Goal: Task Accomplishment & Management: Use online tool/utility

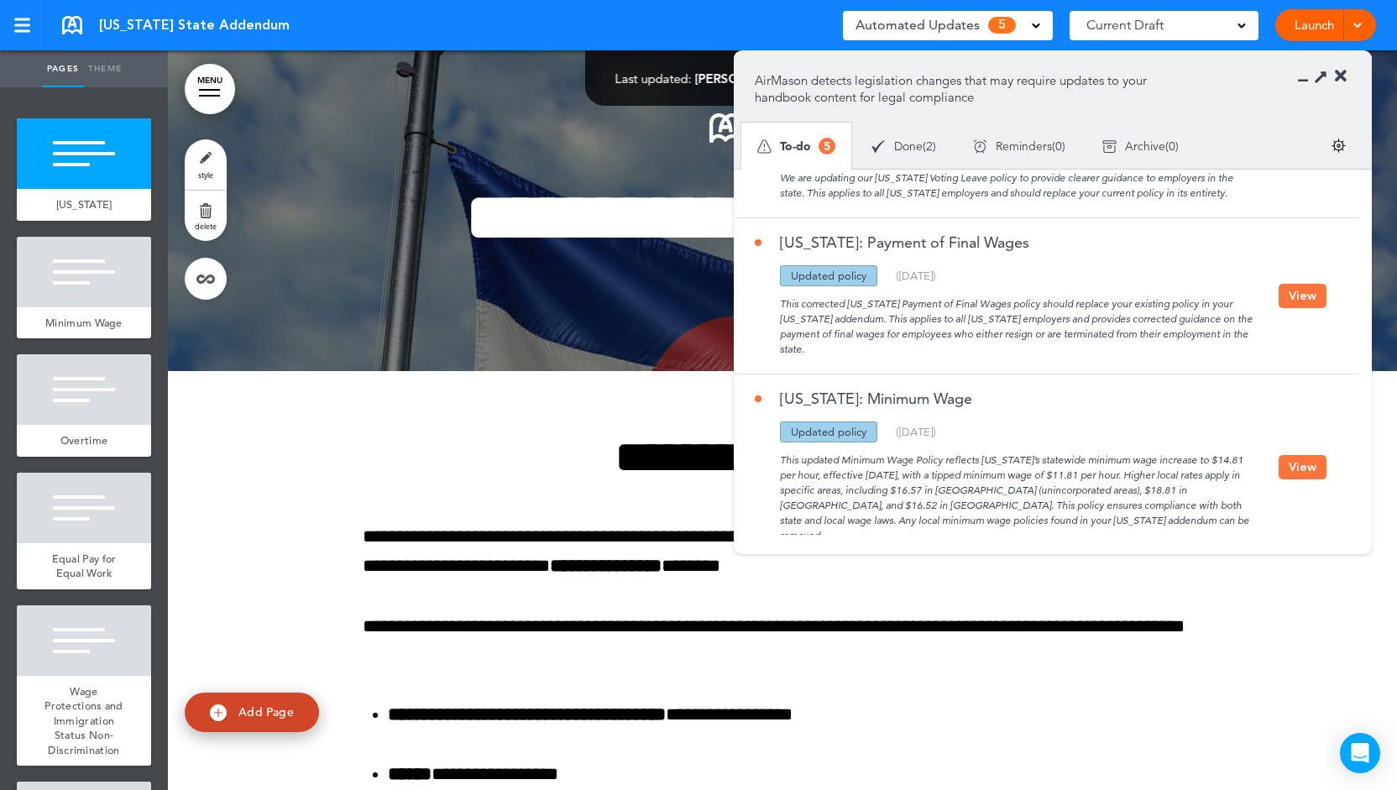
scroll to position [226, 0]
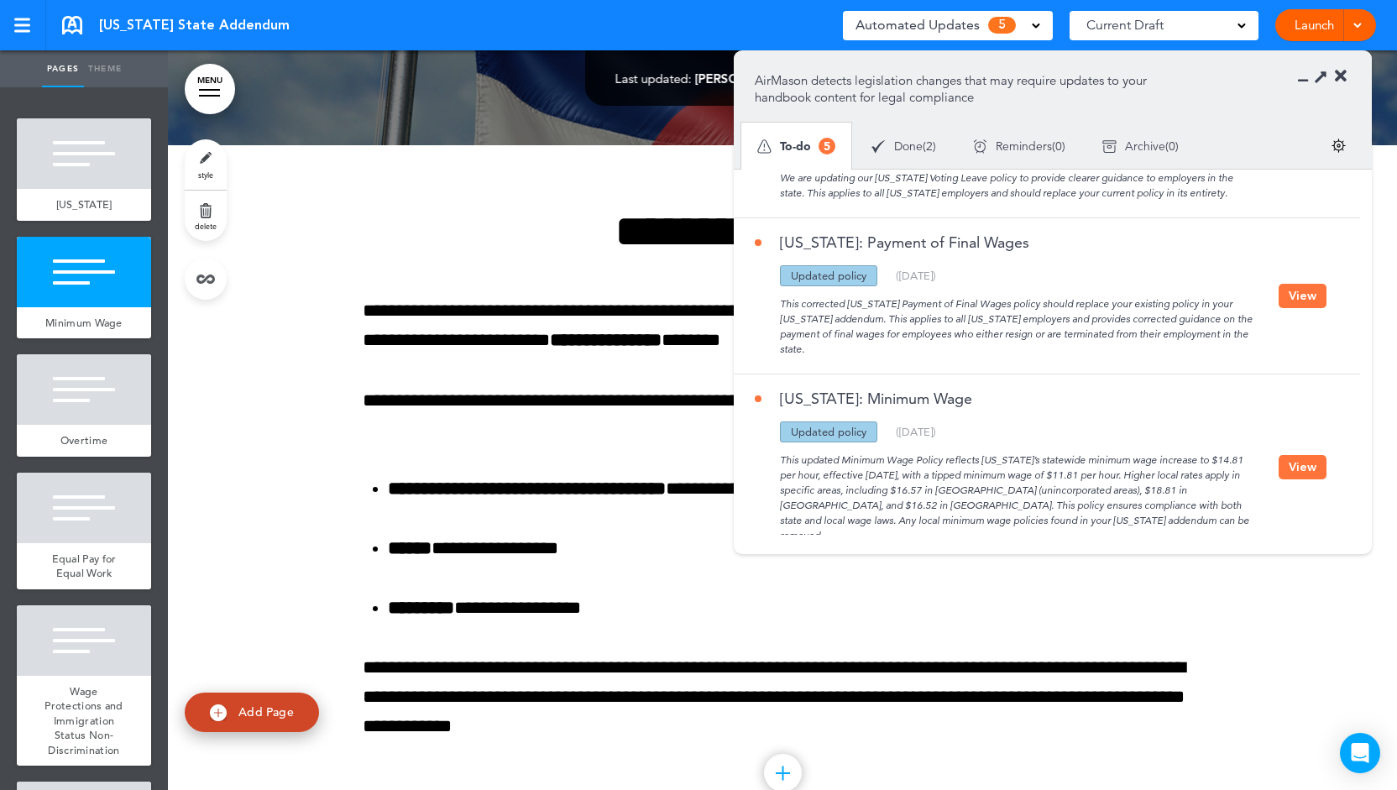
click at [1304, 455] on button "View" at bounding box center [1303, 467] width 48 height 24
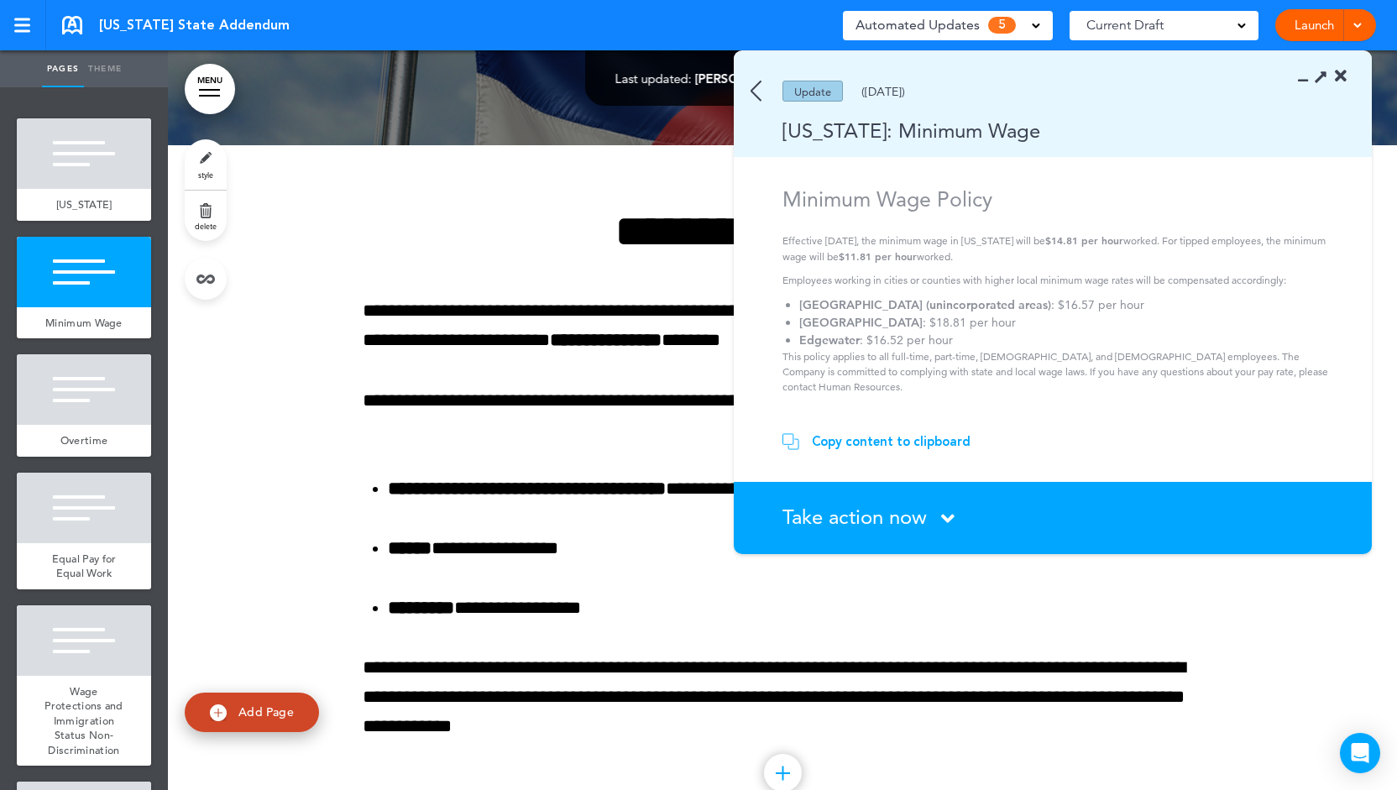
click at [877, 441] on div "Copy content to clipboard" at bounding box center [891, 441] width 159 height 17
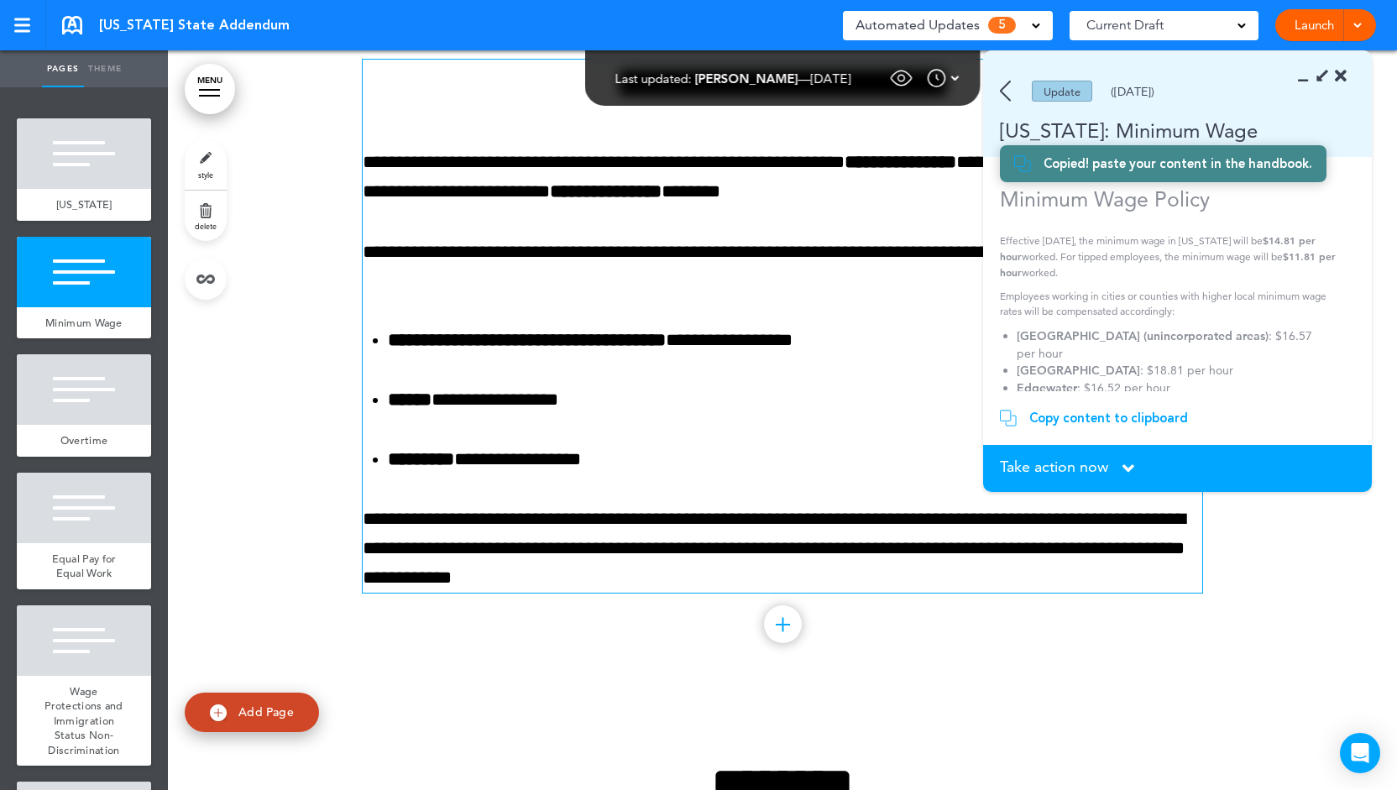
scroll to position [375, 0]
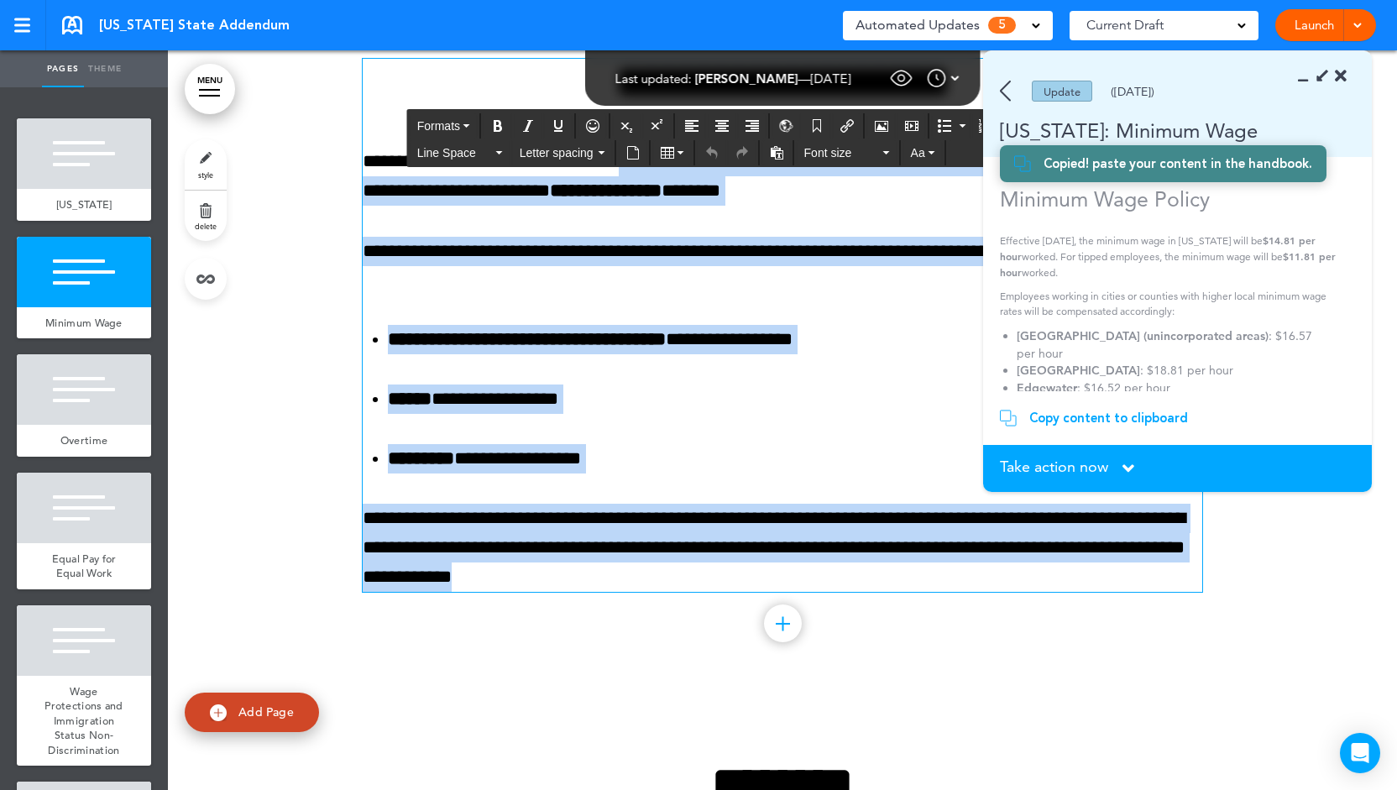
drag, startPoint x: 684, startPoint y: 642, endPoint x: 636, endPoint y: 217, distance: 427.5
click at [636, 217] on div "**********" at bounding box center [783, 325] width 840 height 533
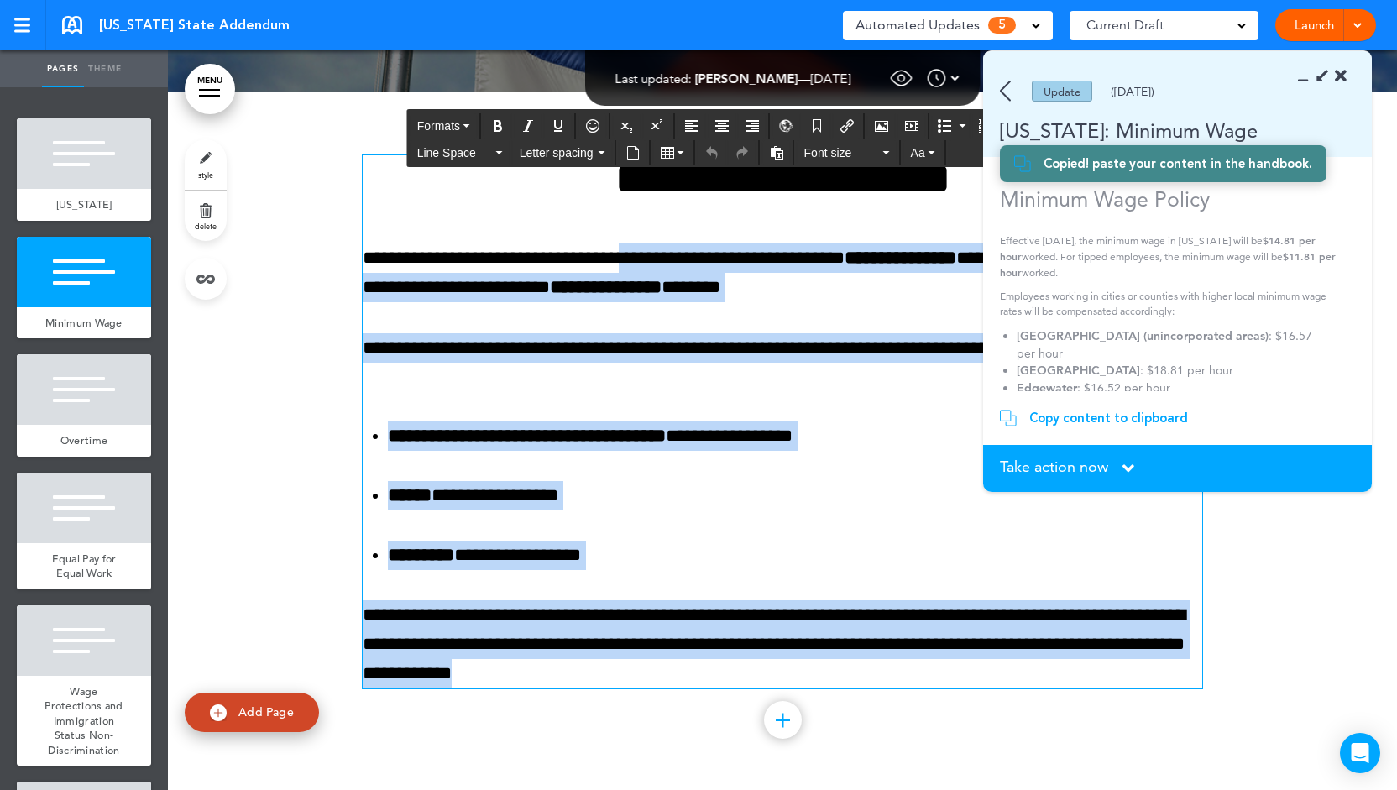
scroll to position [280, 0]
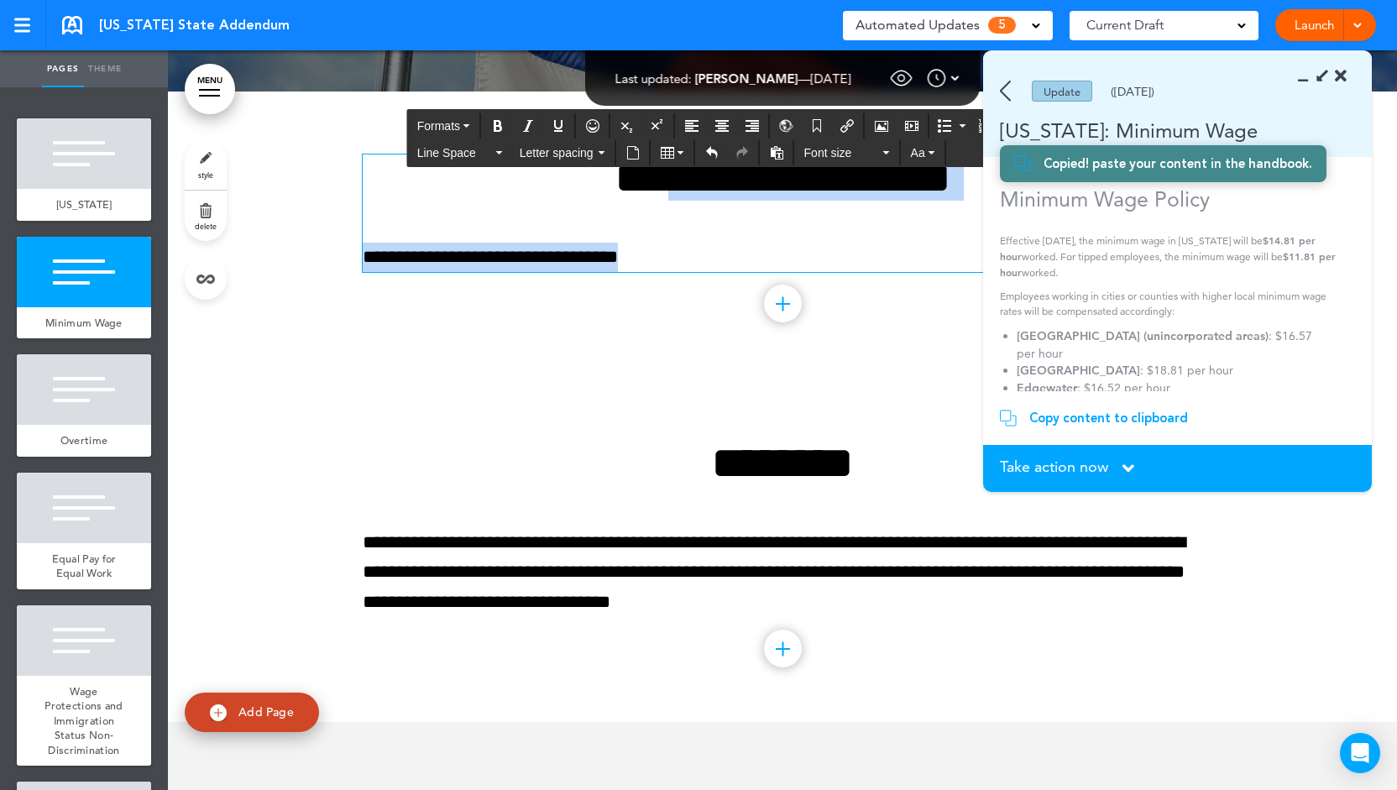
drag, startPoint x: 654, startPoint y: 338, endPoint x: 611, endPoint y: 246, distance: 101.8
click at [611, 246] on div "**********" at bounding box center [783, 213] width 840 height 118
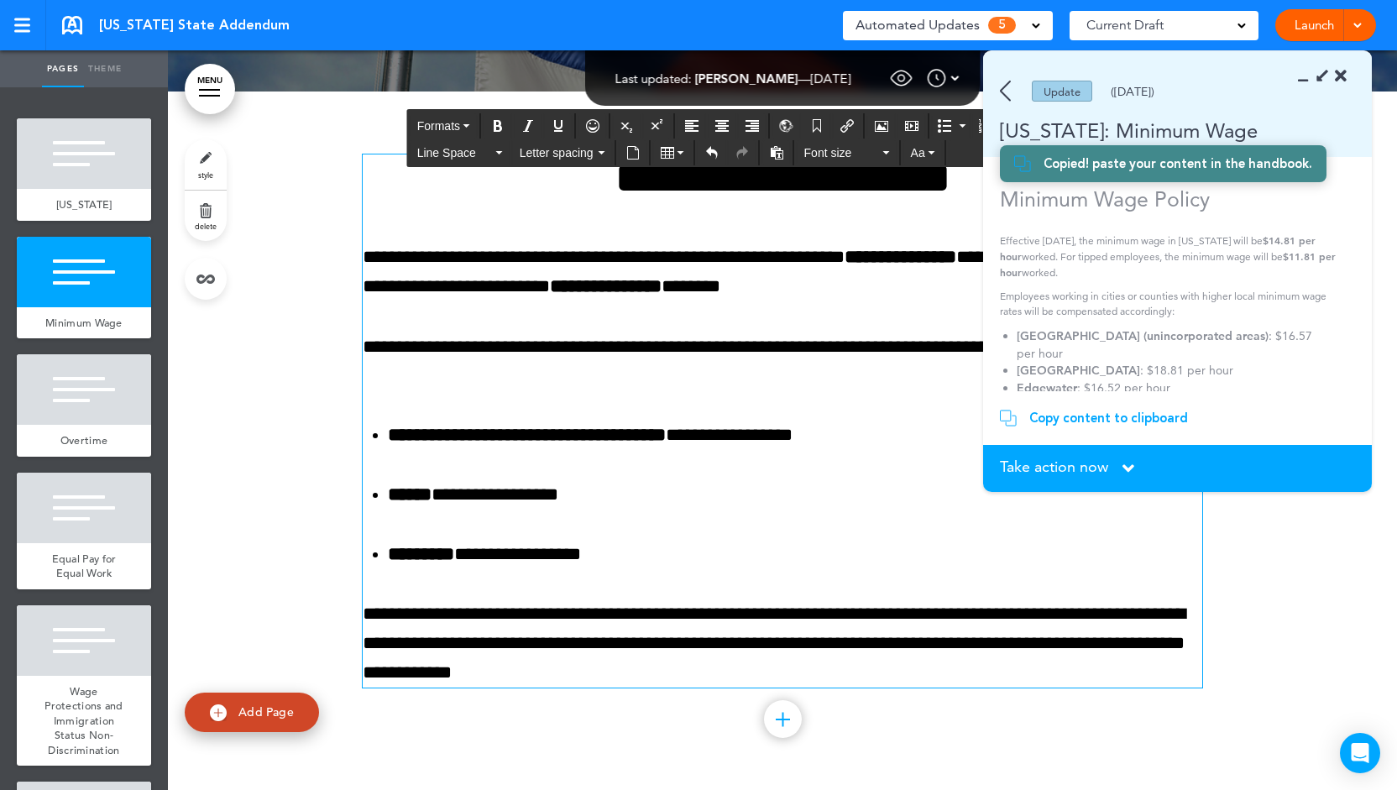
scroll to position [350, 0]
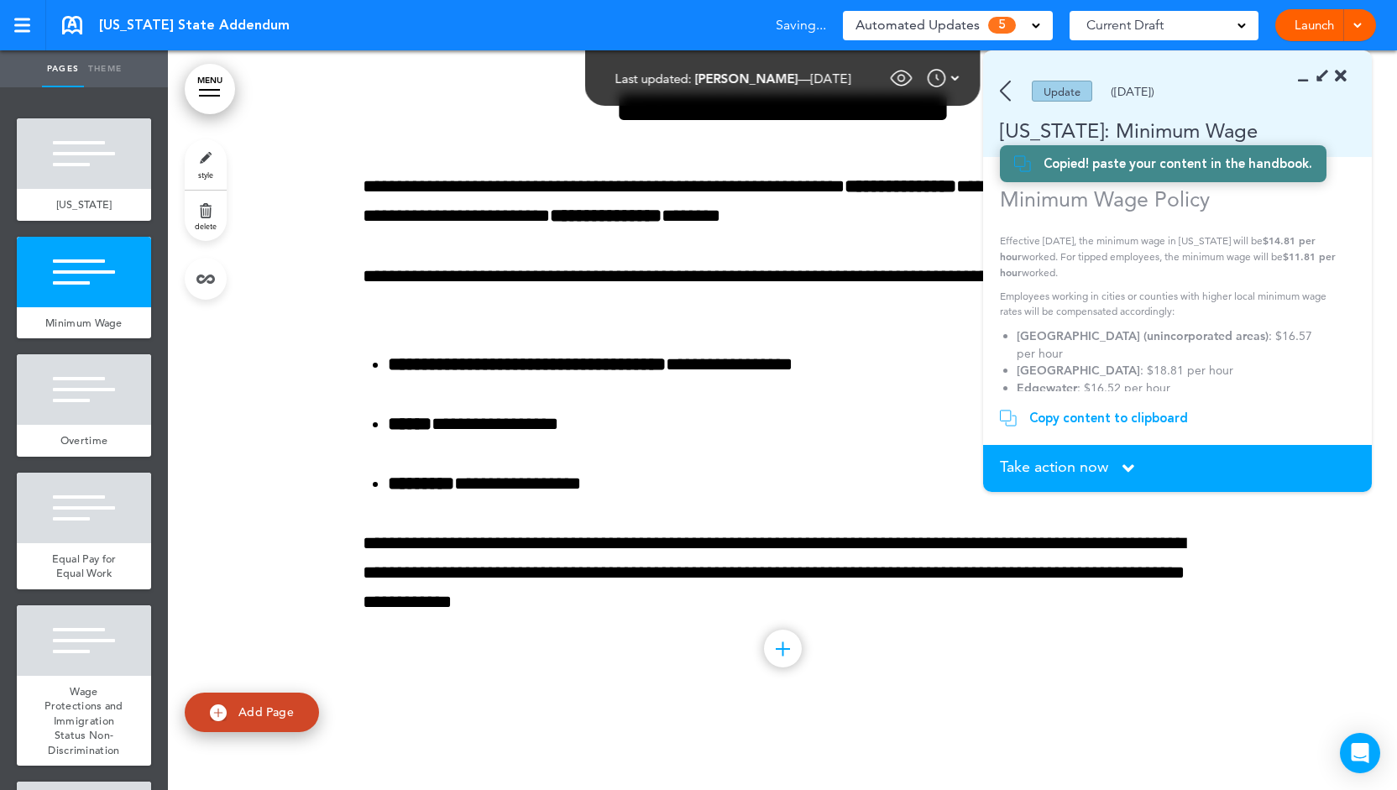
click at [1106, 459] on span "Take action now" at bounding box center [1054, 466] width 108 height 15
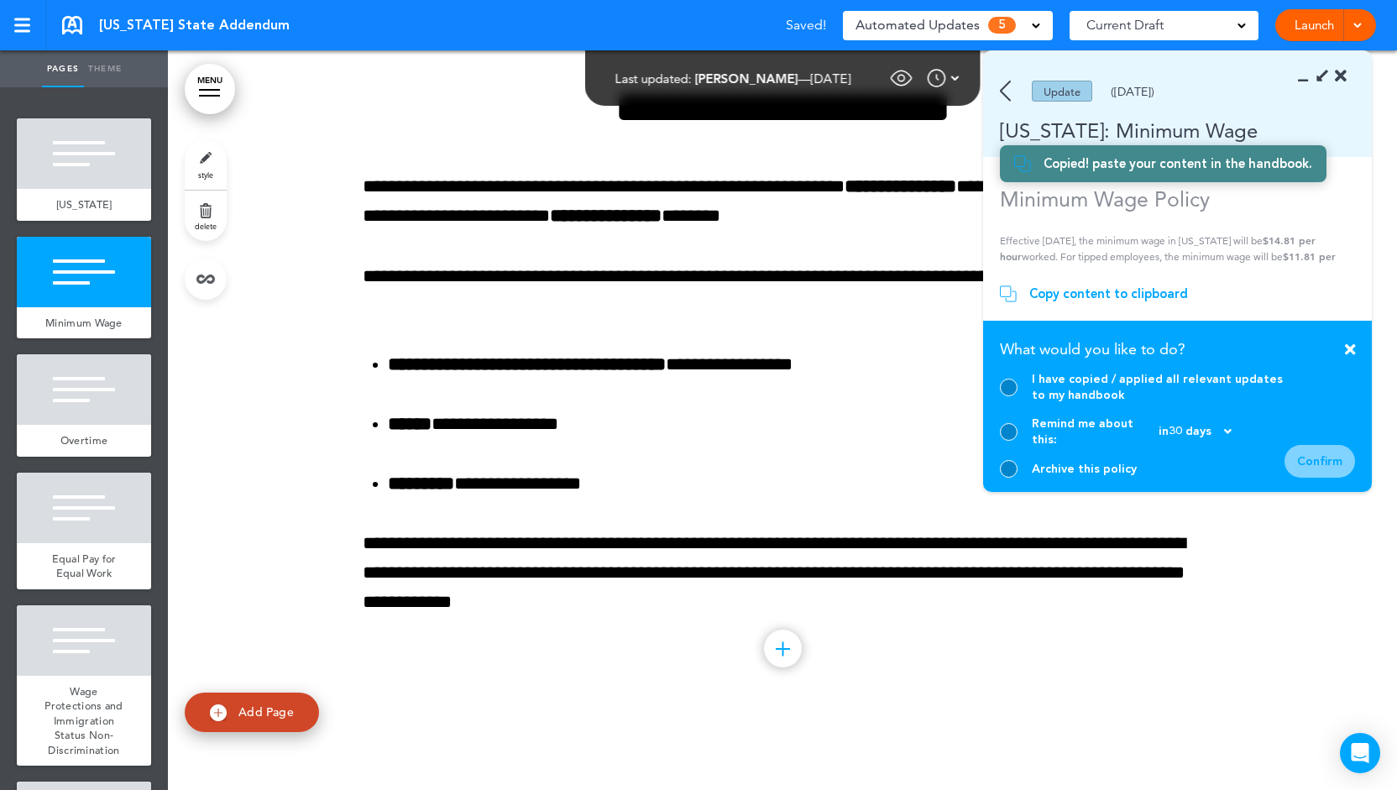
click at [1013, 396] on div at bounding box center [1009, 388] width 18 height 18
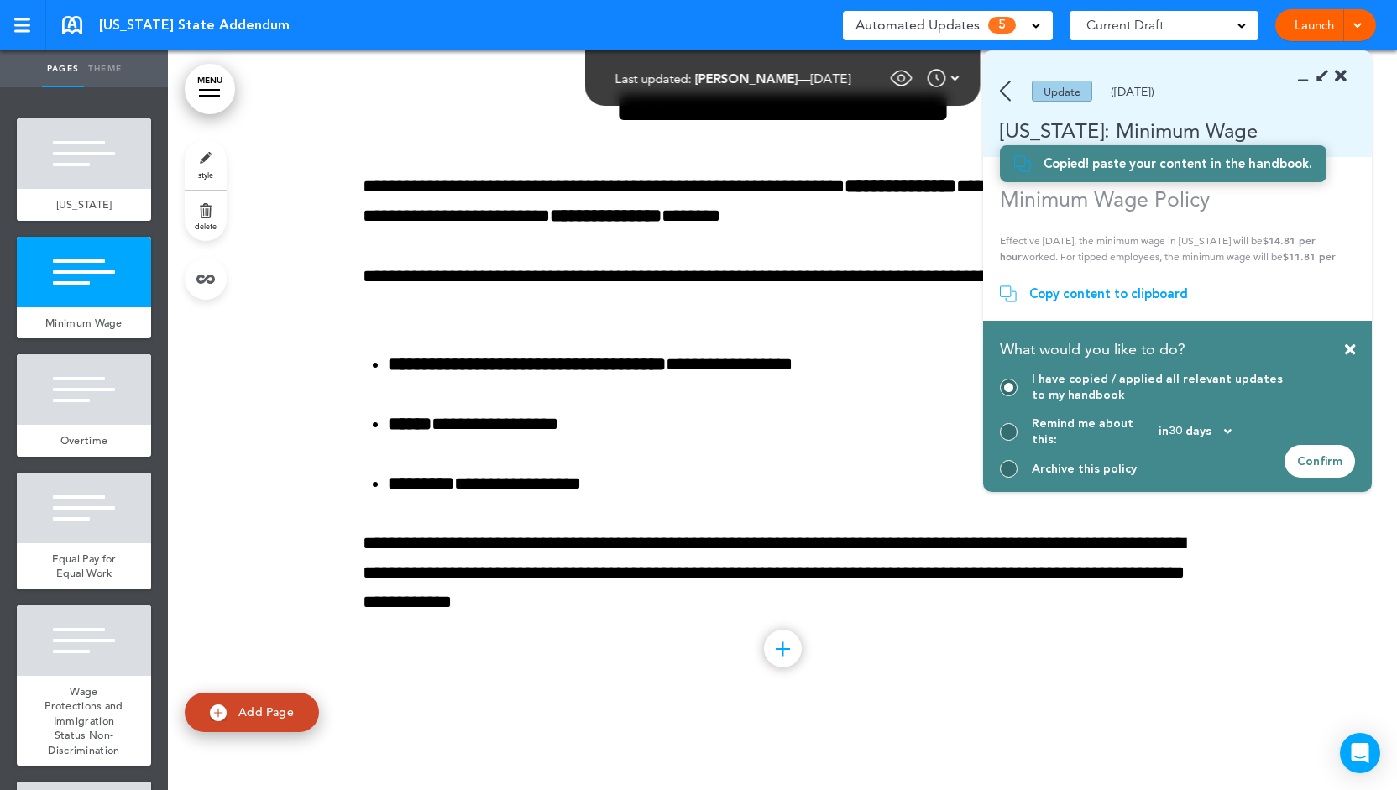
click at [1007, 439] on div at bounding box center [1009, 432] width 18 height 18
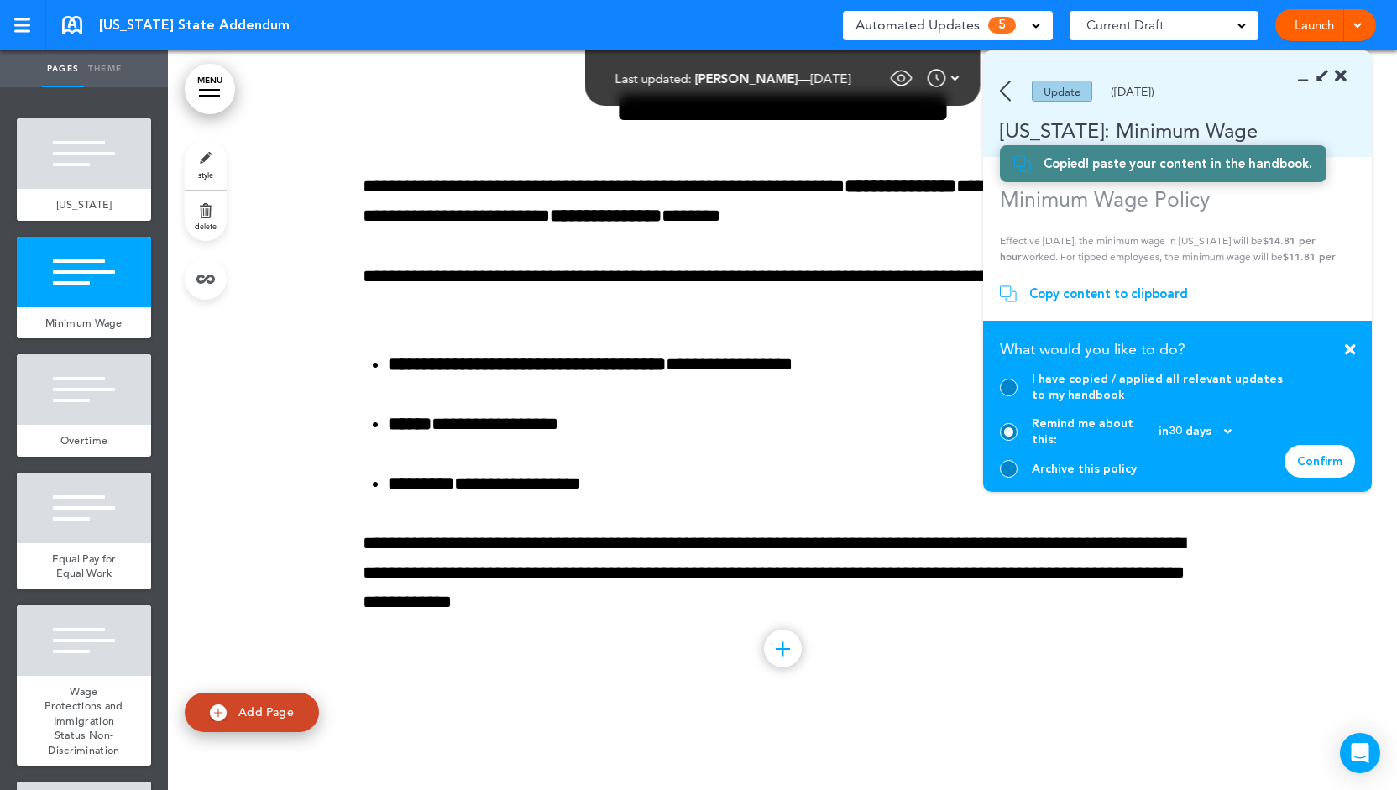
click at [1011, 464] on div at bounding box center [1009, 469] width 18 height 18
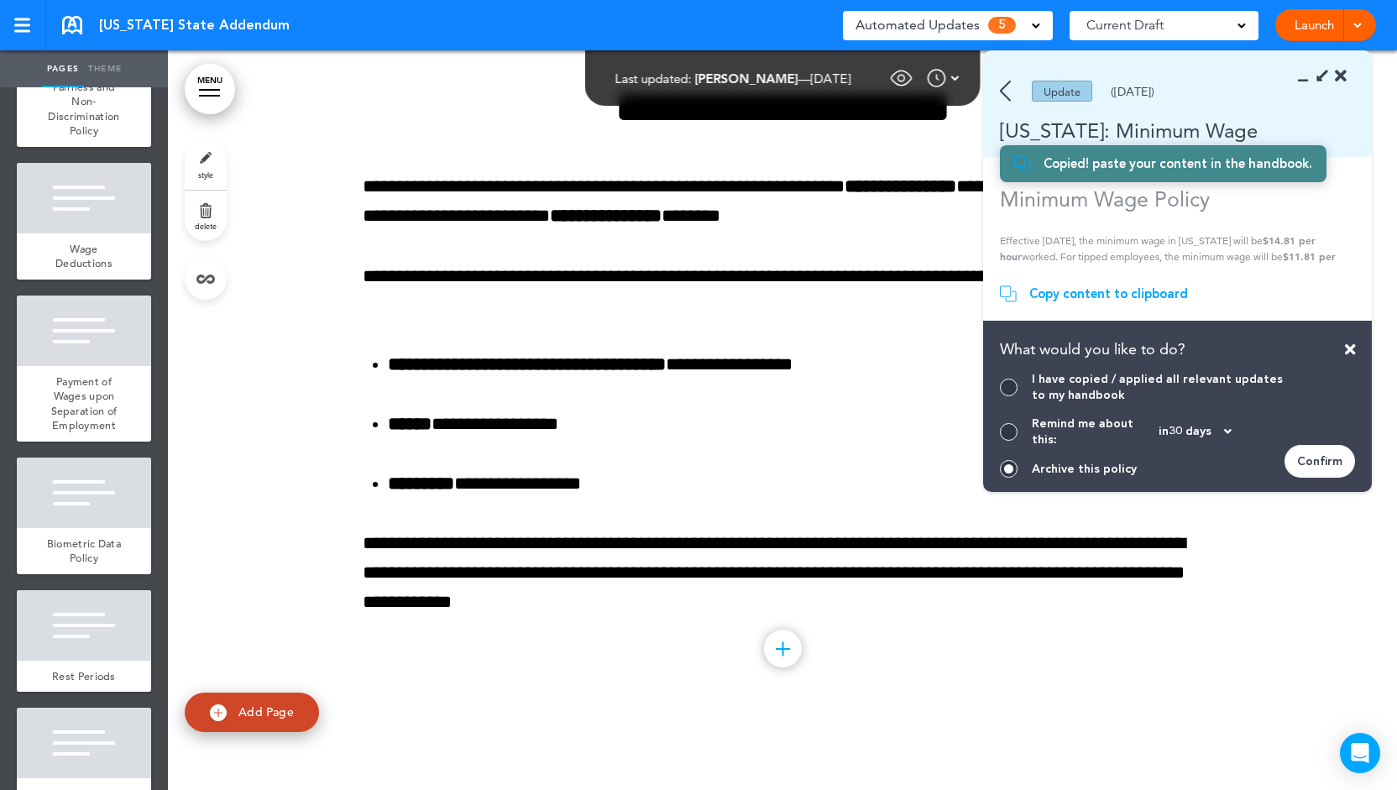
scroll to position [0, 0]
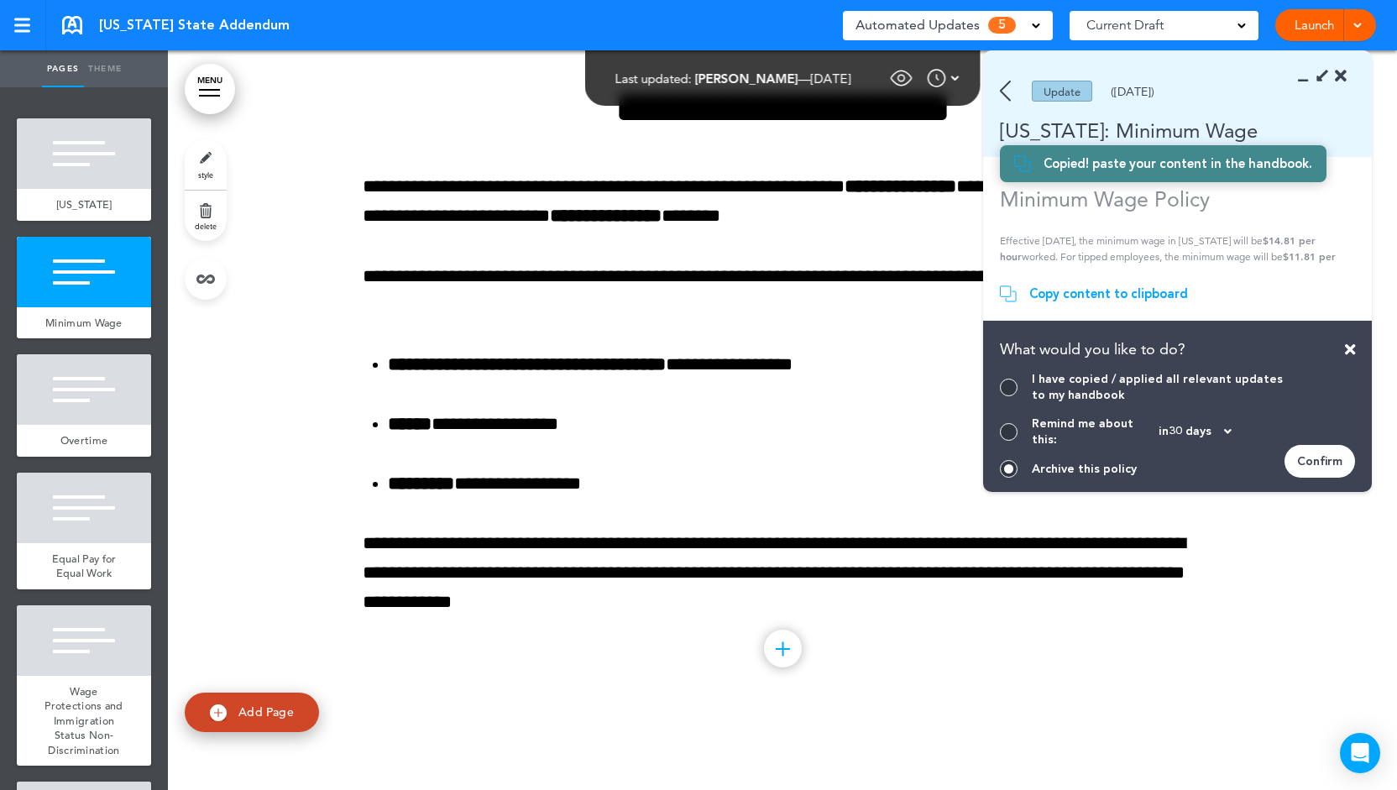
click at [1004, 96] on img at bounding box center [1005, 91] width 11 height 21
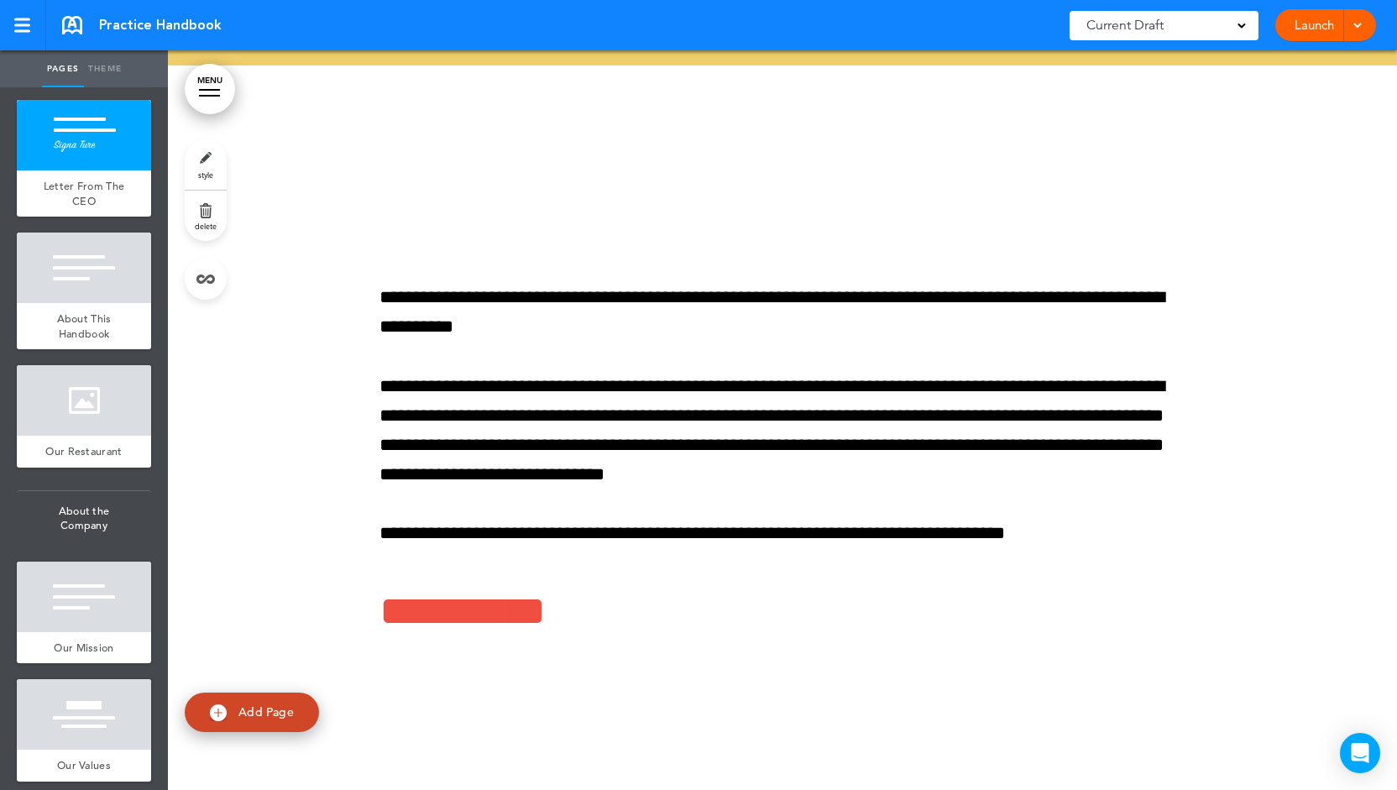
scroll to position [202, 0]
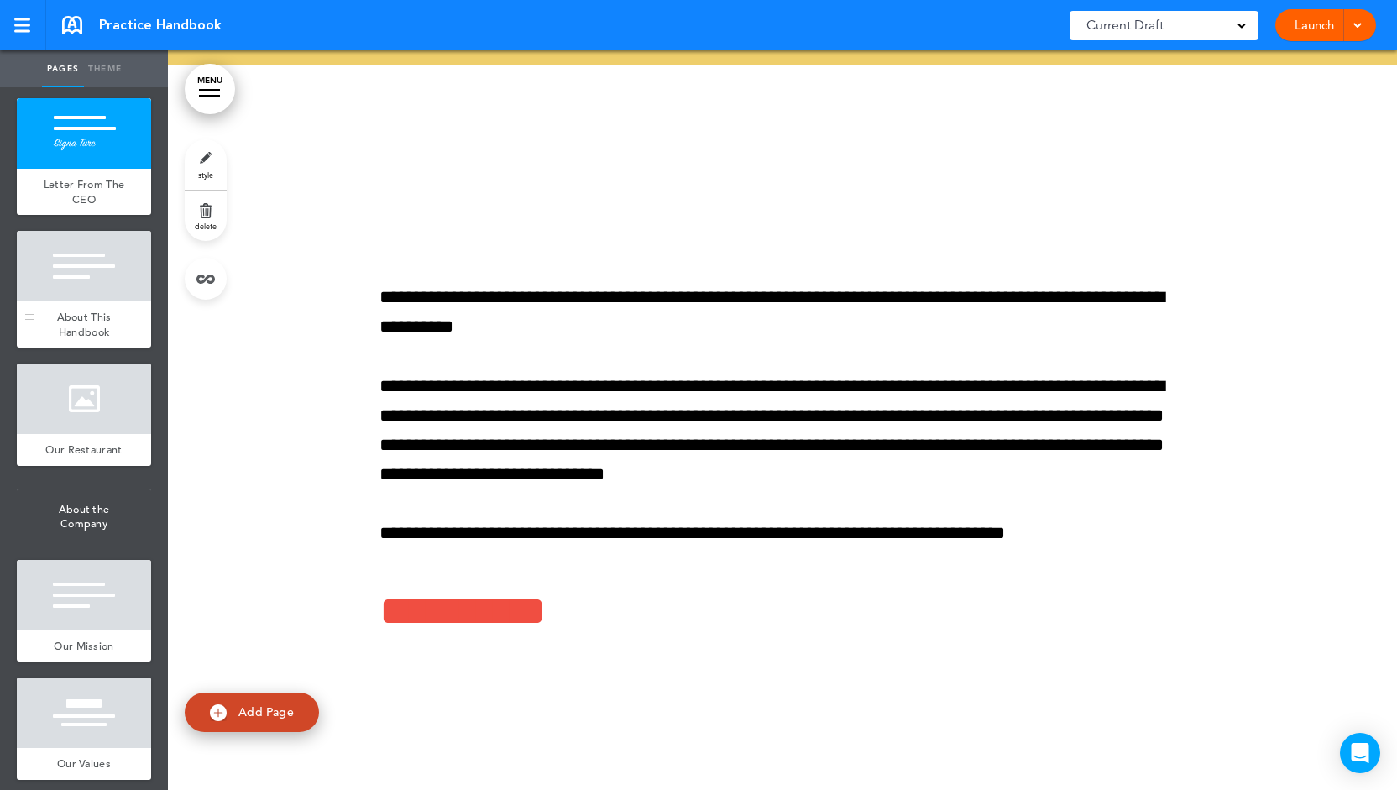
click at [76, 283] on div at bounding box center [84, 266] width 134 height 71
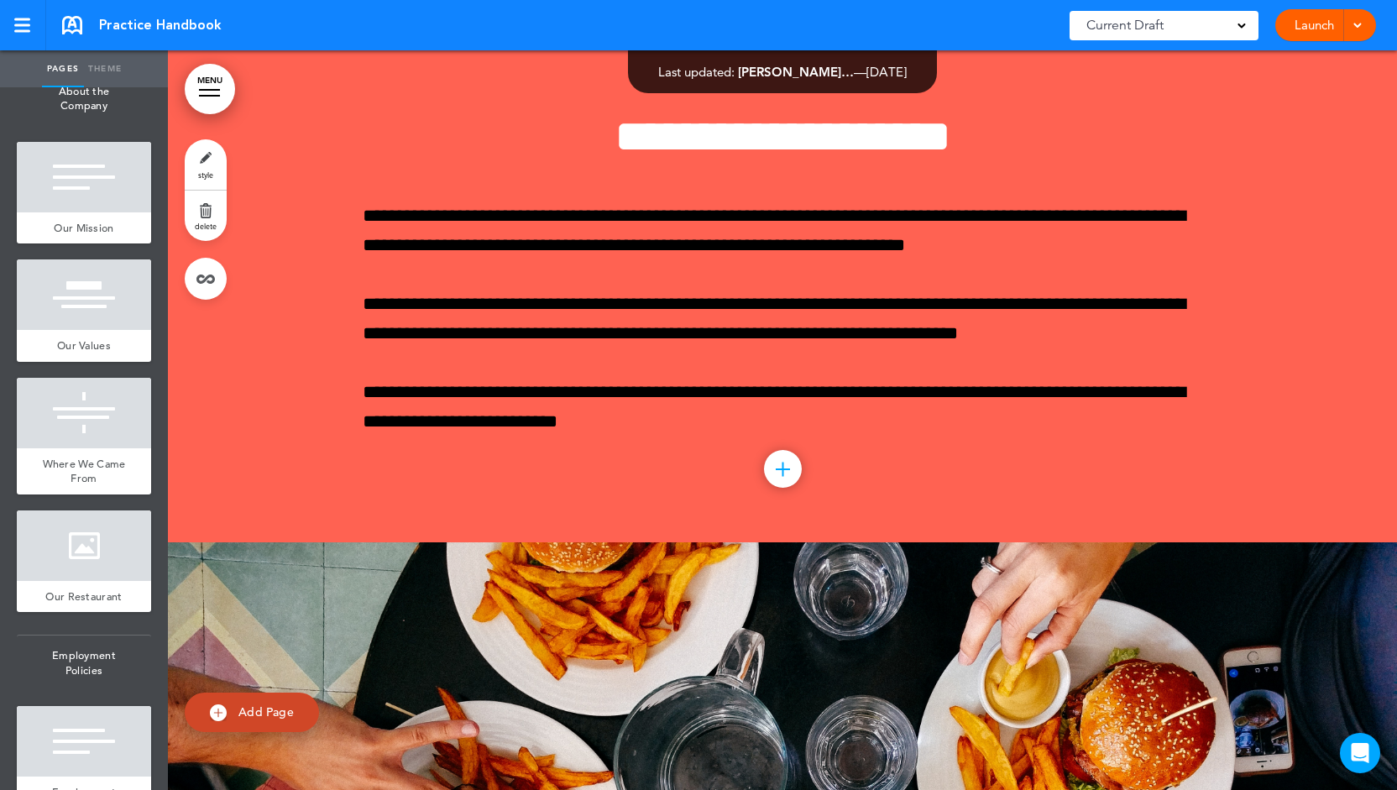
scroll to position [702, 0]
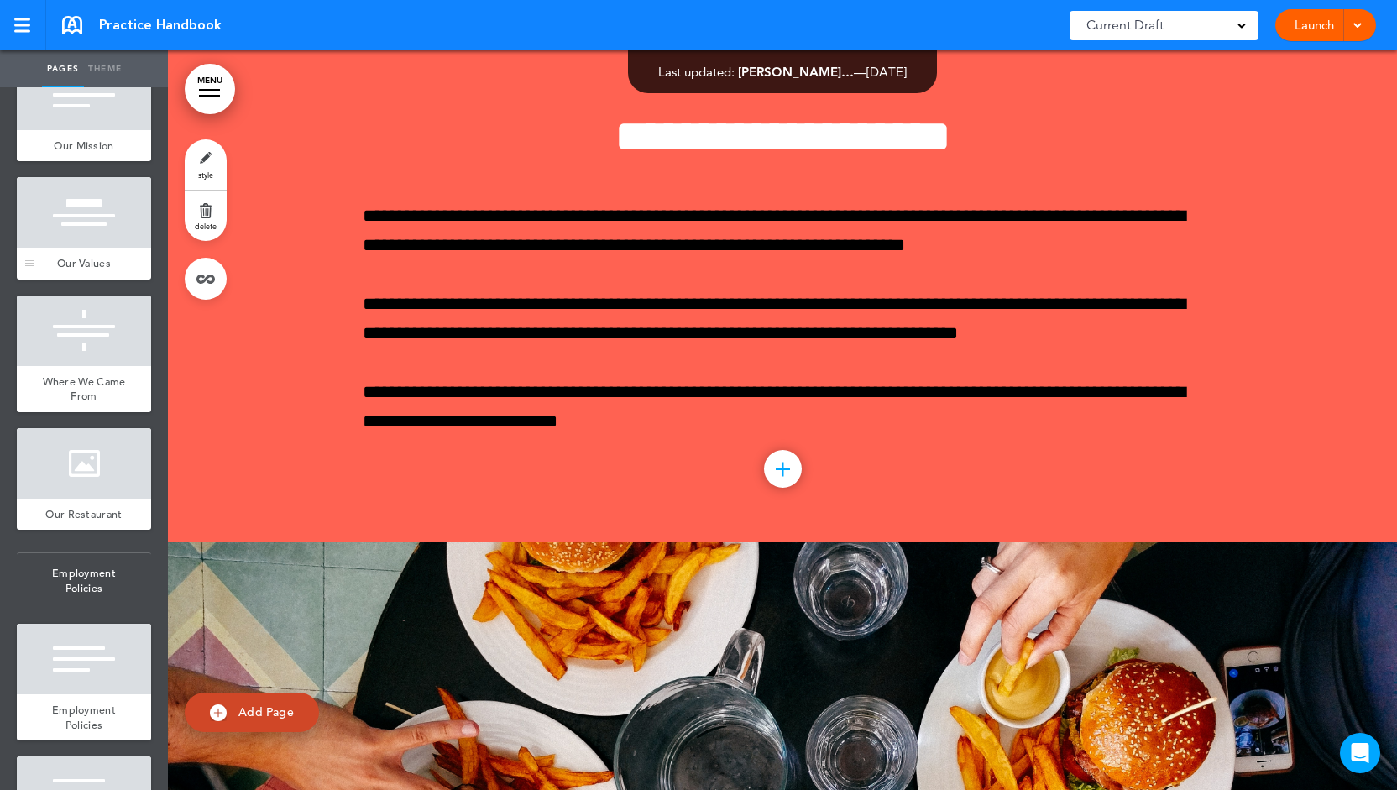
click at [71, 263] on div "Our Values" at bounding box center [84, 264] width 134 height 32
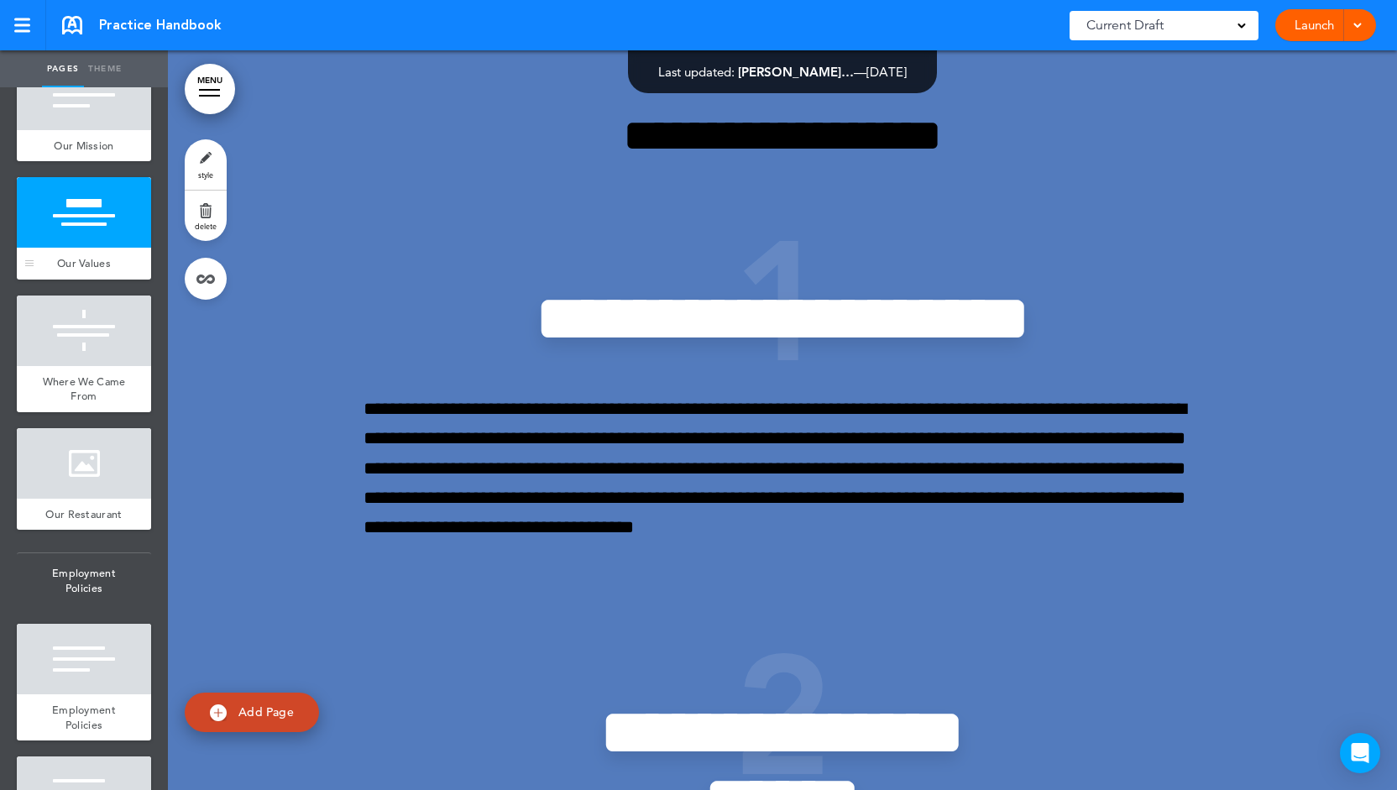
scroll to position [2772, 0]
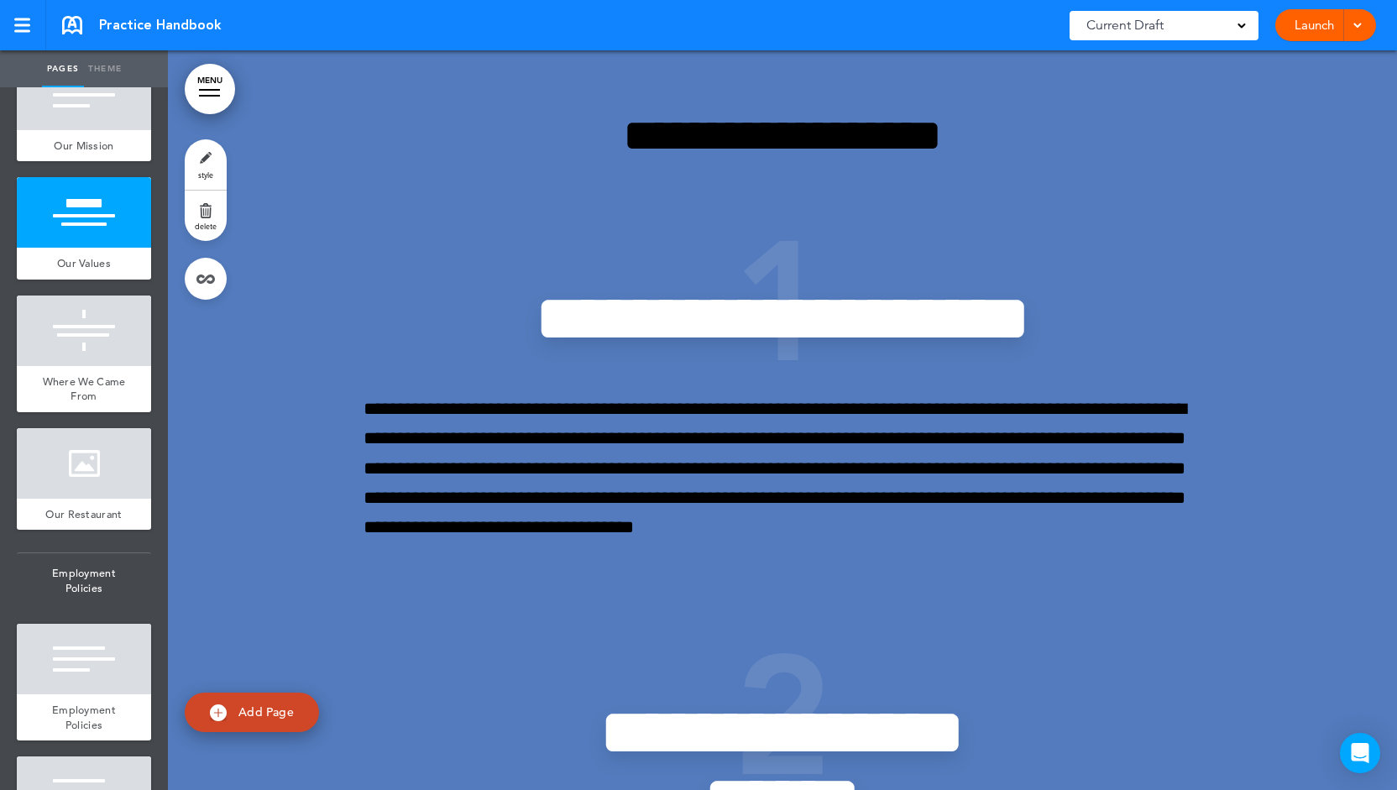
click at [223, 88] on link "MENU" at bounding box center [210, 89] width 50 height 50
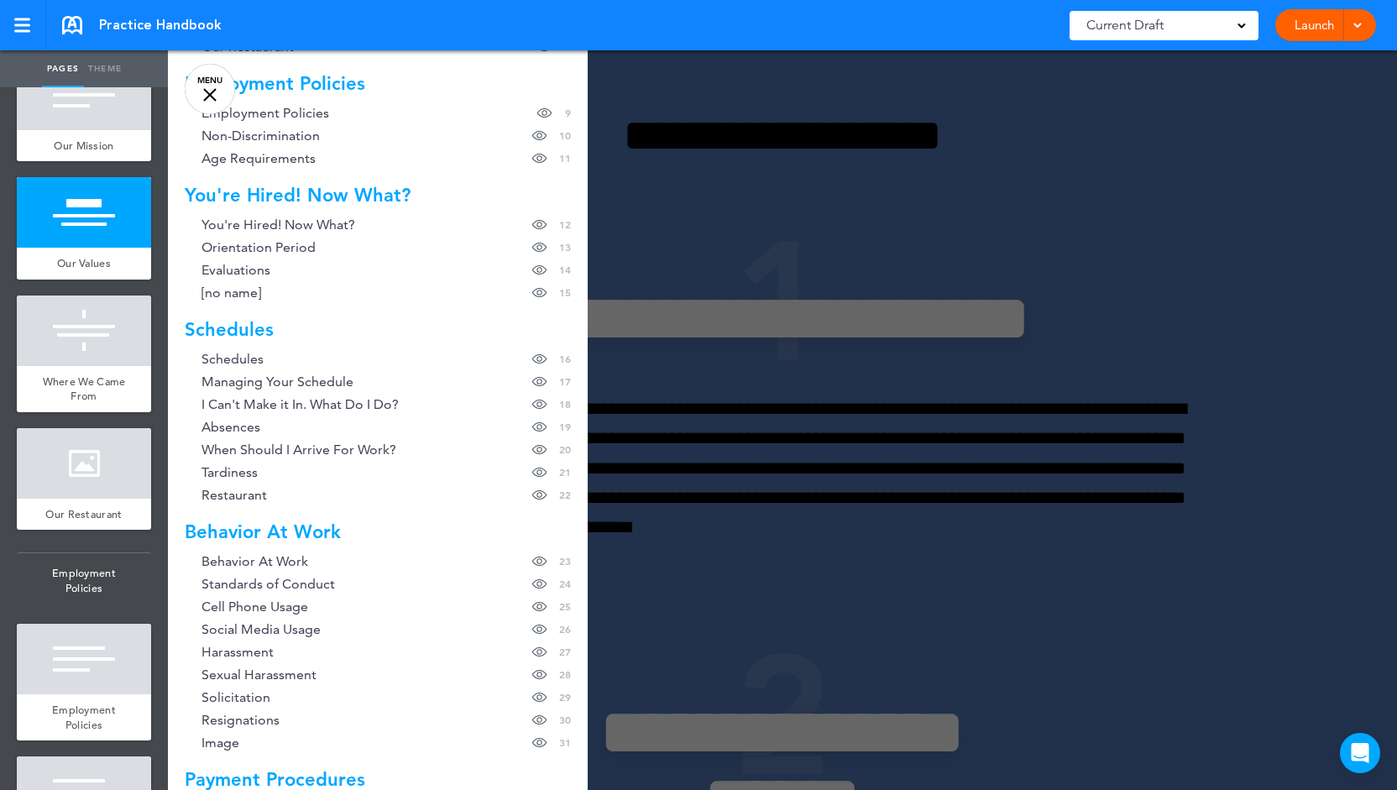
scroll to position [330, 0]
click at [212, 86] on link "MENU" at bounding box center [210, 89] width 50 height 50
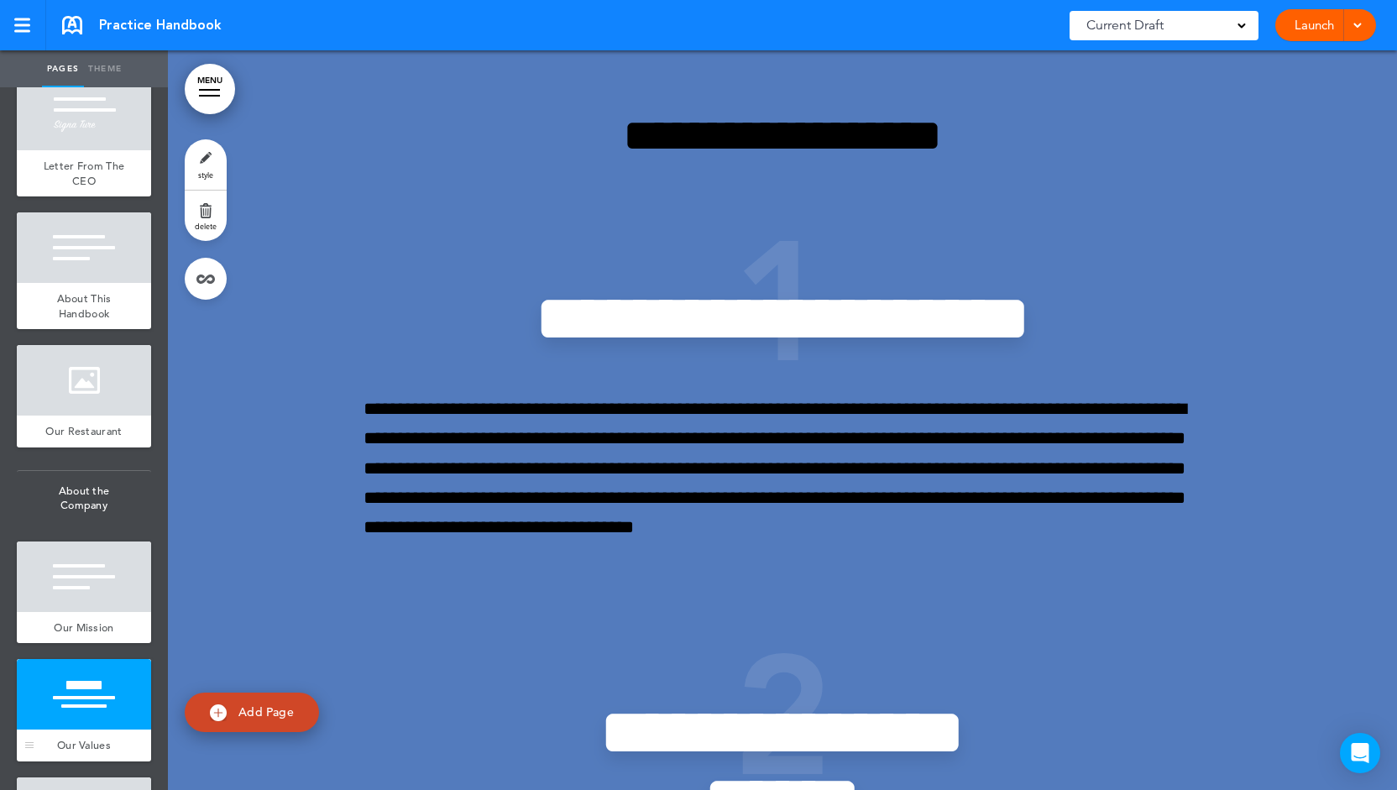
scroll to position [219, 0]
click at [102, 237] on div at bounding box center [84, 248] width 134 height 71
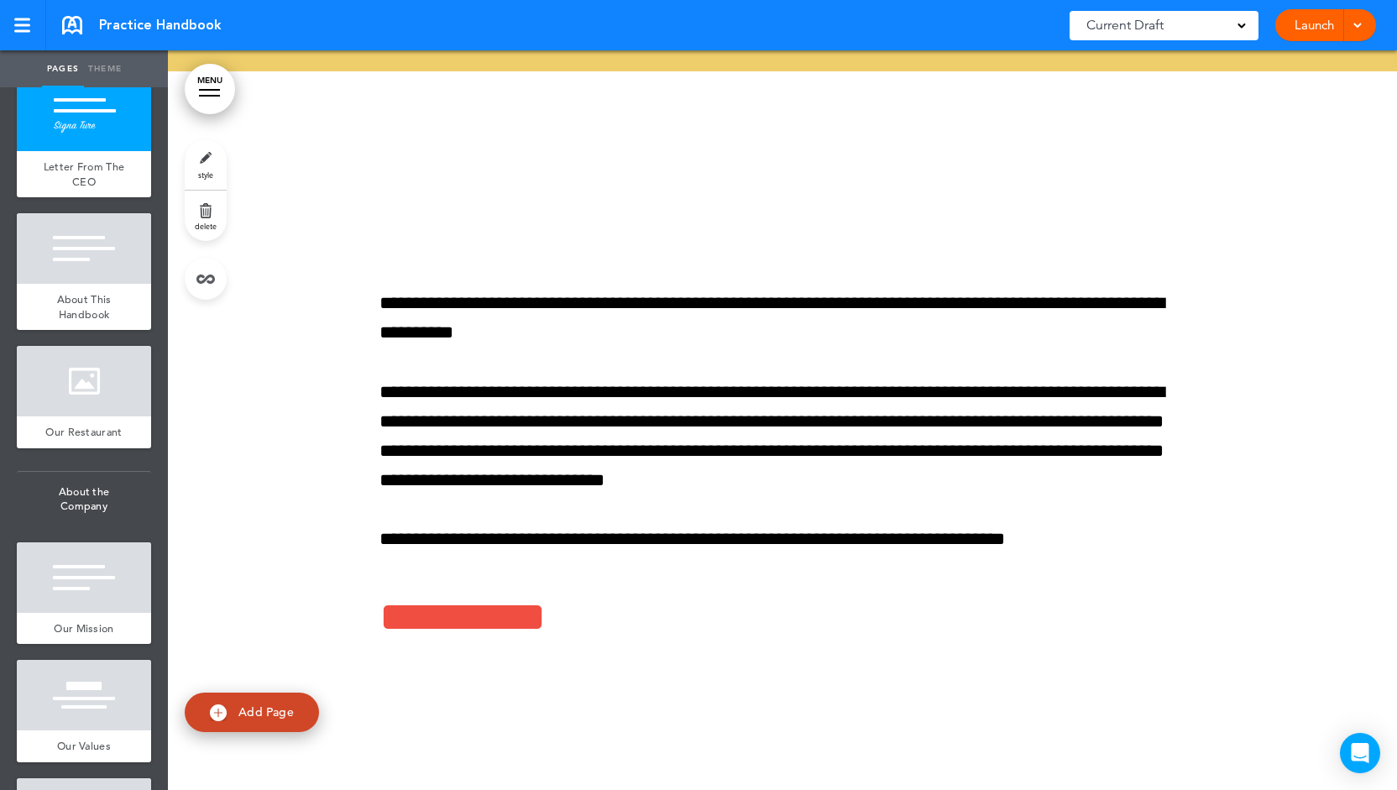
scroll to position [420, 0]
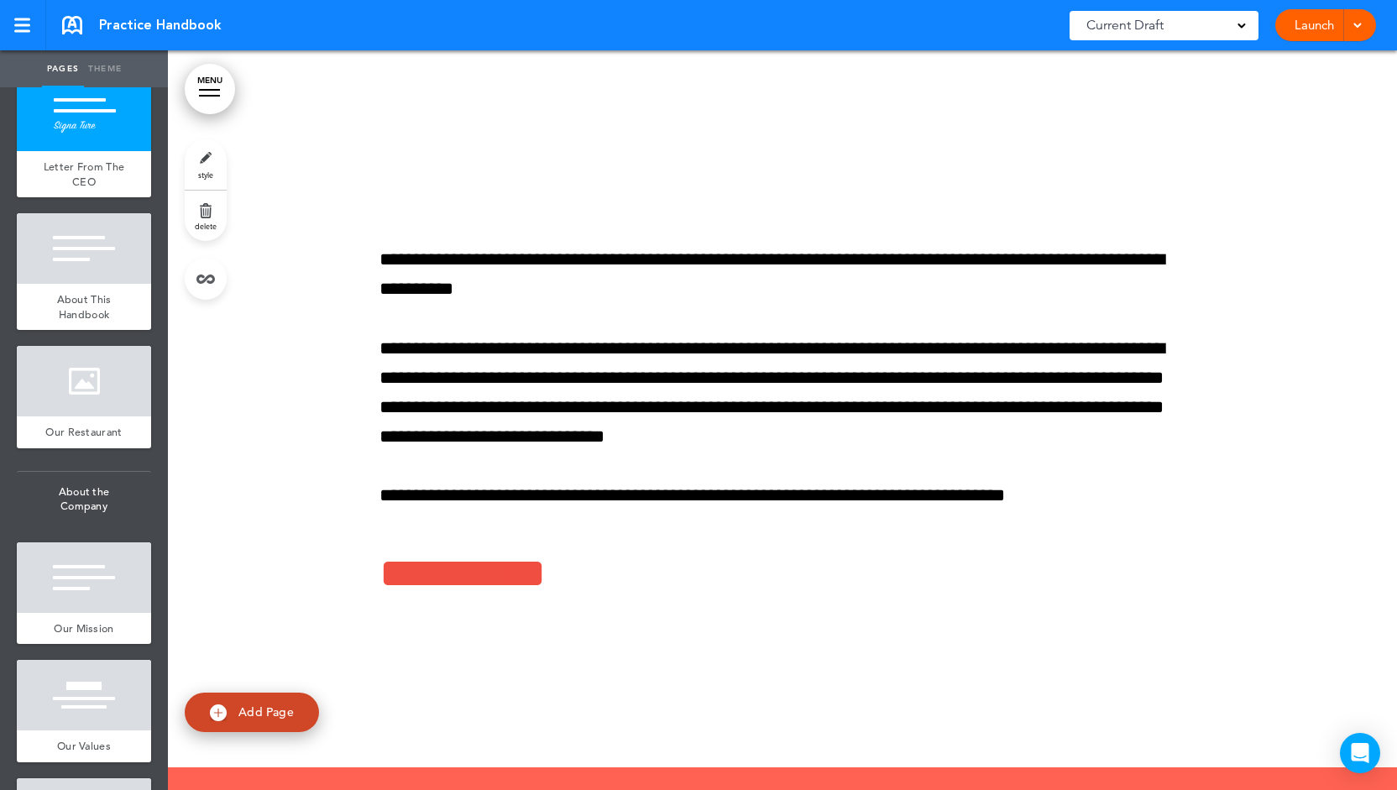
click at [243, 712] on span "Add Page" at bounding box center [265, 711] width 55 height 15
type input "********"
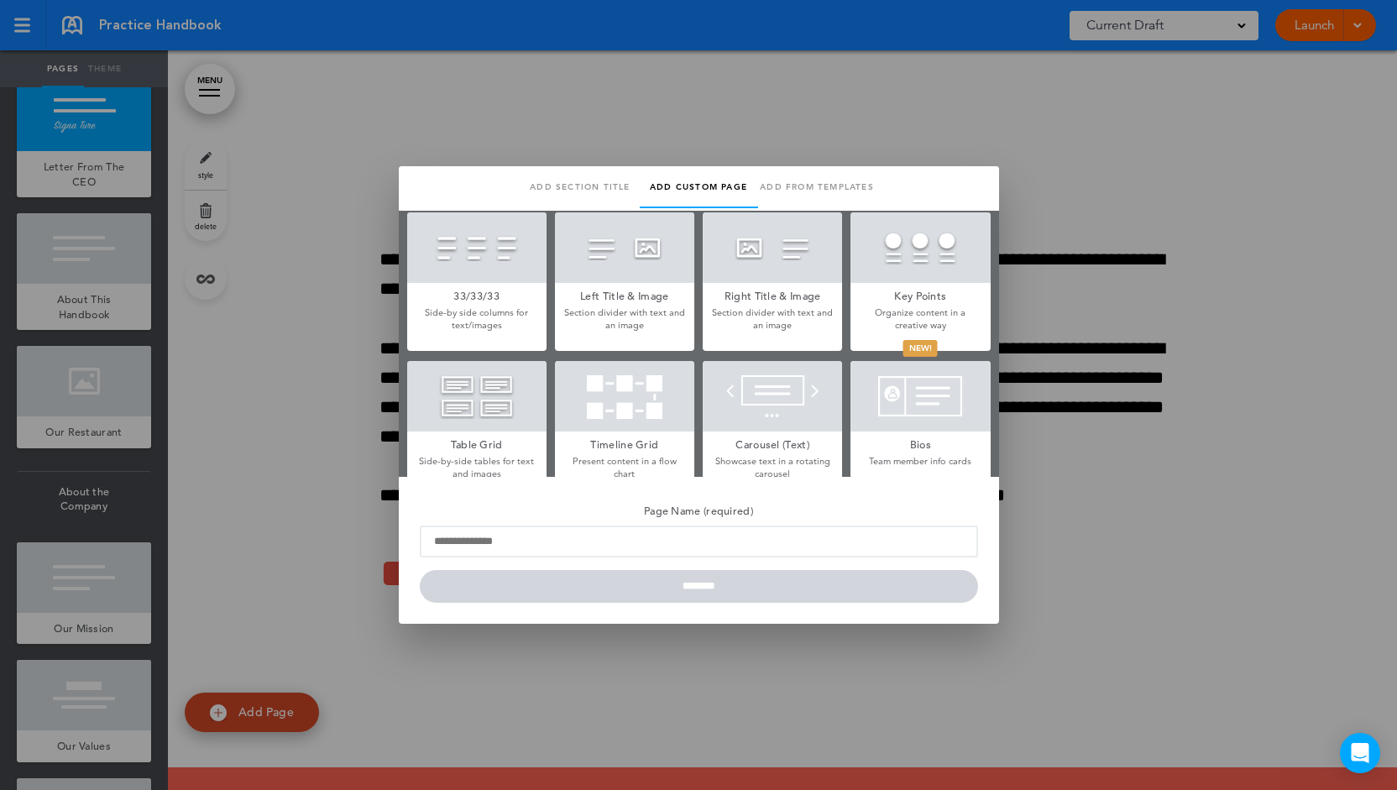
scroll to position [454, 0]
click at [330, 343] on div at bounding box center [698, 395] width 1397 height 790
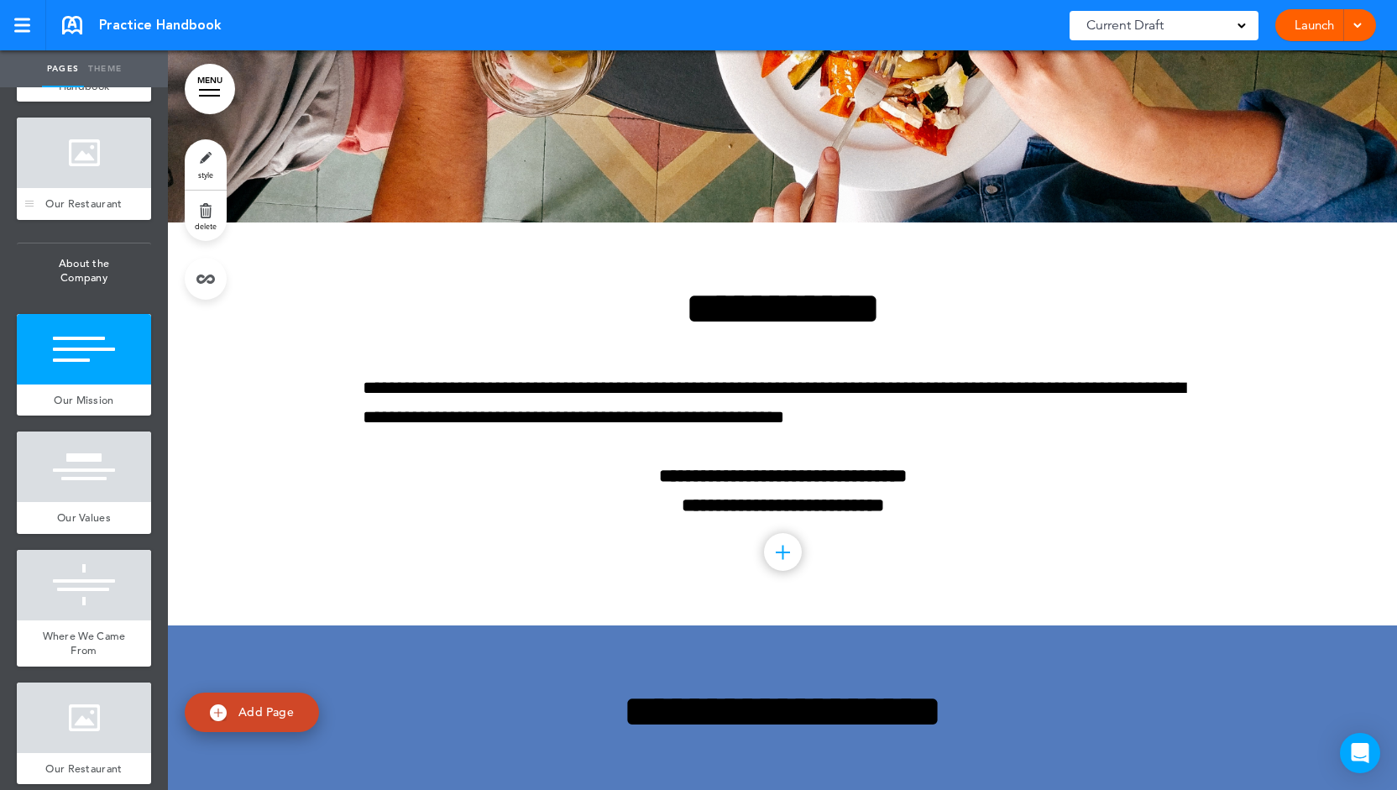
scroll to position [448, 0]
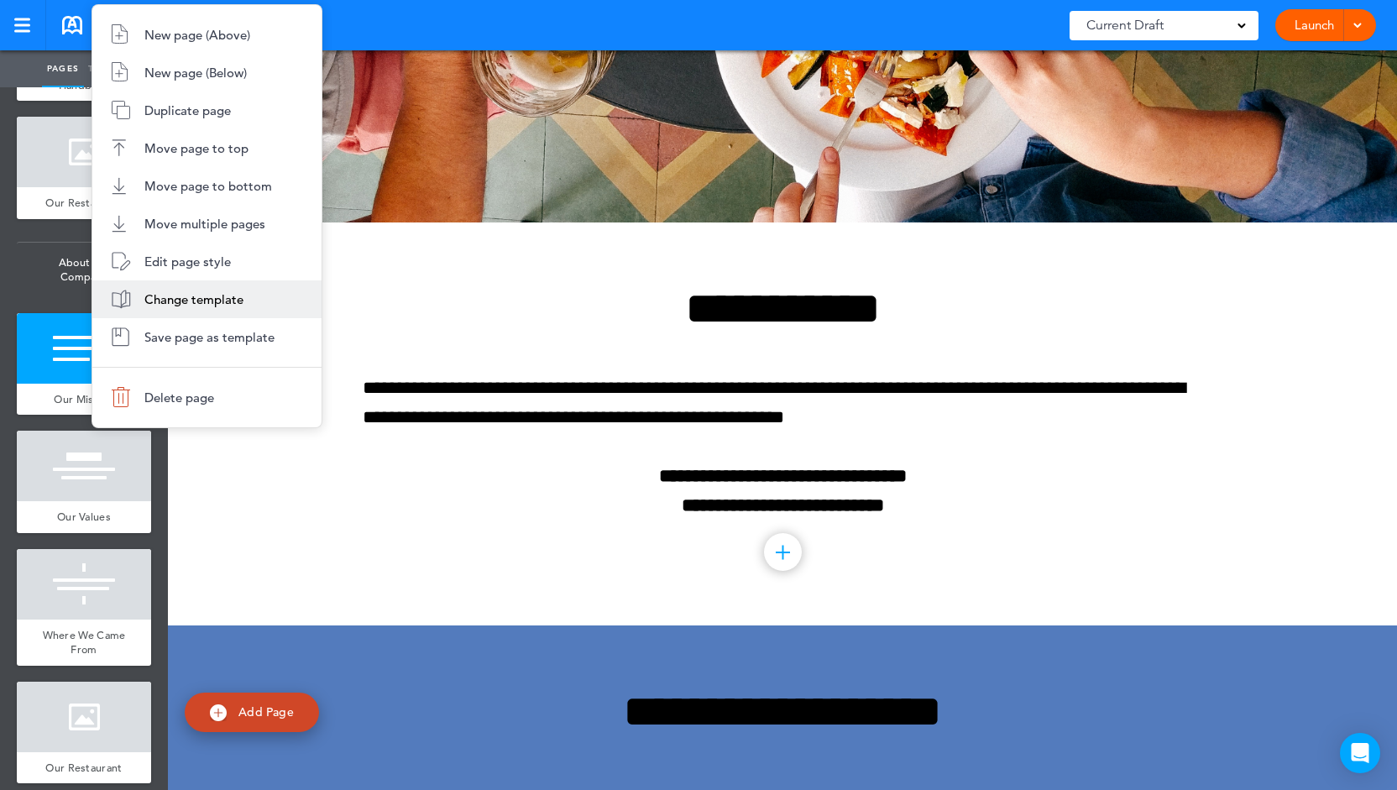
click at [217, 300] on span "Change template" at bounding box center [193, 299] width 99 height 16
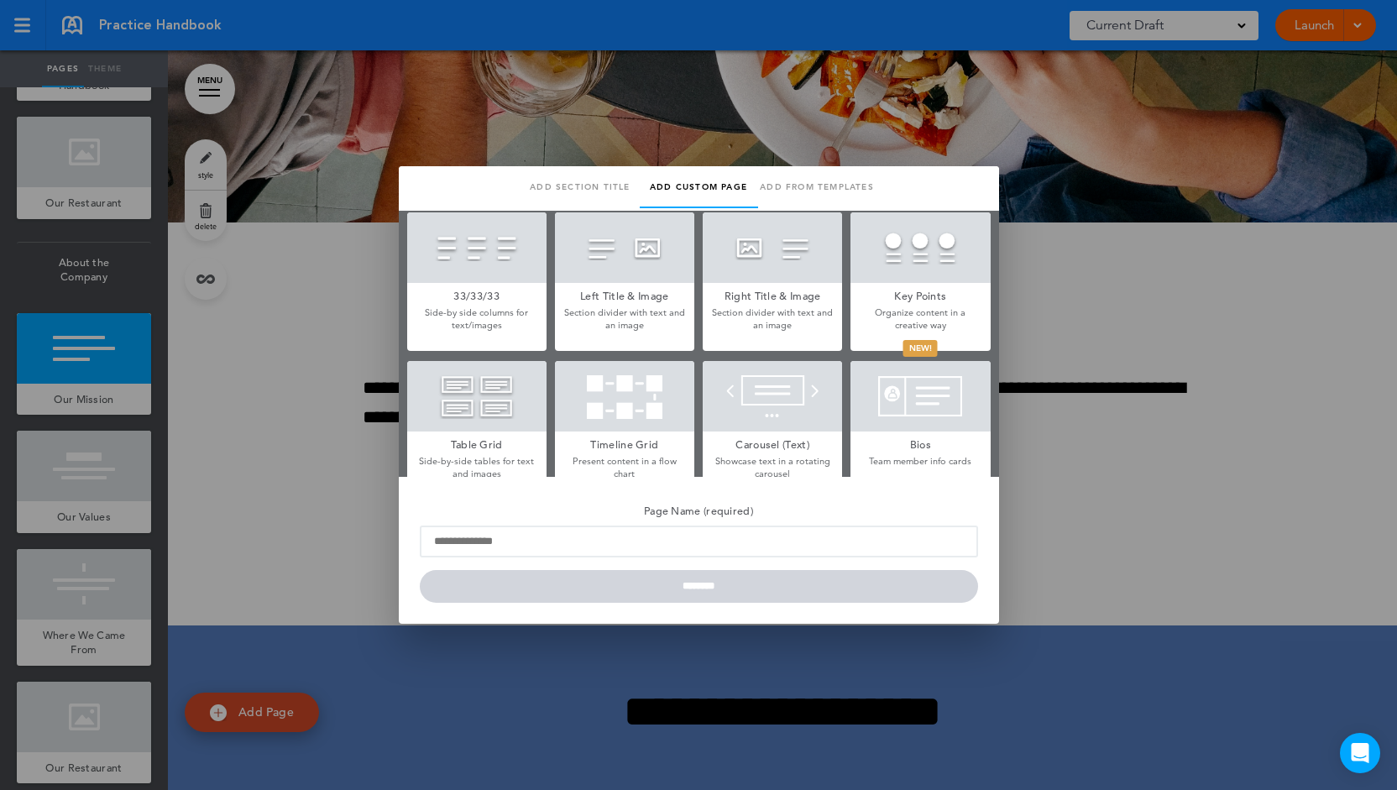
type input "**********"
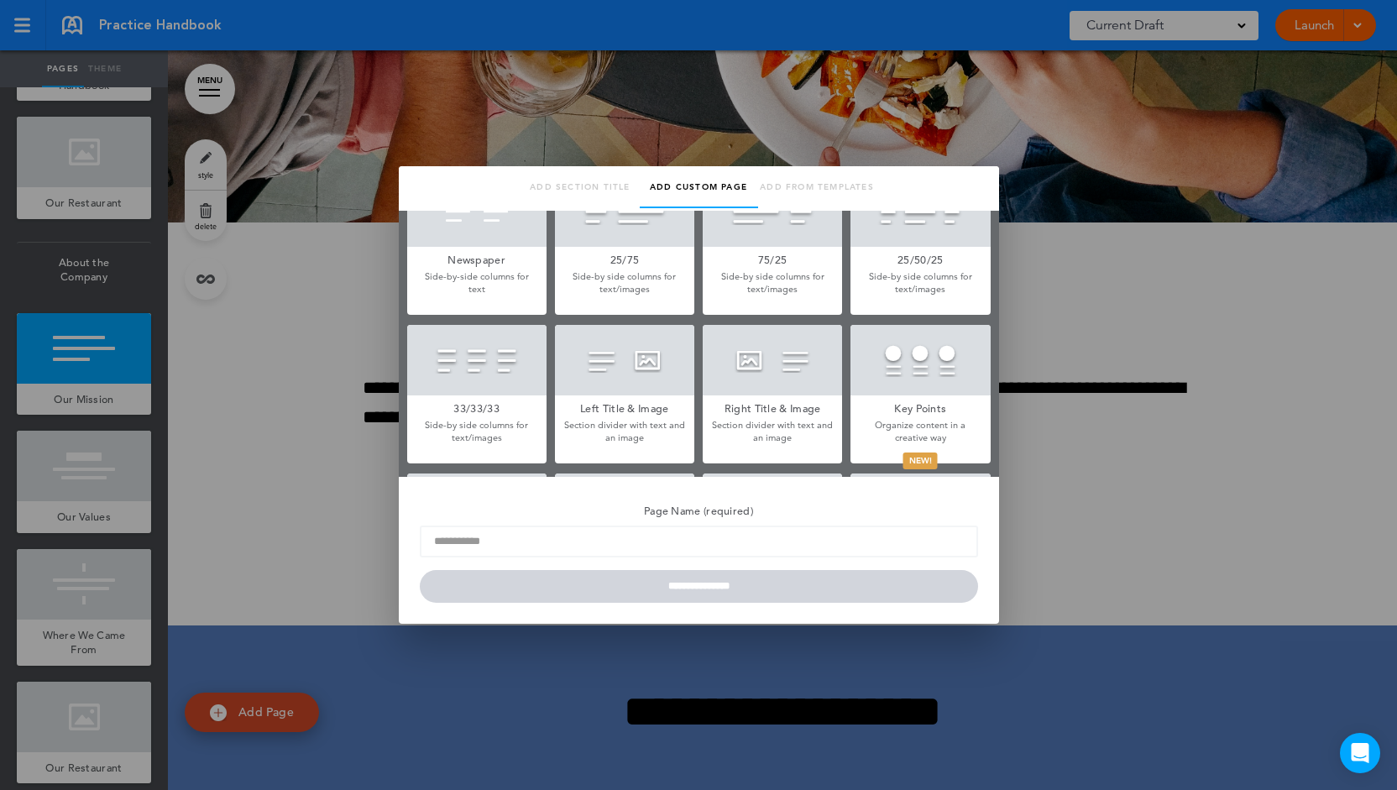
scroll to position [343, 0]
click at [891, 370] on div at bounding box center [920, 359] width 139 height 71
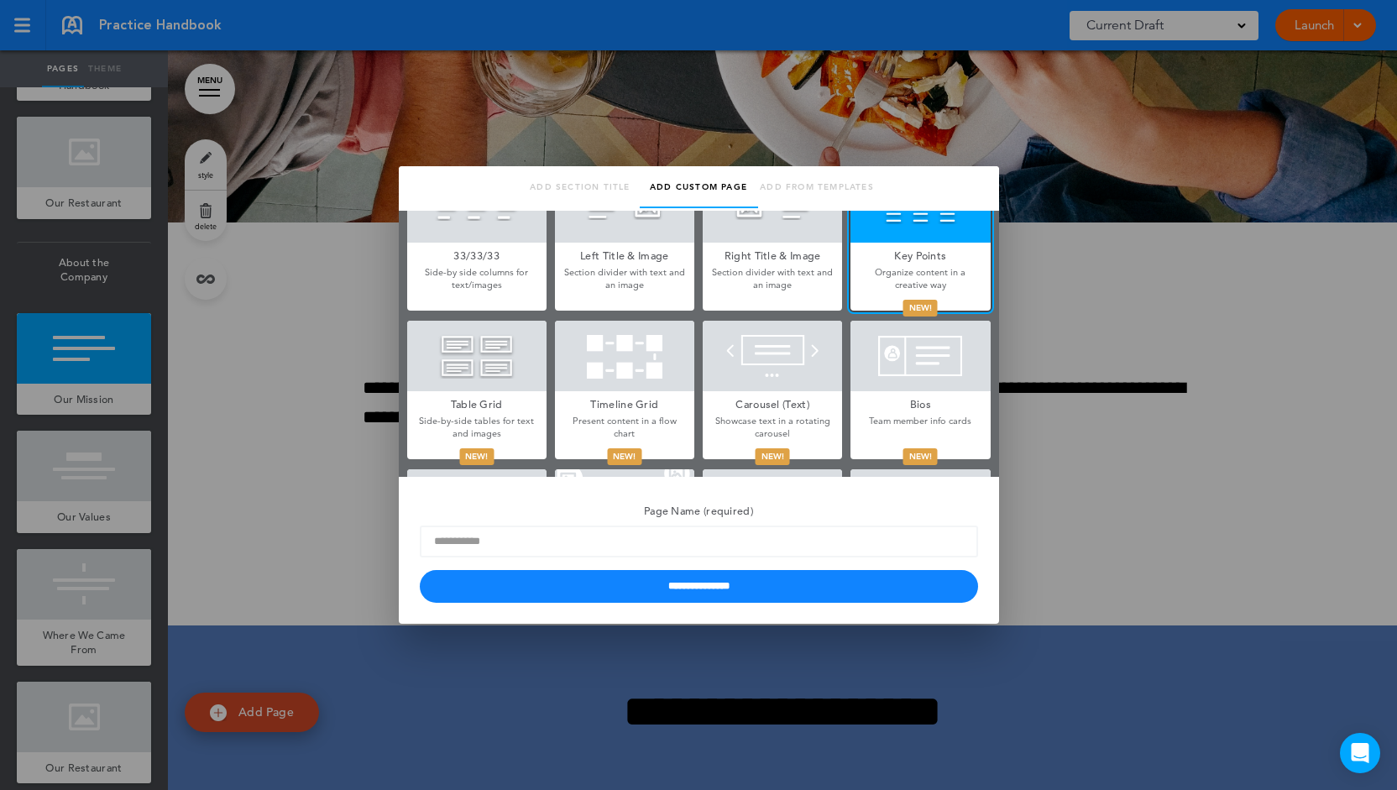
scroll to position [502, 0]
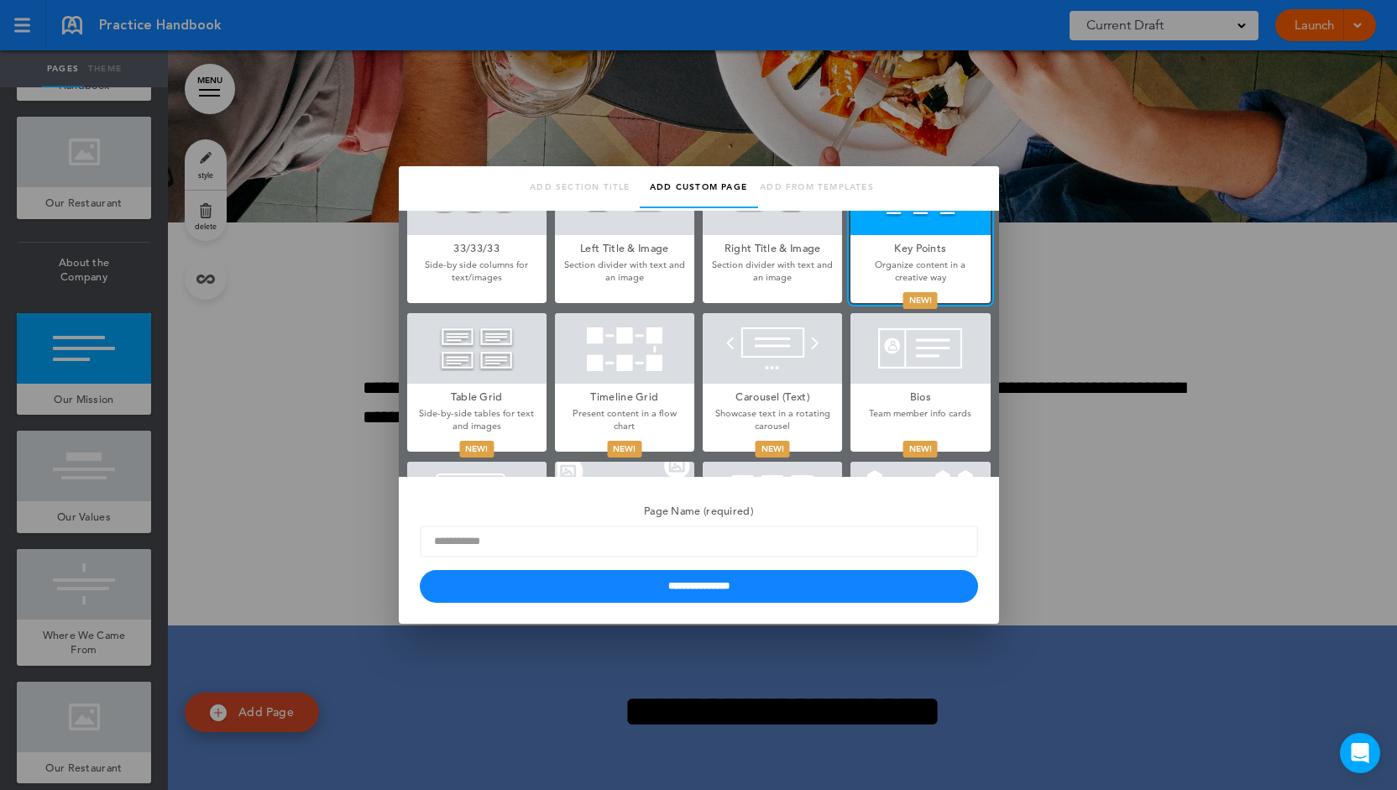
click at [487, 364] on div at bounding box center [476, 348] width 139 height 71
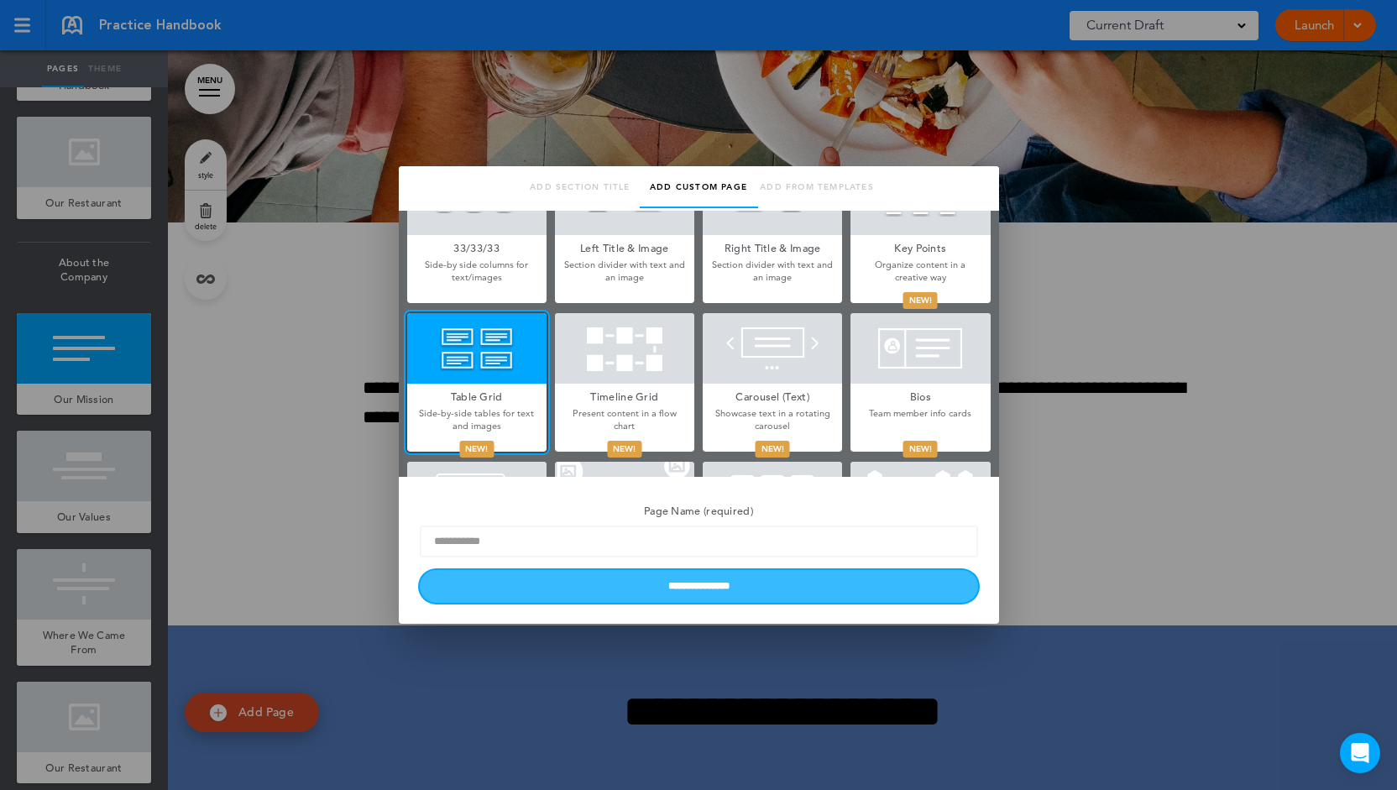
click at [574, 586] on input "**********" at bounding box center [699, 586] width 558 height 33
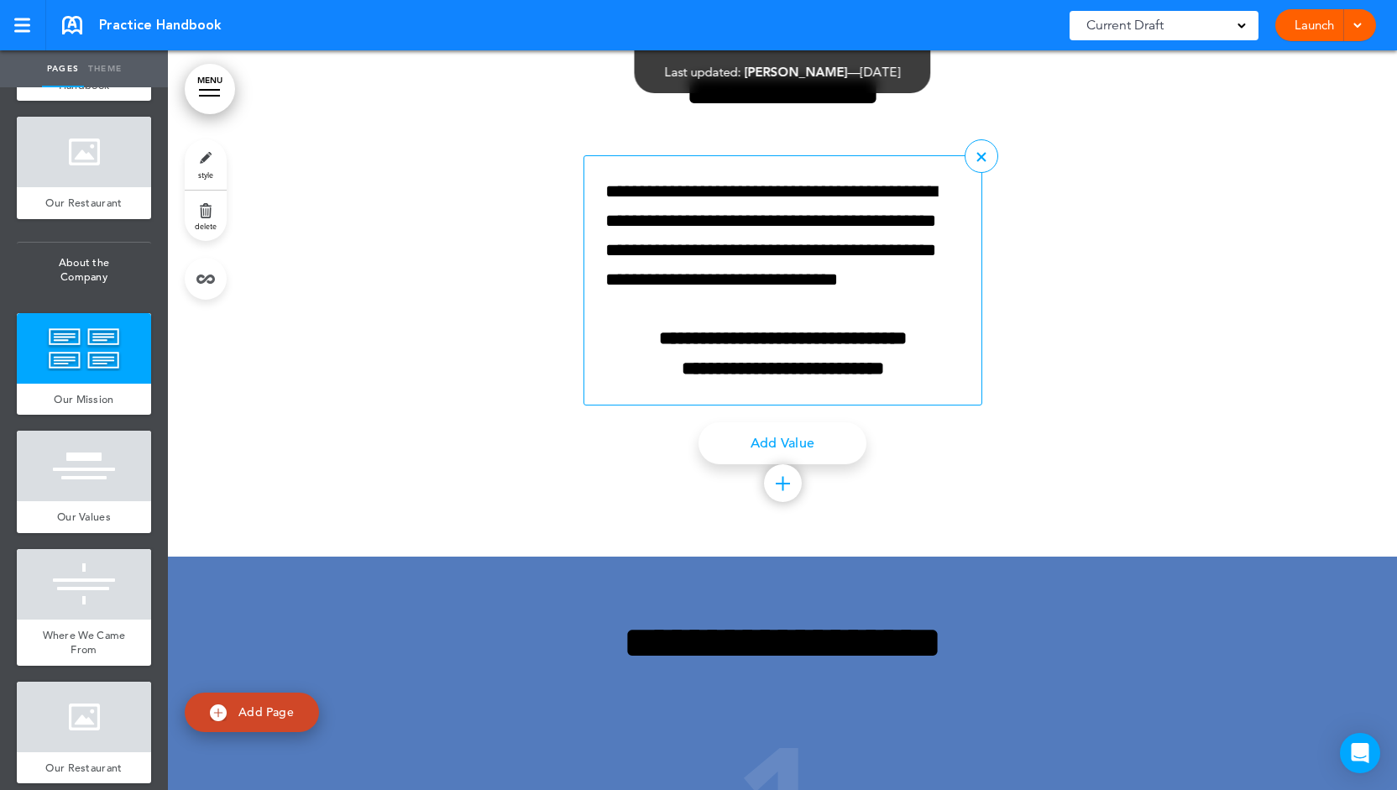
scroll to position [2317, 0]
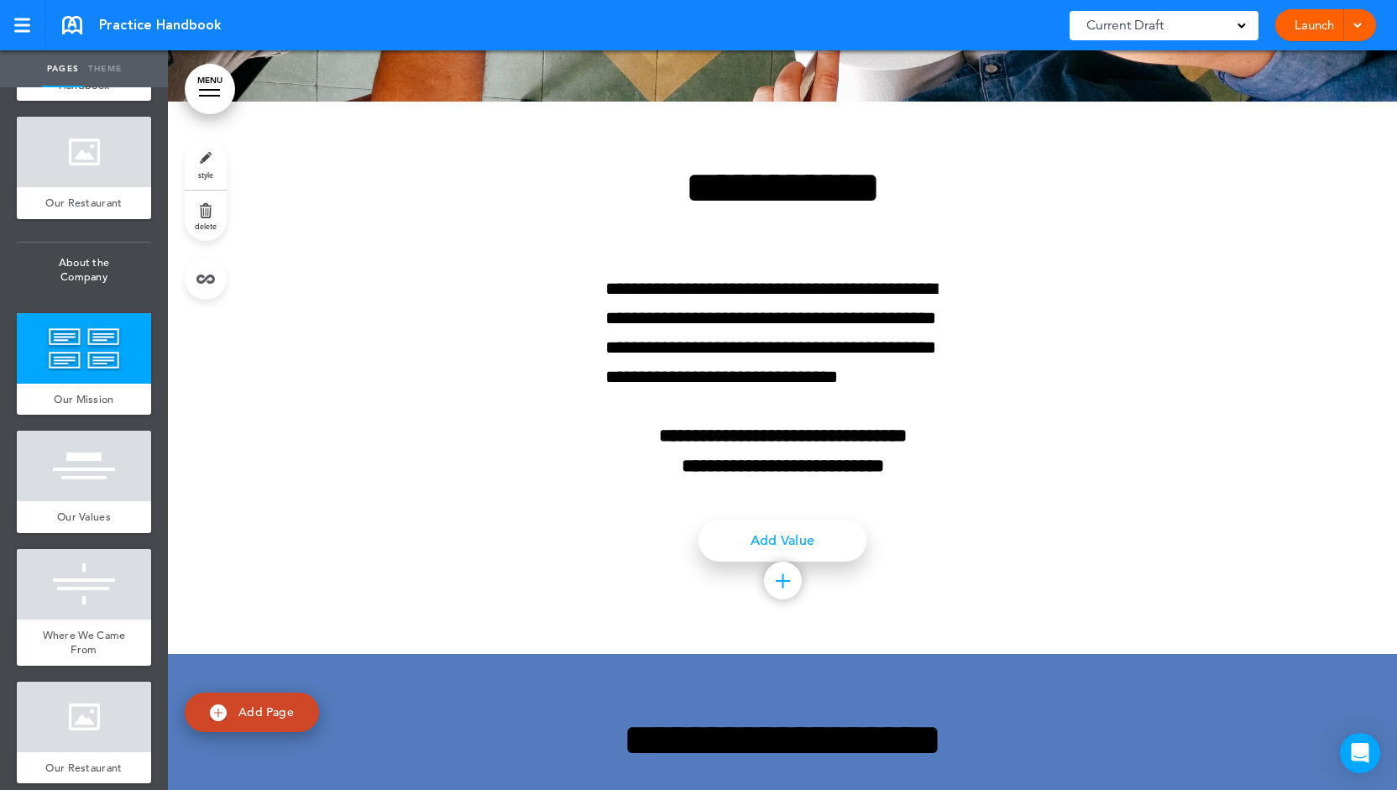
click at [779, 537] on link "Add Value" at bounding box center [783, 541] width 168 height 42
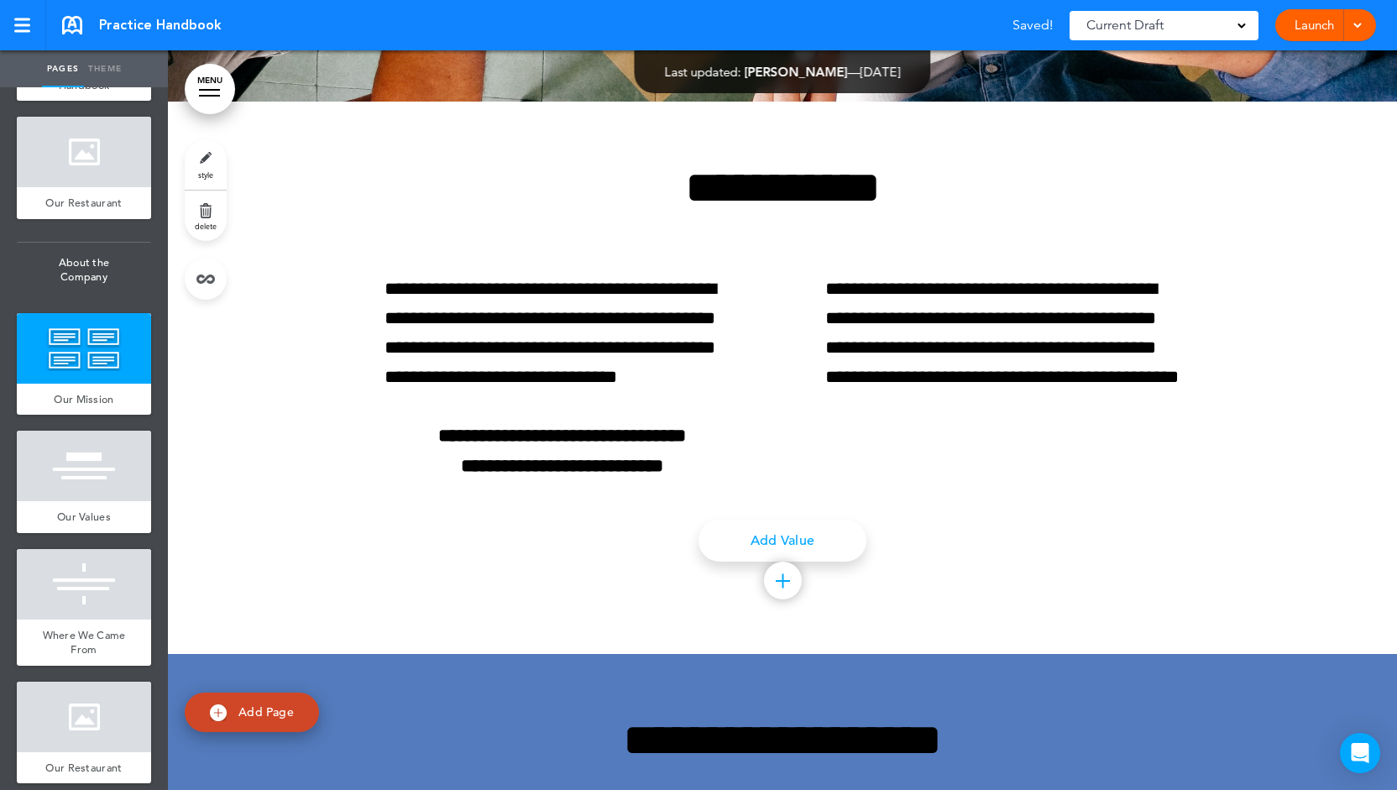
click at [774, 584] on div at bounding box center [783, 581] width 38 height 38
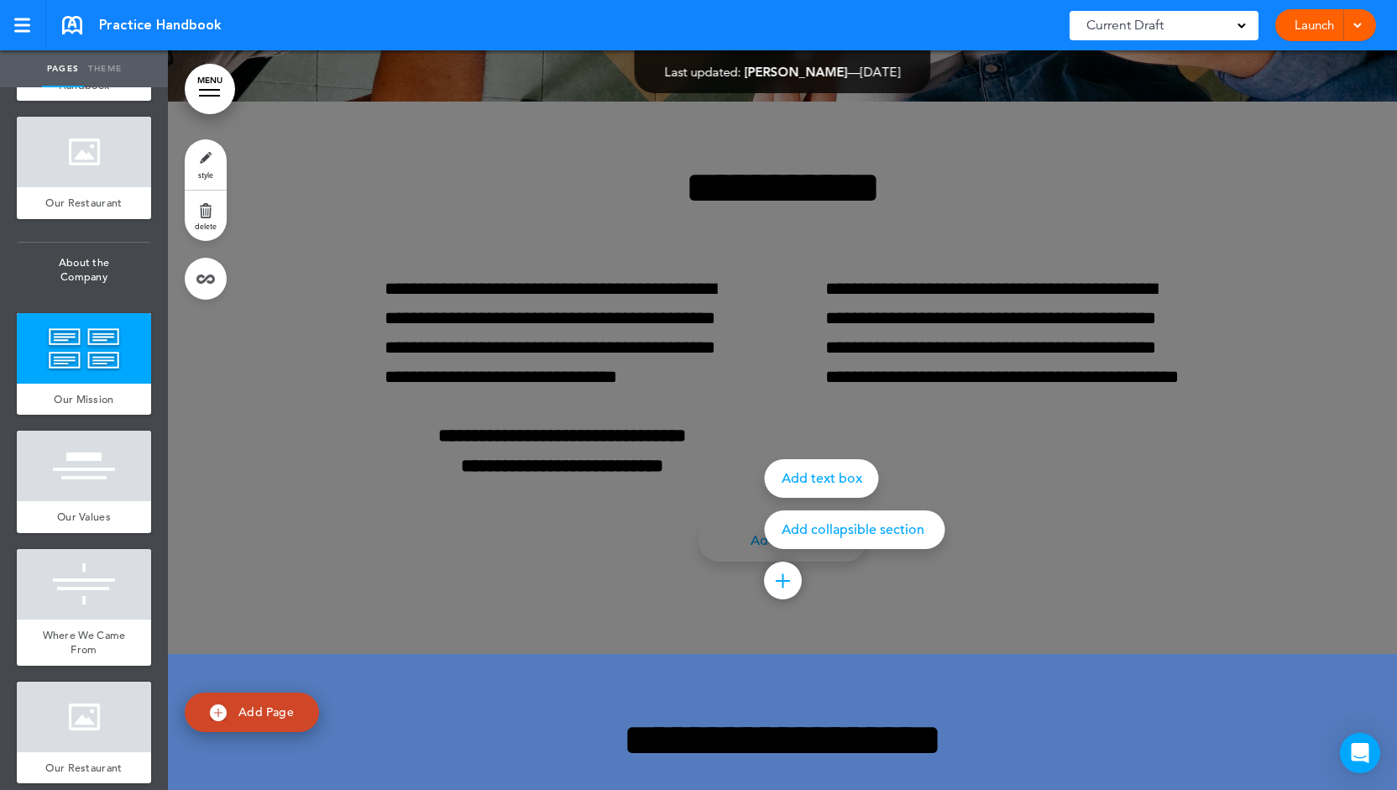
click at [707, 403] on div at bounding box center [866, 395] width 1397 height 790
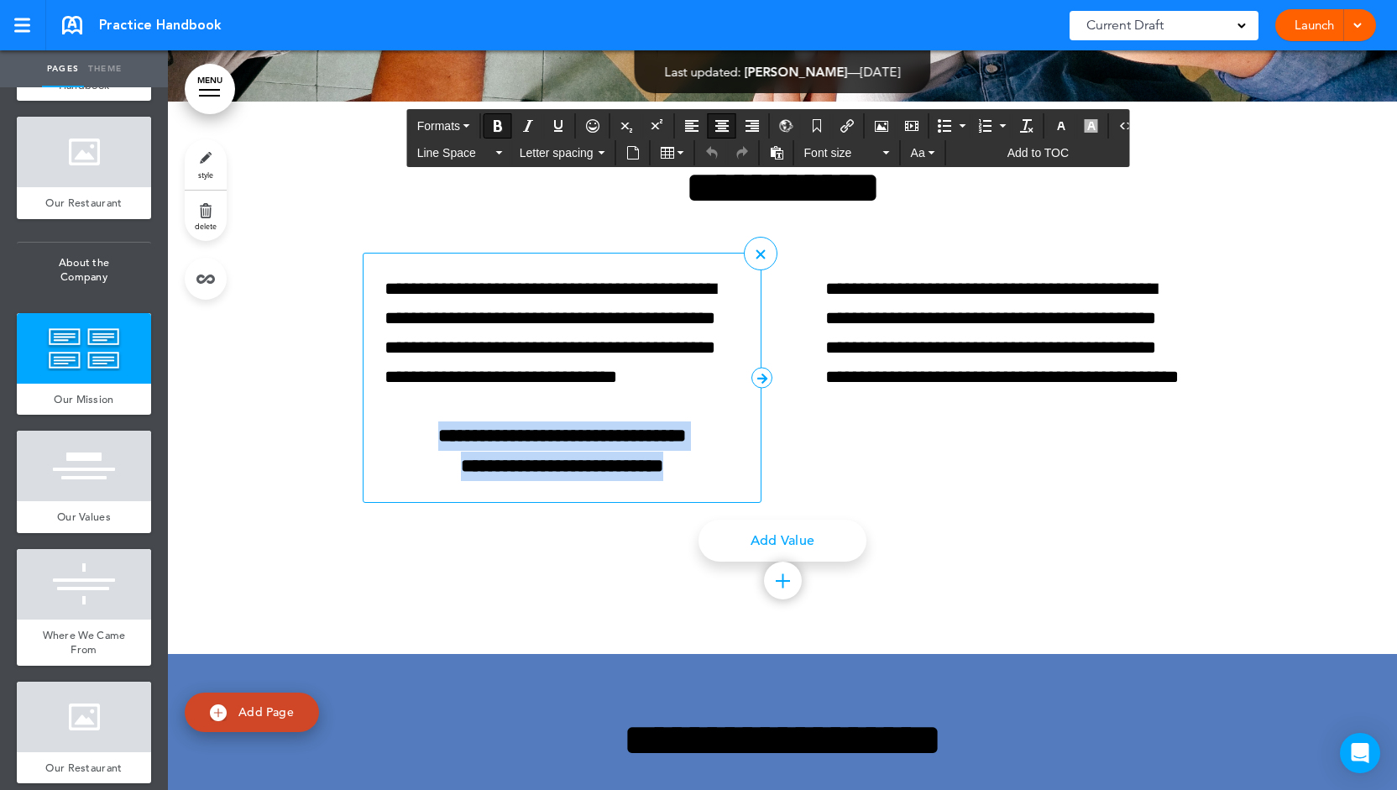
drag, startPoint x: 631, startPoint y: 449, endPoint x: 416, endPoint y: 426, distance: 215.4
click at [416, 426] on p "**********" at bounding box center [562, 450] width 355 height 59
copy p "**********"
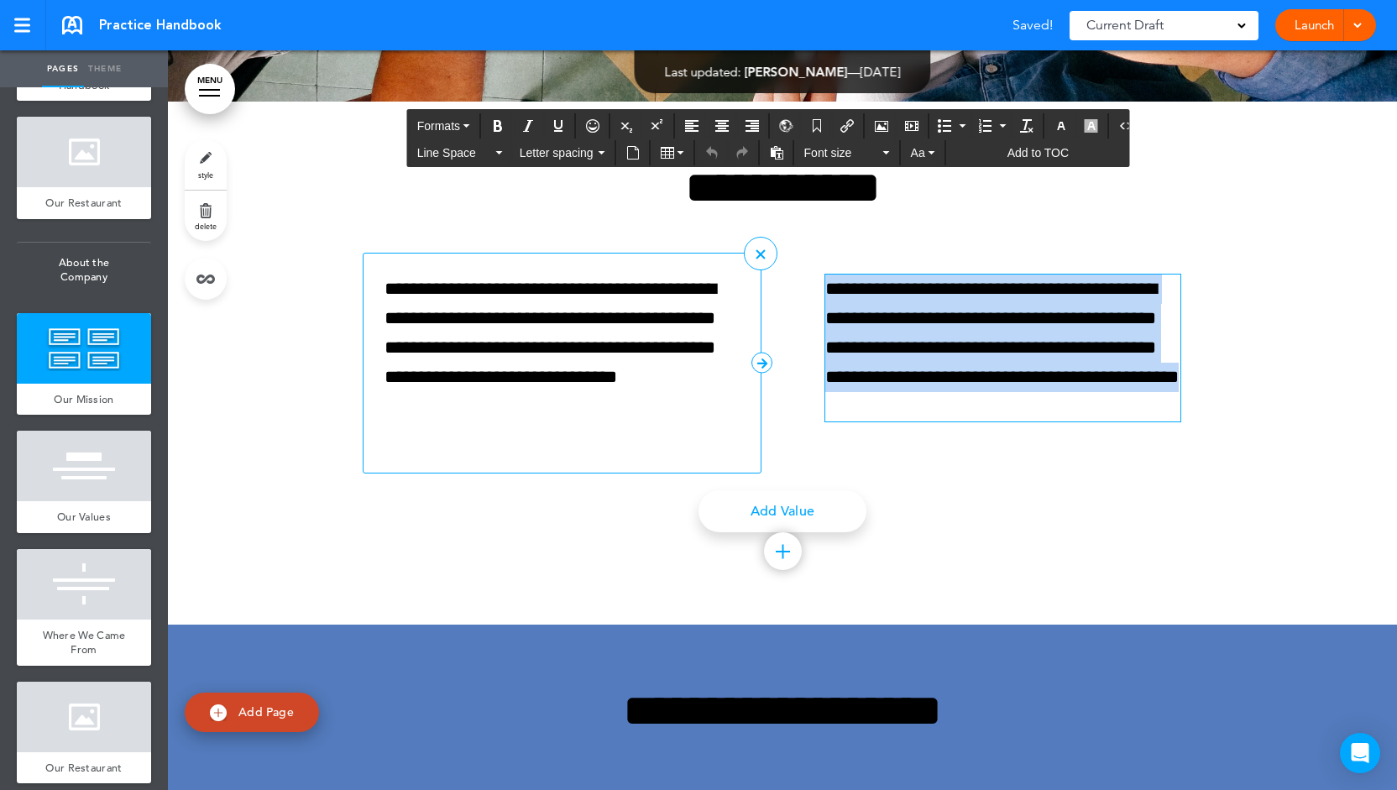
drag, startPoint x: 837, startPoint y: 348, endPoint x: 769, endPoint y: 275, distance: 100.4
click at [769, 275] on div "**********" at bounding box center [783, 363] width 840 height 221
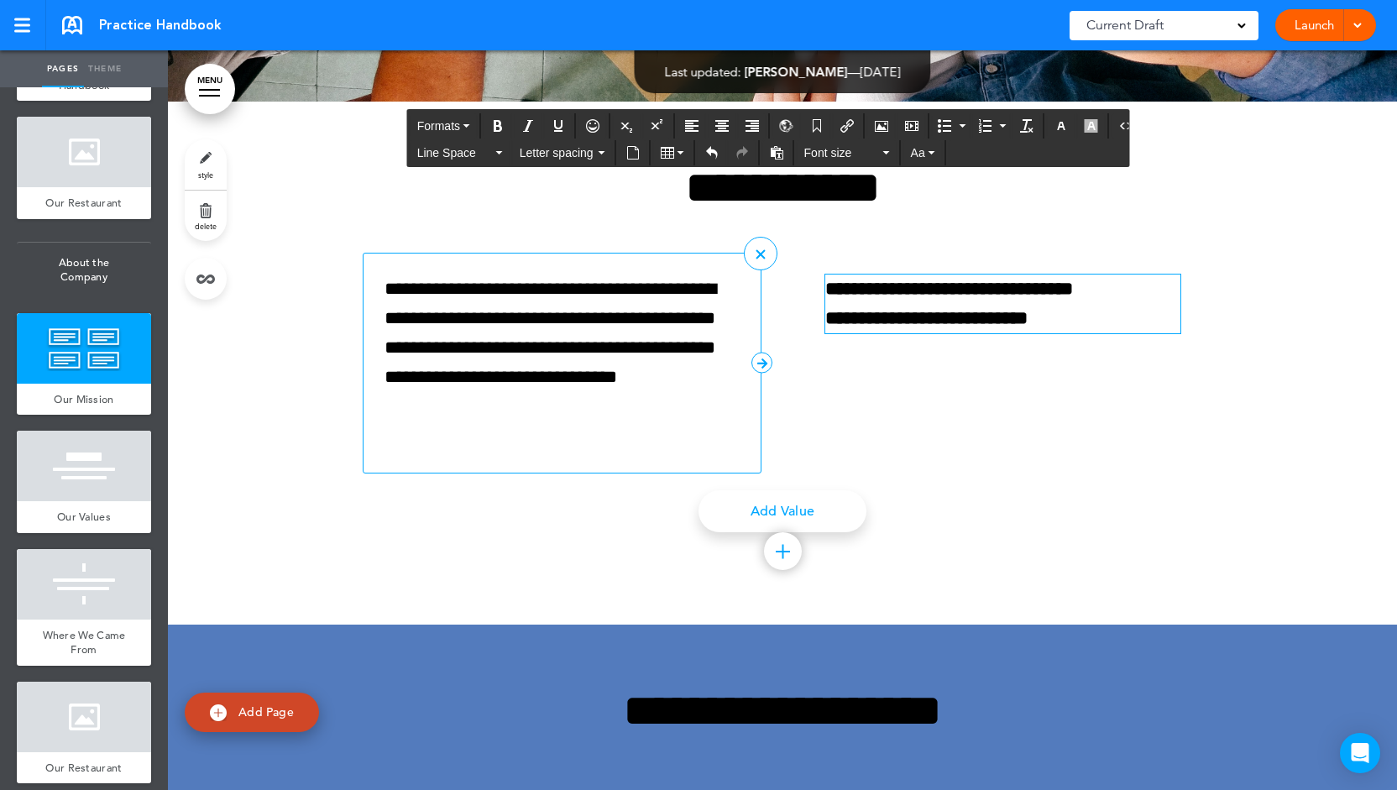
scroll to position [2294, 0]
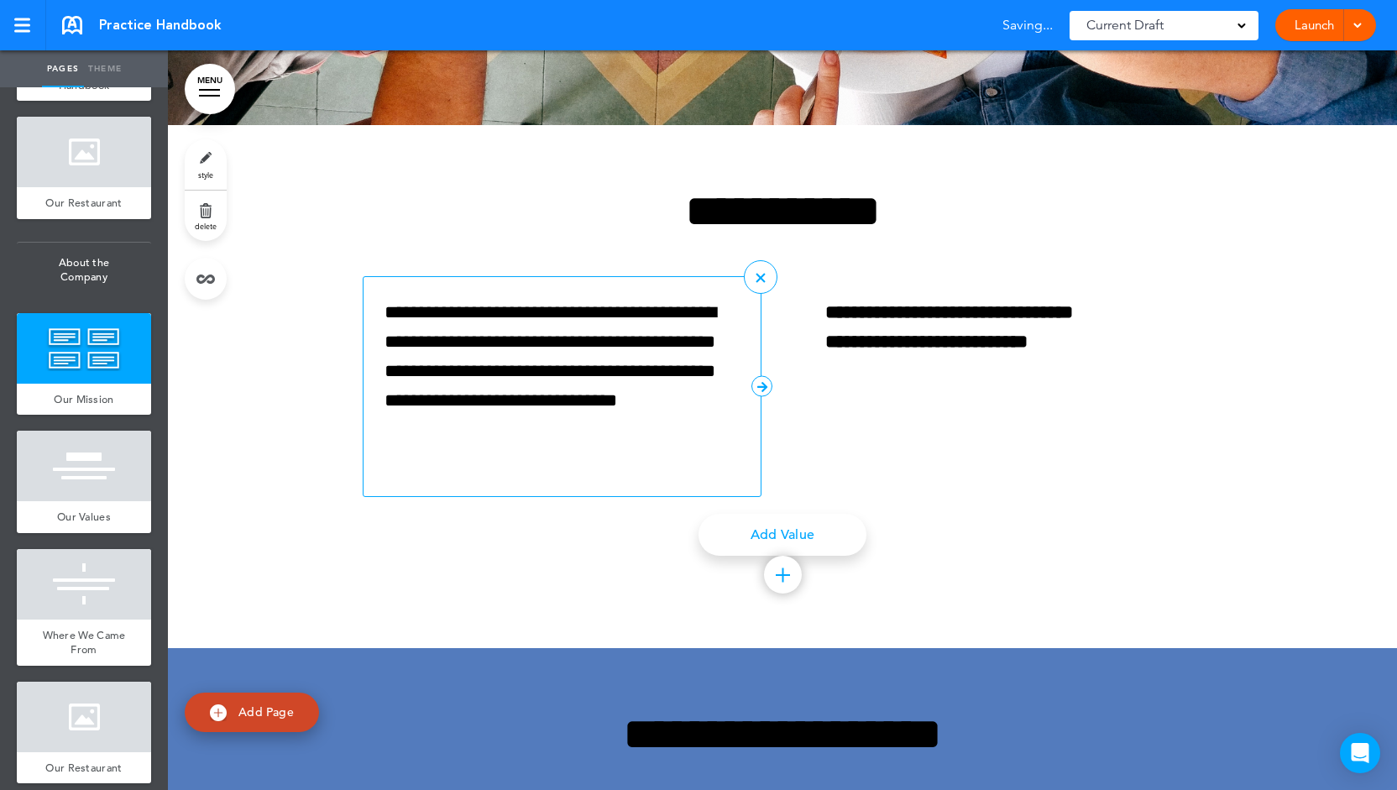
click at [754, 385] on icon at bounding box center [761, 386] width 21 height 21
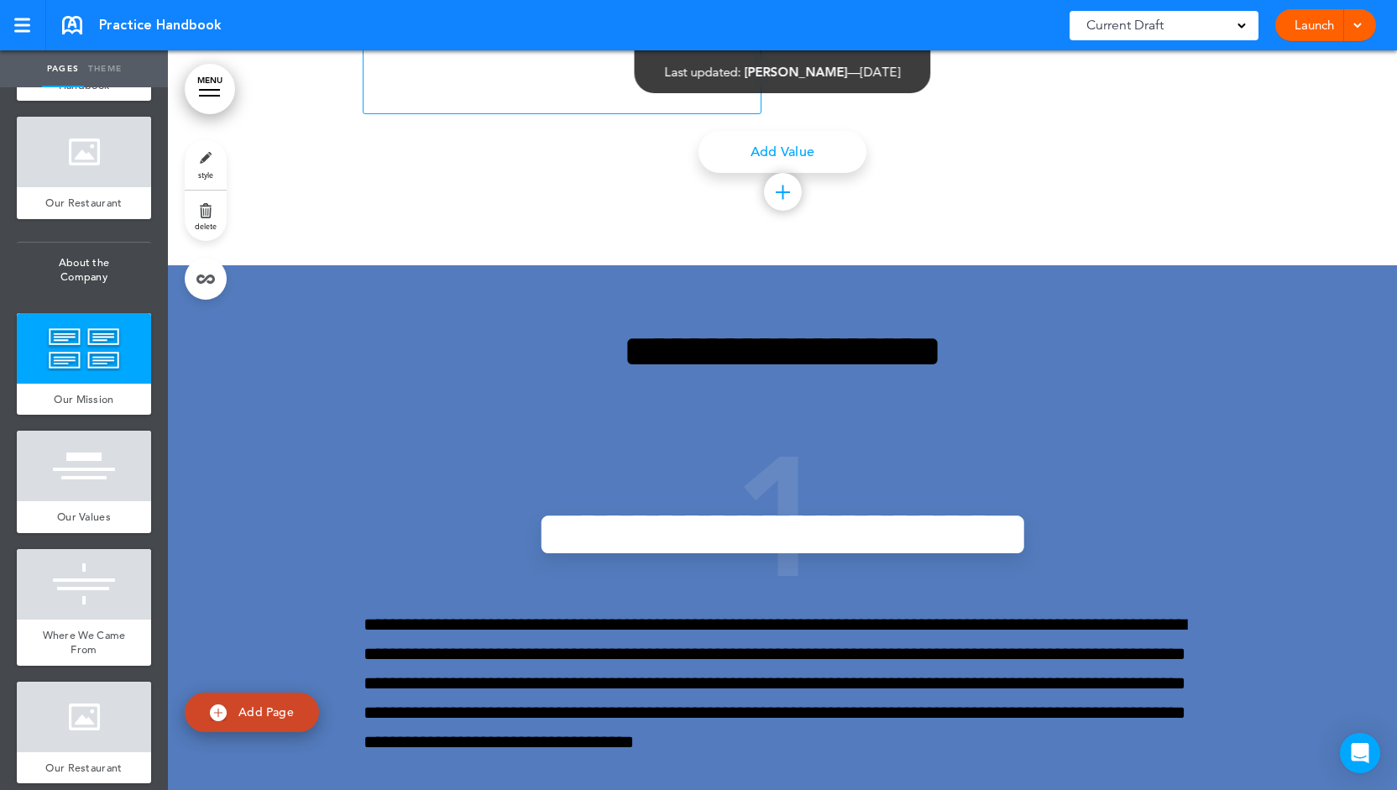
scroll to position [2739, 0]
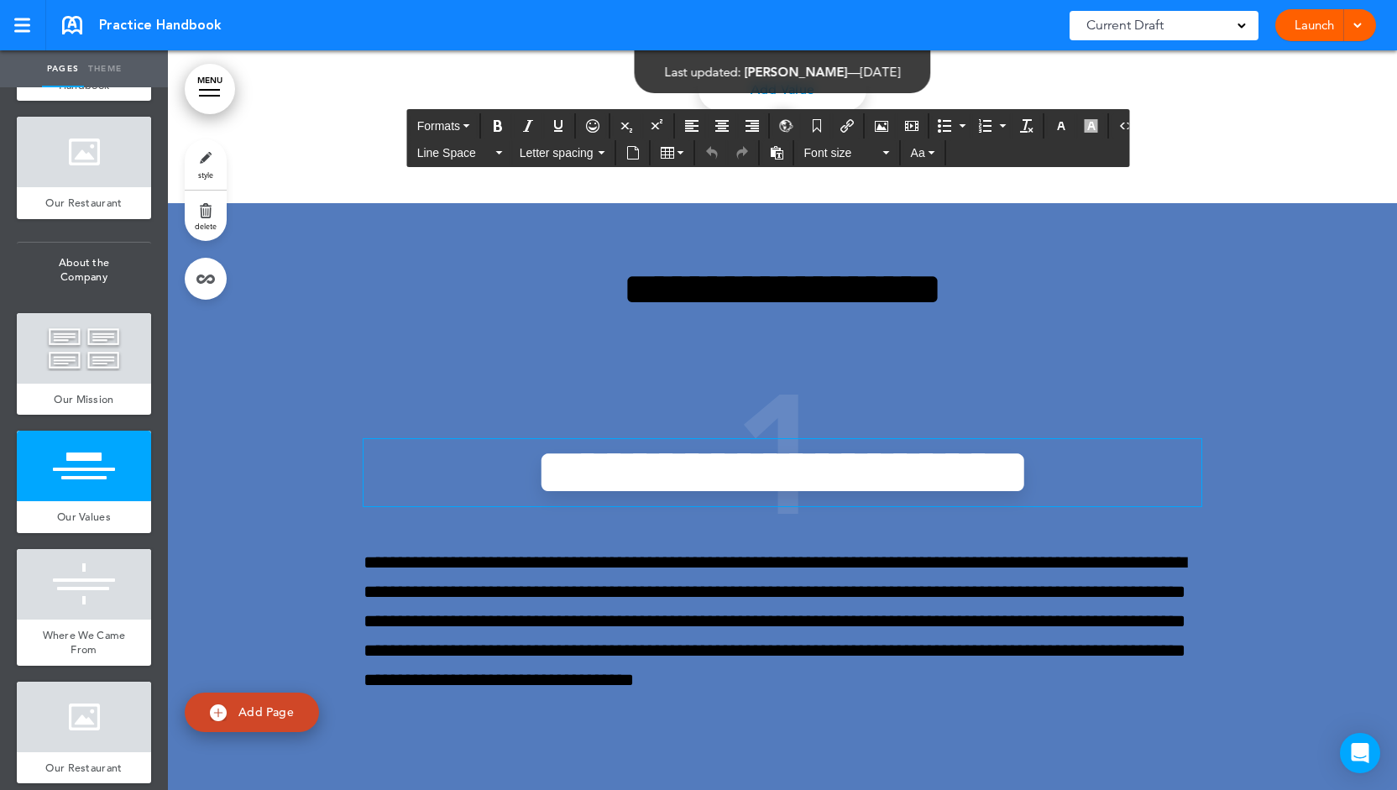
drag, startPoint x: 747, startPoint y: 482, endPoint x: 739, endPoint y: 348, distance: 133.8
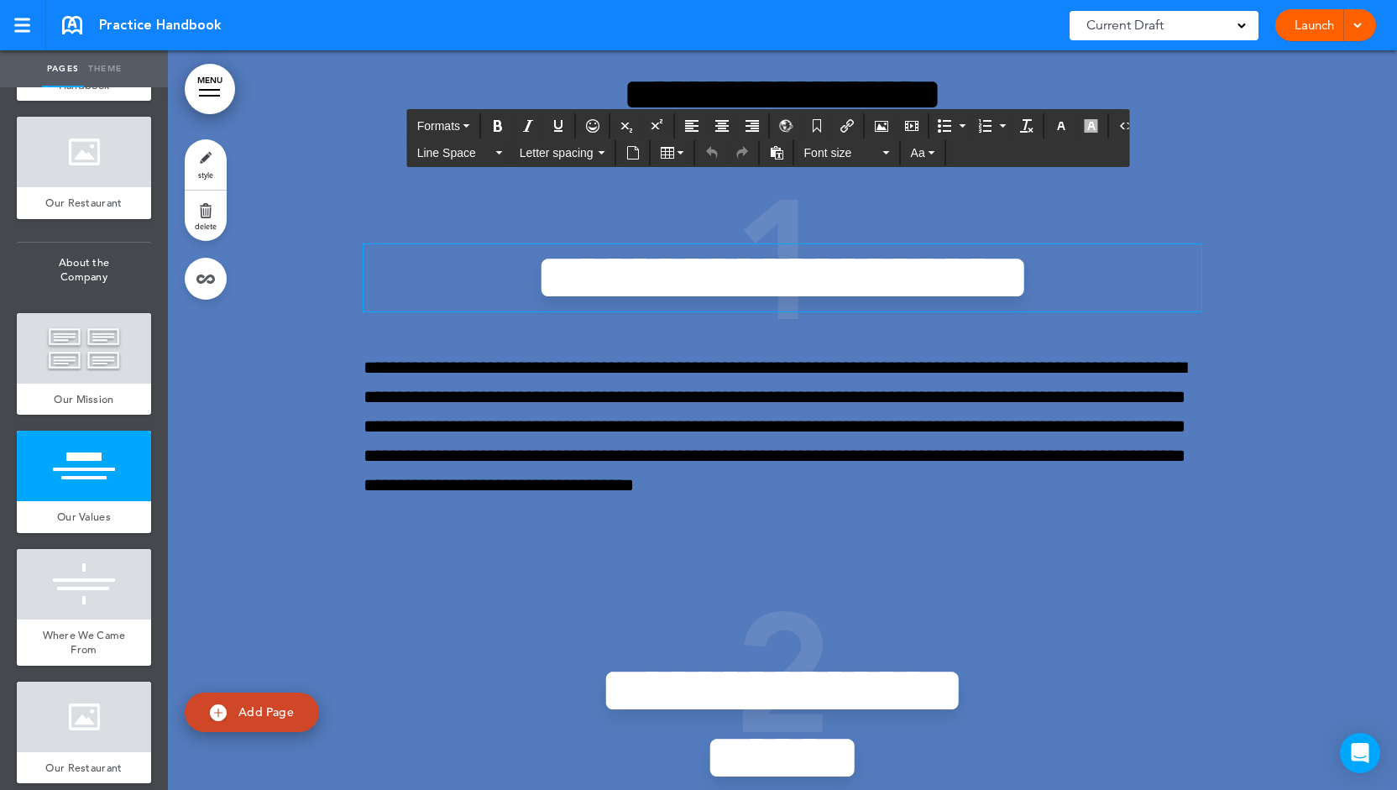
scroll to position [3031, 0]
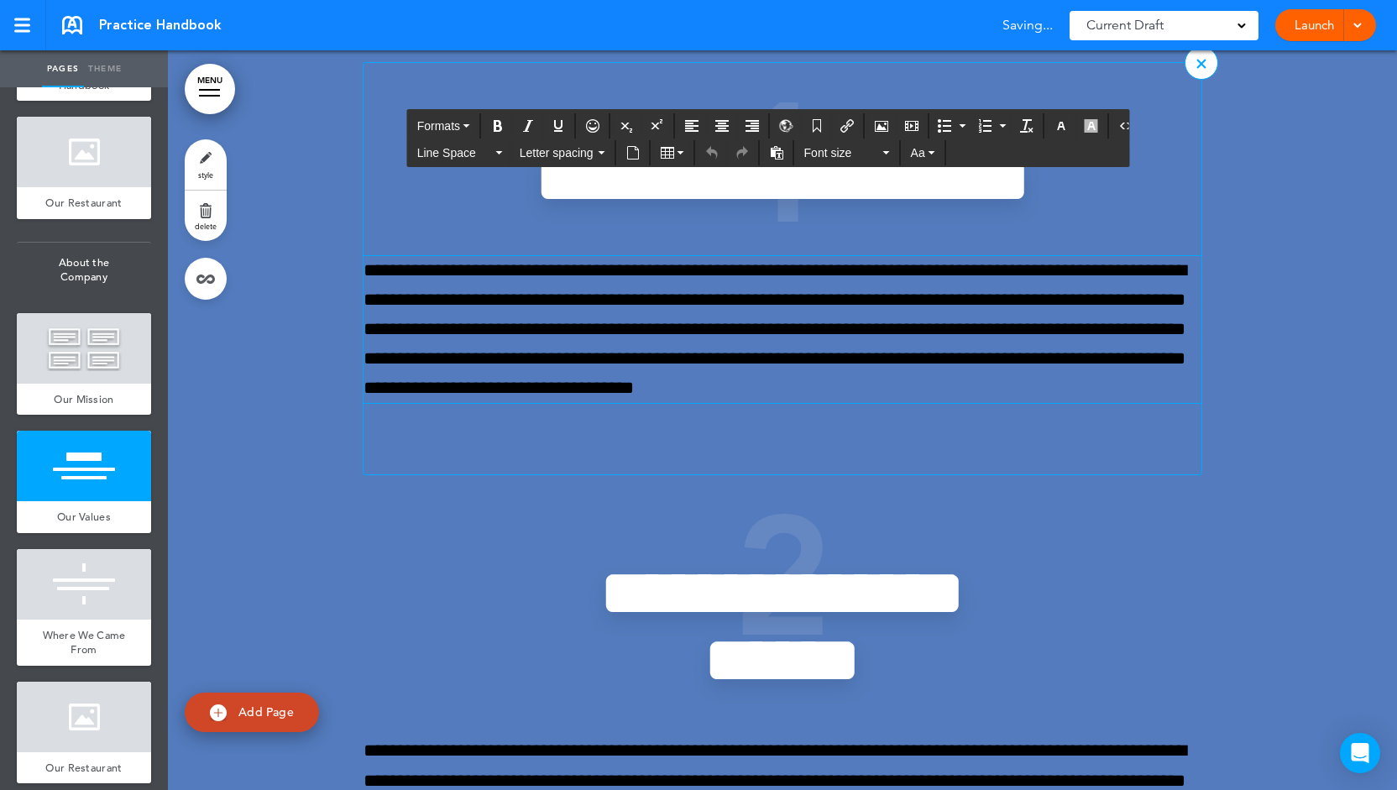
click at [598, 318] on p "**********" at bounding box center [783, 330] width 839 height 148
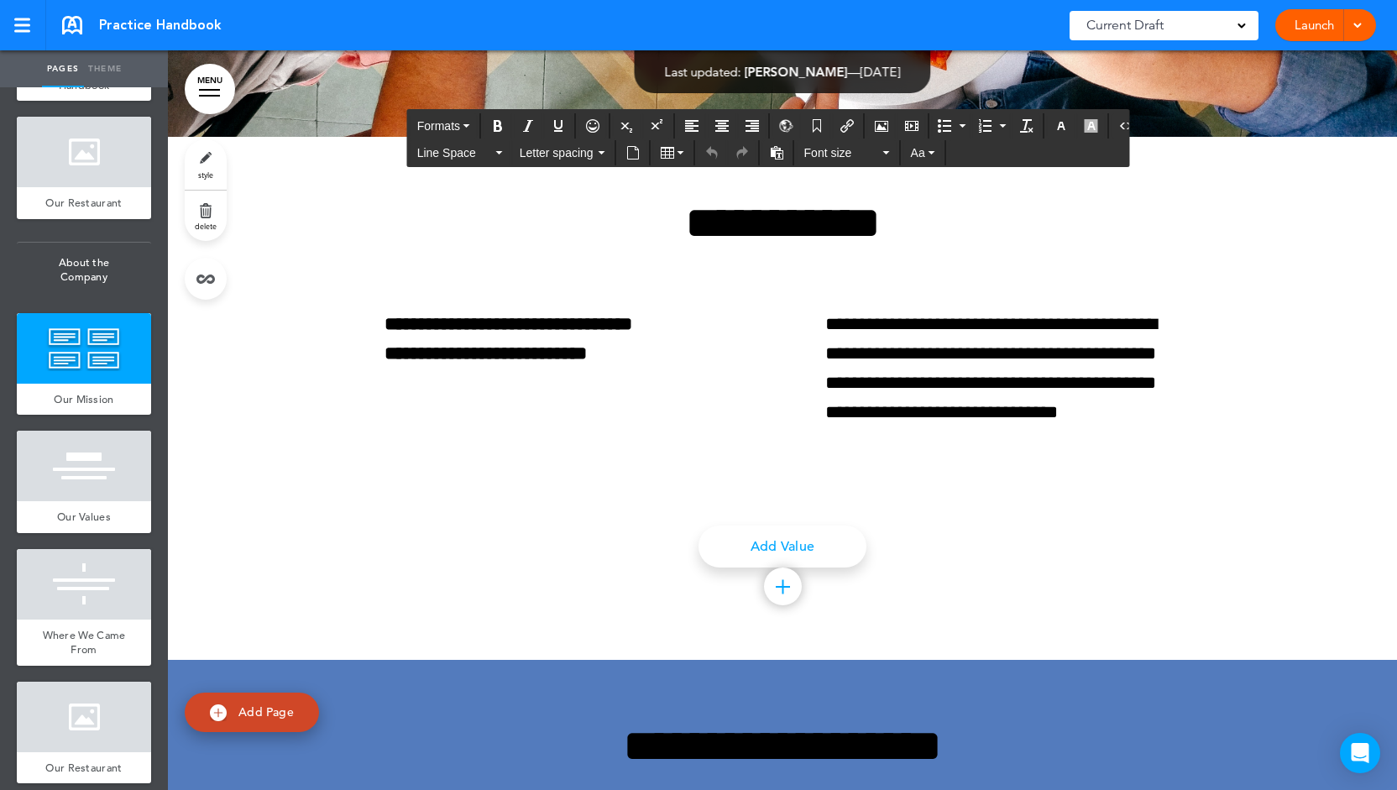
scroll to position [2280, 0]
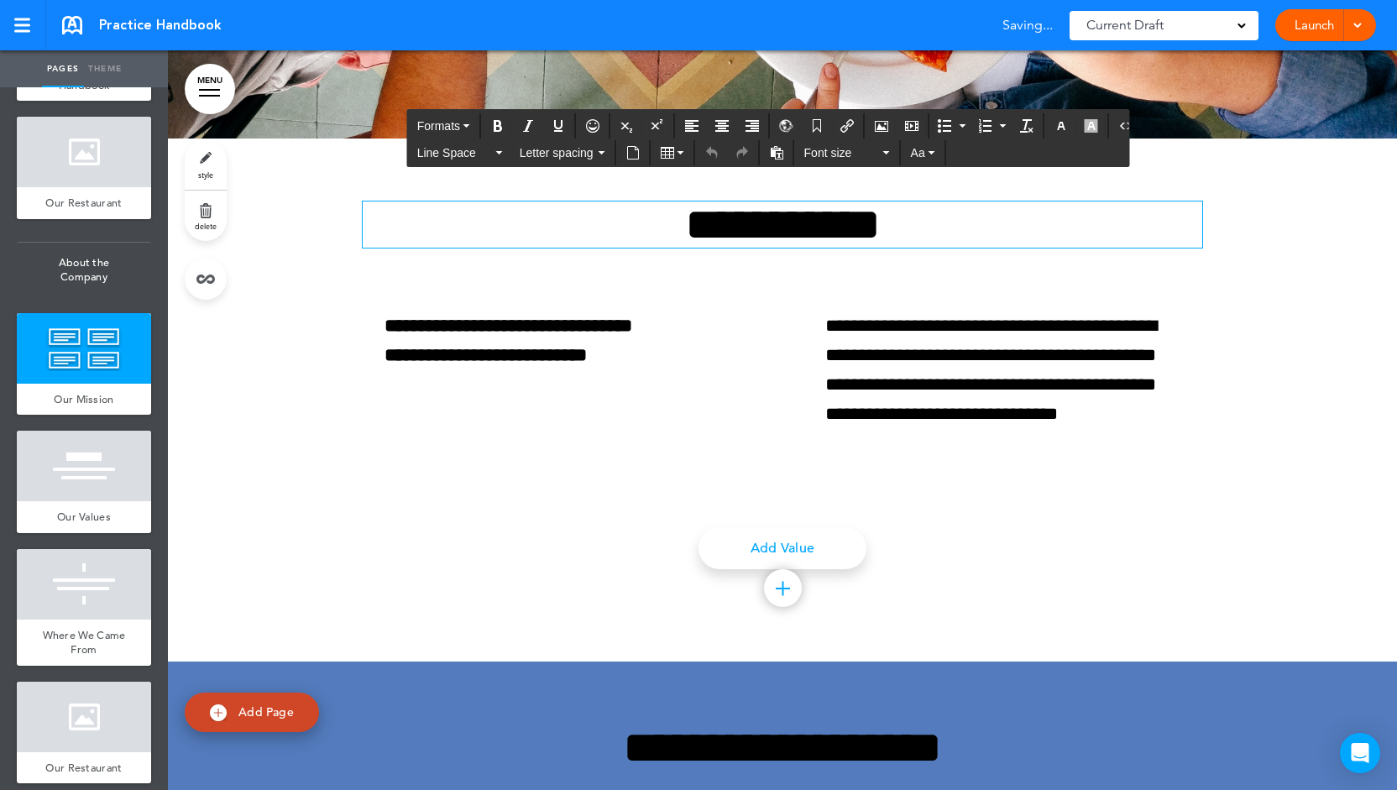
click at [751, 244] on span "**********" at bounding box center [783, 225] width 196 height 46
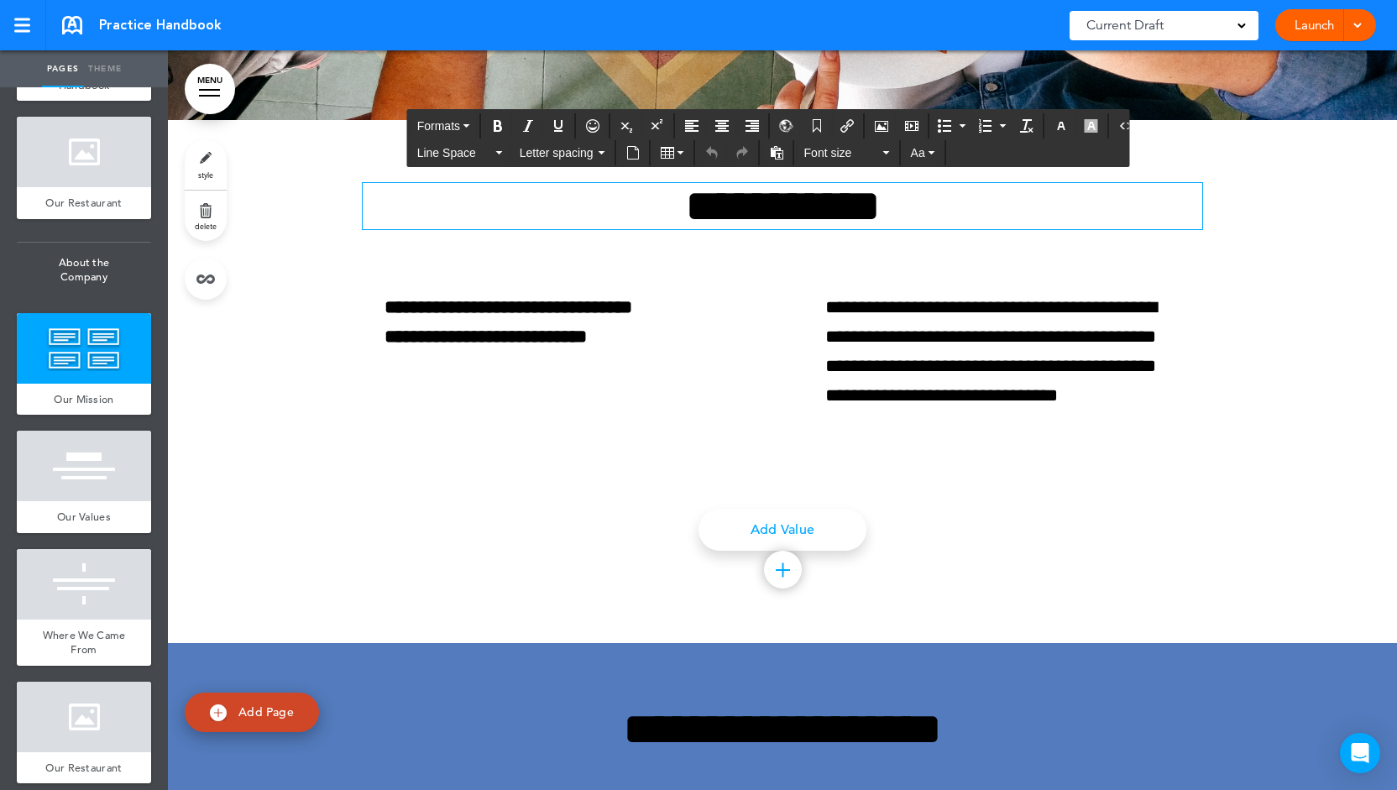
scroll to position [2306, 0]
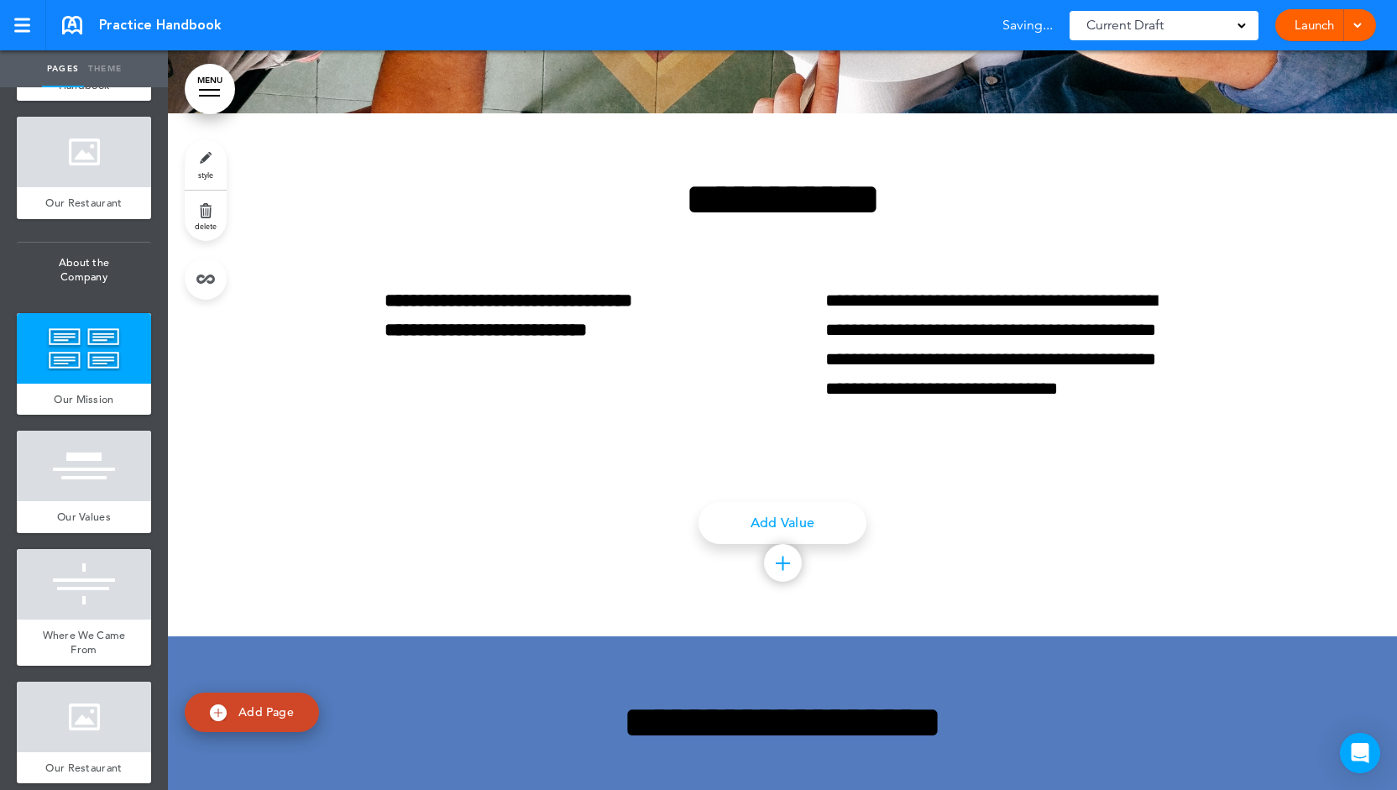
click at [215, 165] on link "style" at bounding box center [206, 164] width 42 height 50
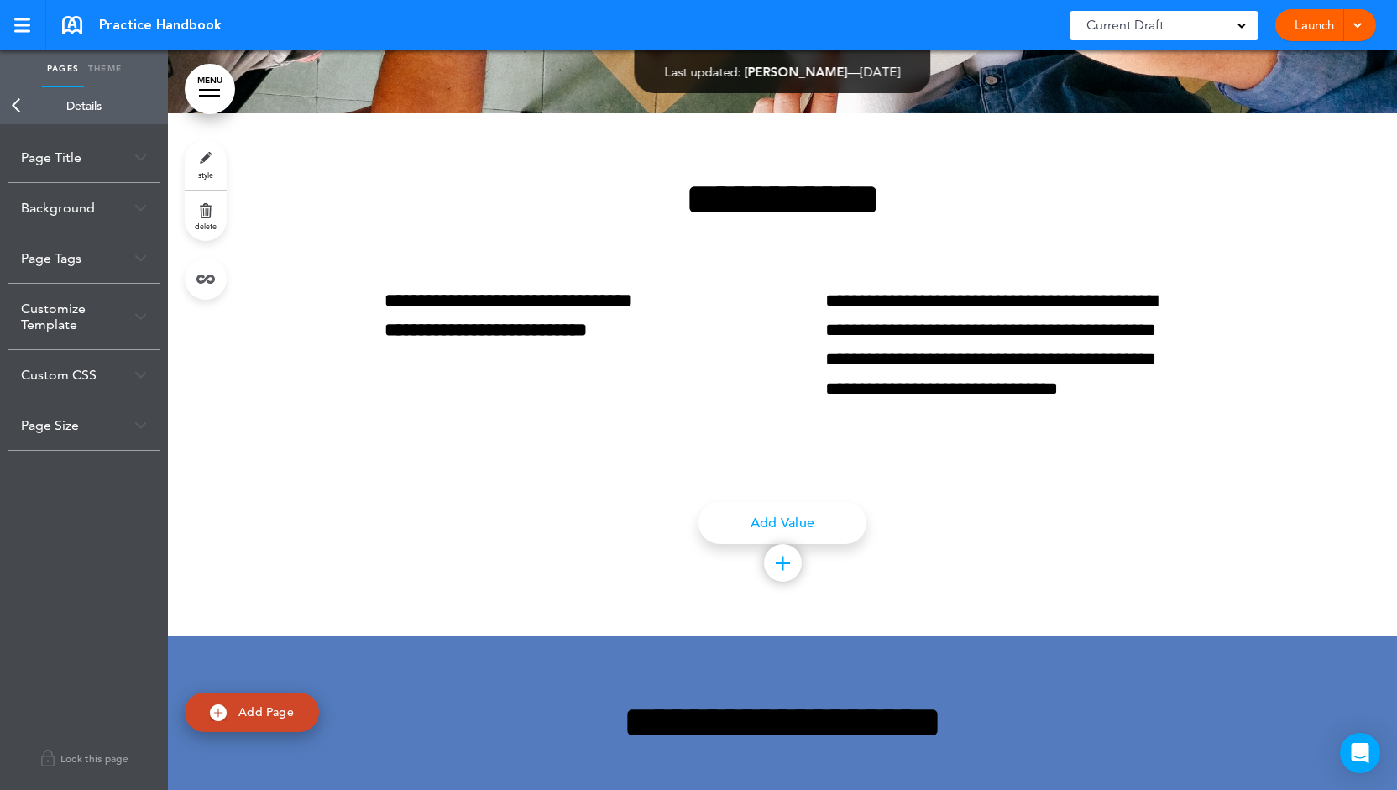
click at [128, 150] on div "Page Title" at bounding box center [83, 158] width 151 height 50
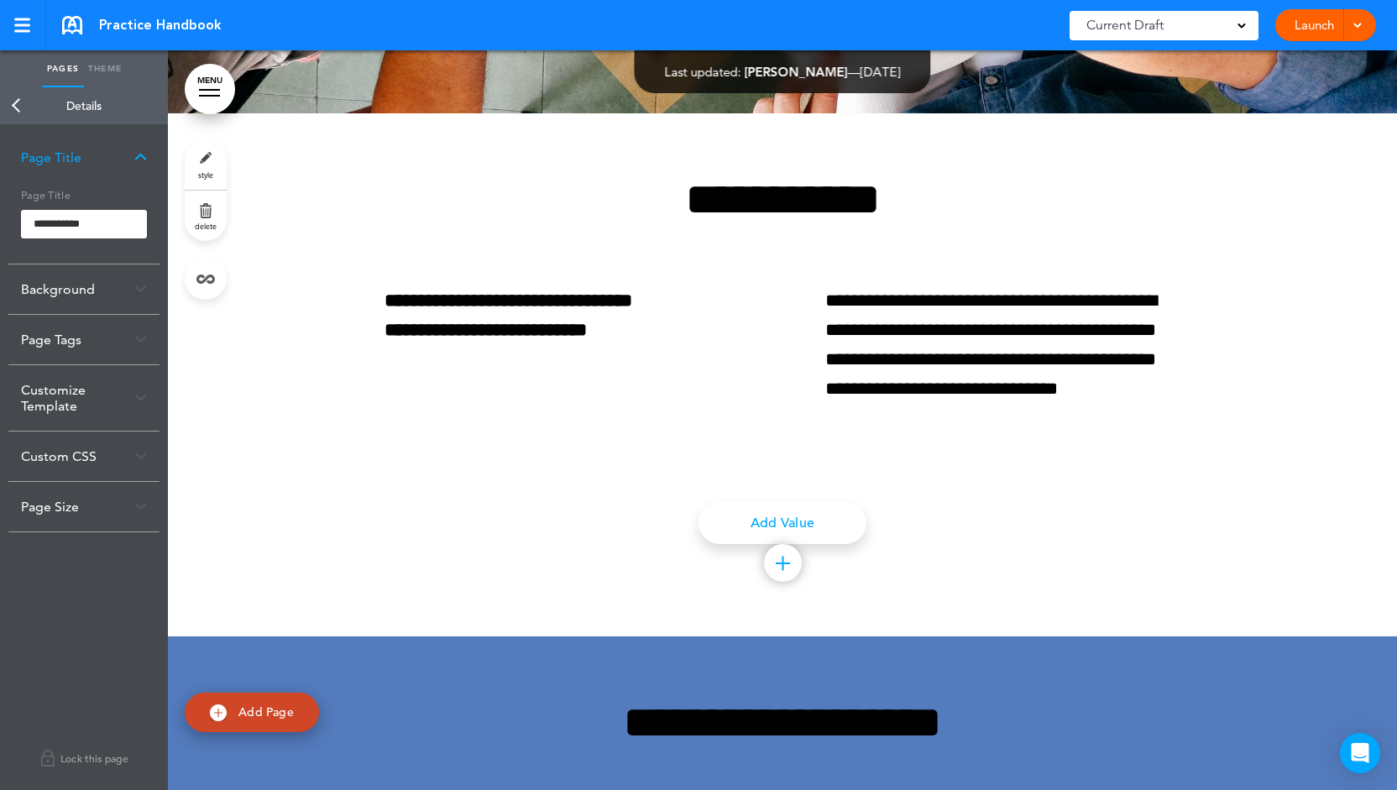
click at [104, 311] on div "Background" at bounding box center [83, 289] width 151 height 50
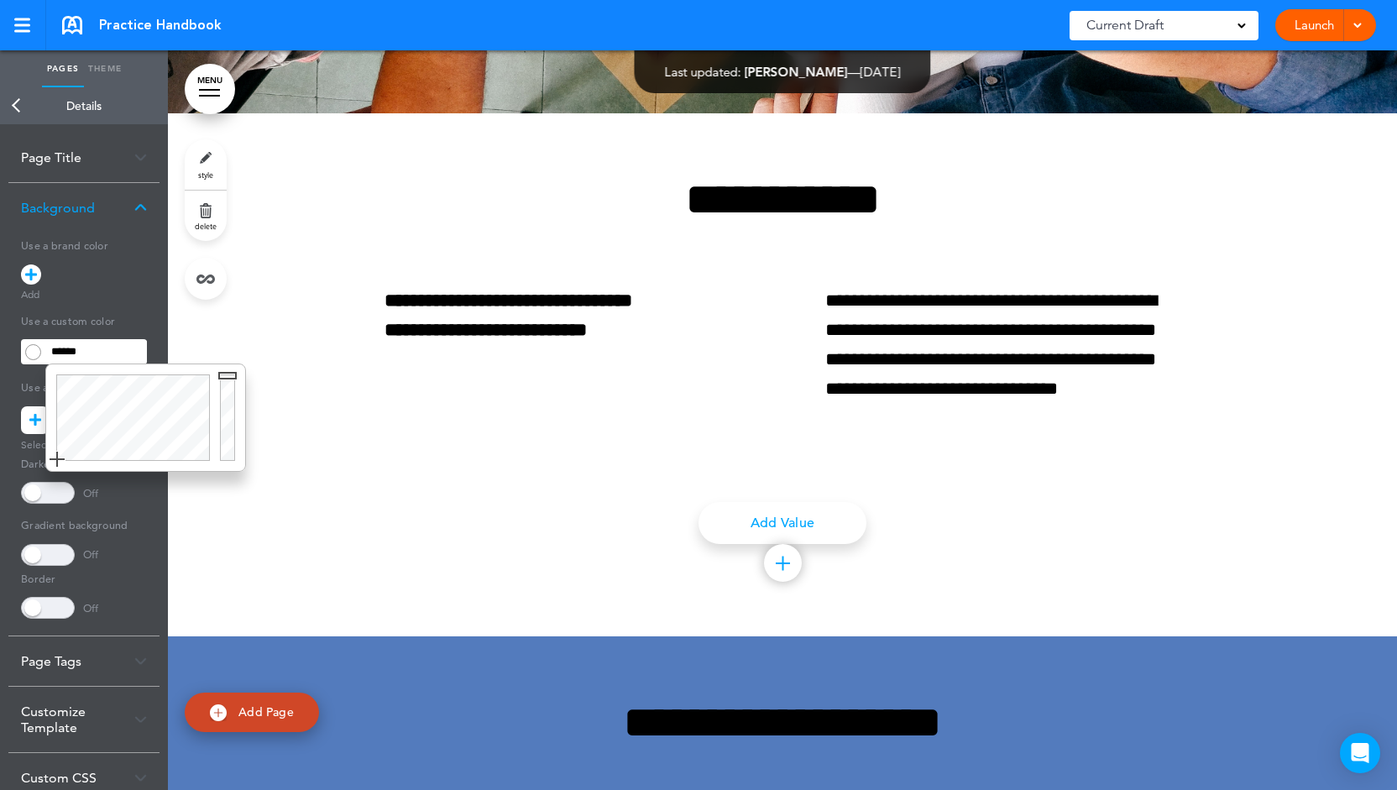
click at [96, 352] on input "******" at bounding box center [96, 352] width 102 height 24
click at [118, 397] on div at bounding box center [130, 417] width 169 height 107
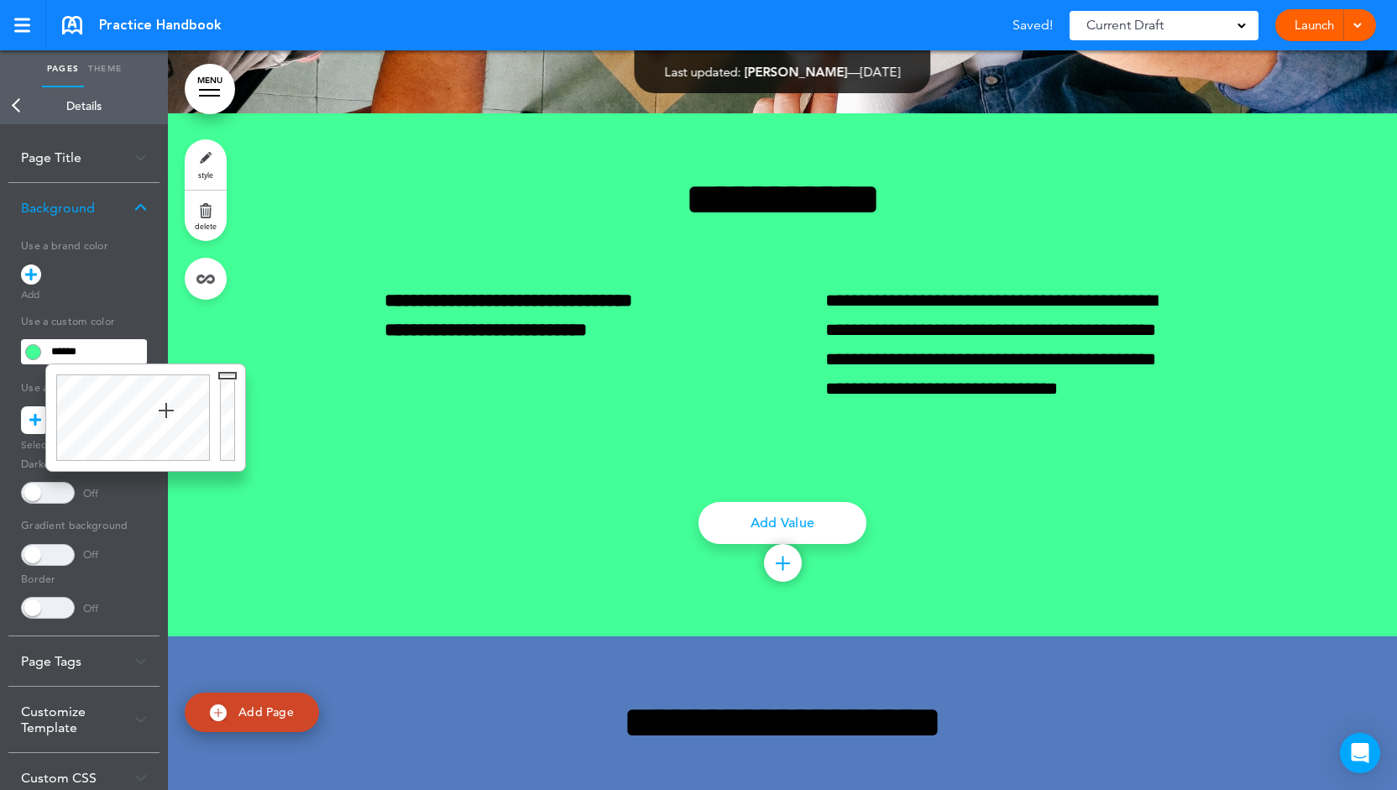
click at [166, 411] on div at bounding box center [130, 417] width 169 height 107
type input "******"
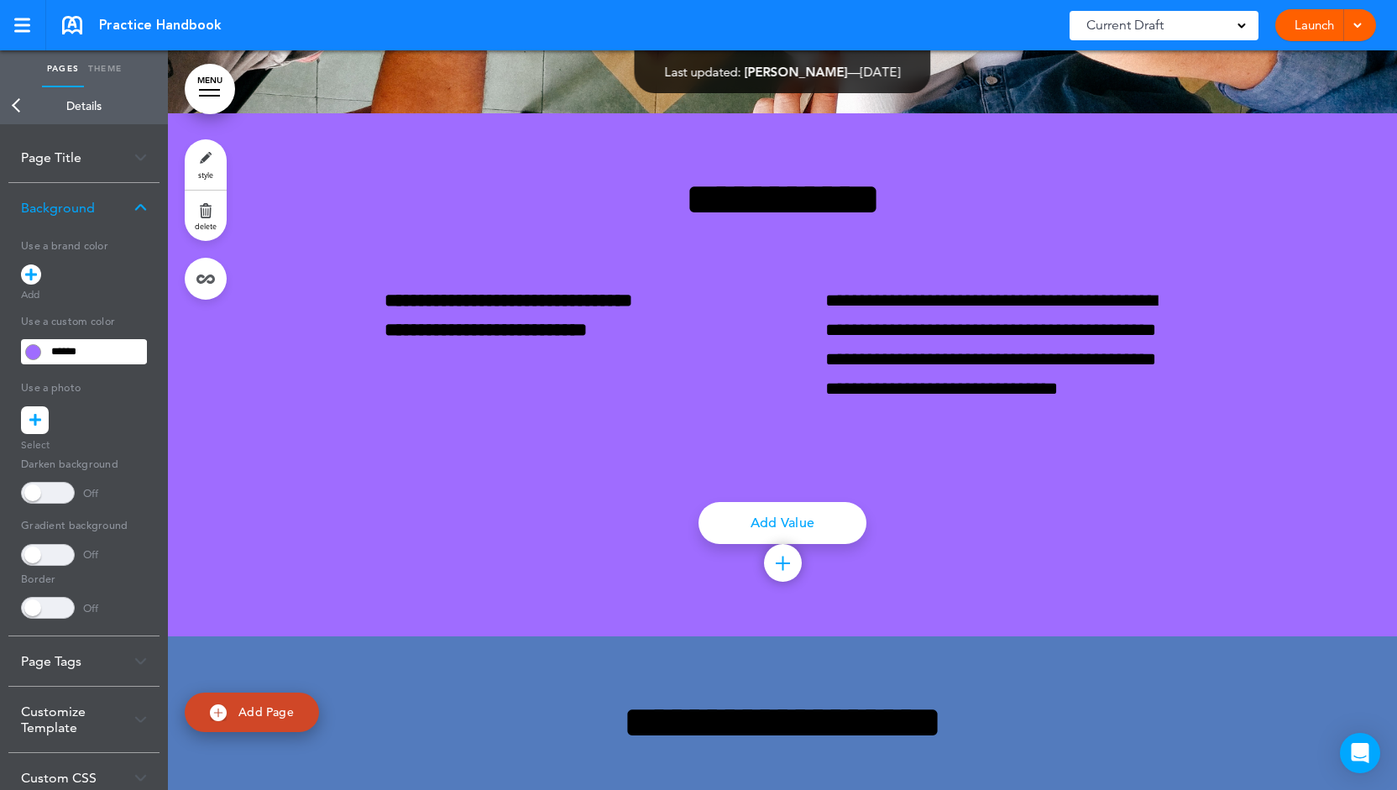
click at [121, 713] on div "Customize Template" at bounding box center [83, 719] width 151 height 65
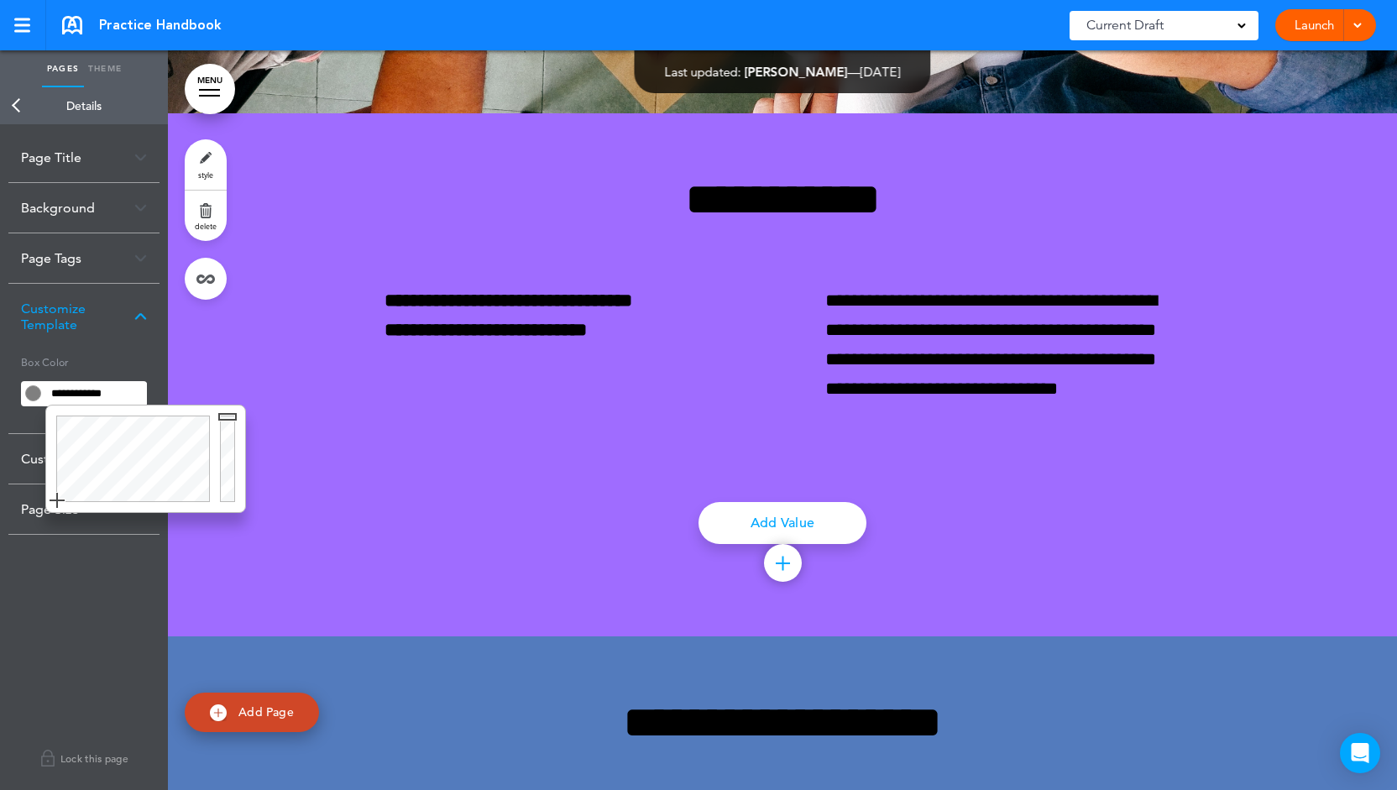
click at [116, 392] on input "**********" at bounding box center [96, 394] width 102 height 24
click at [143, 443] on div at bounding box center [130, 459] width 169 height 107
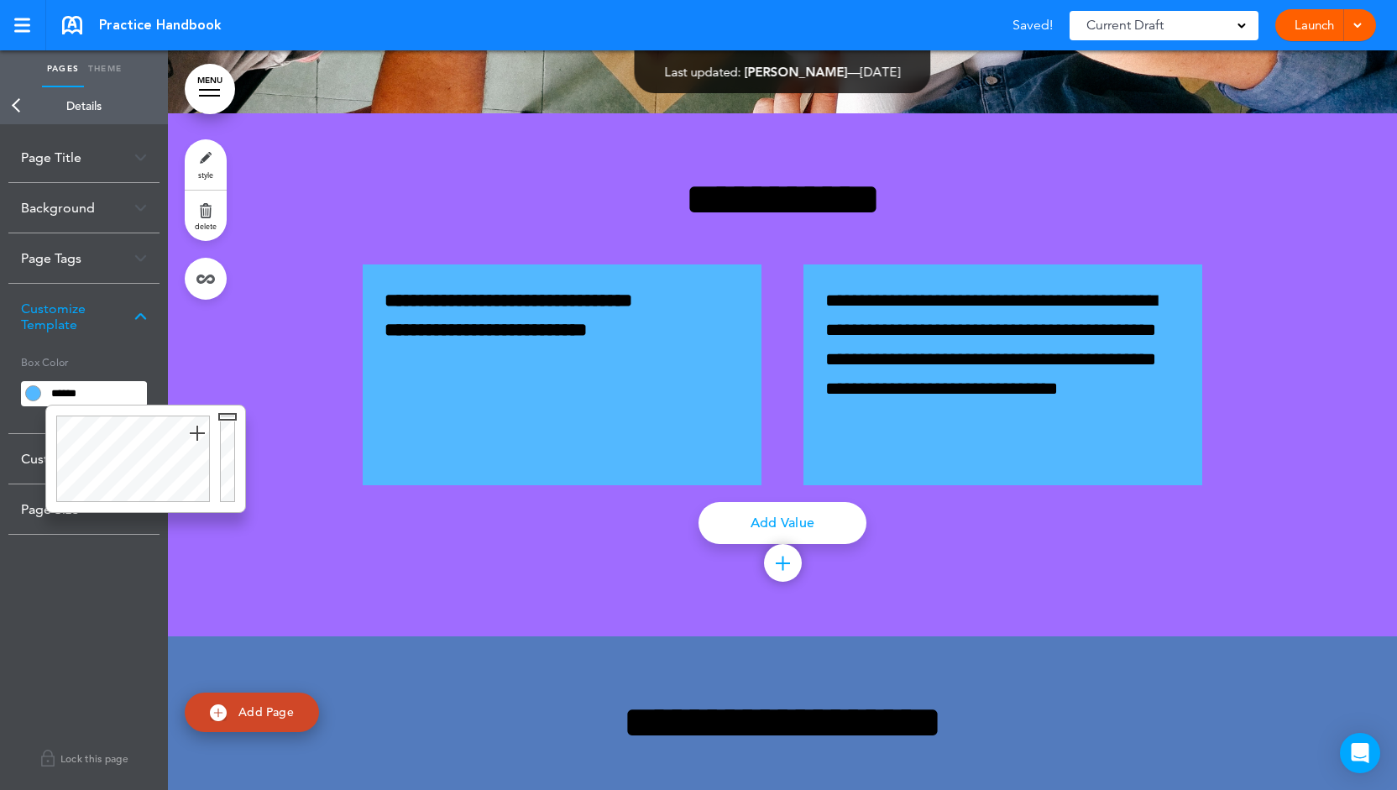
click at [197, 433] on div at bounding box center [130, 459] width 169 height 107
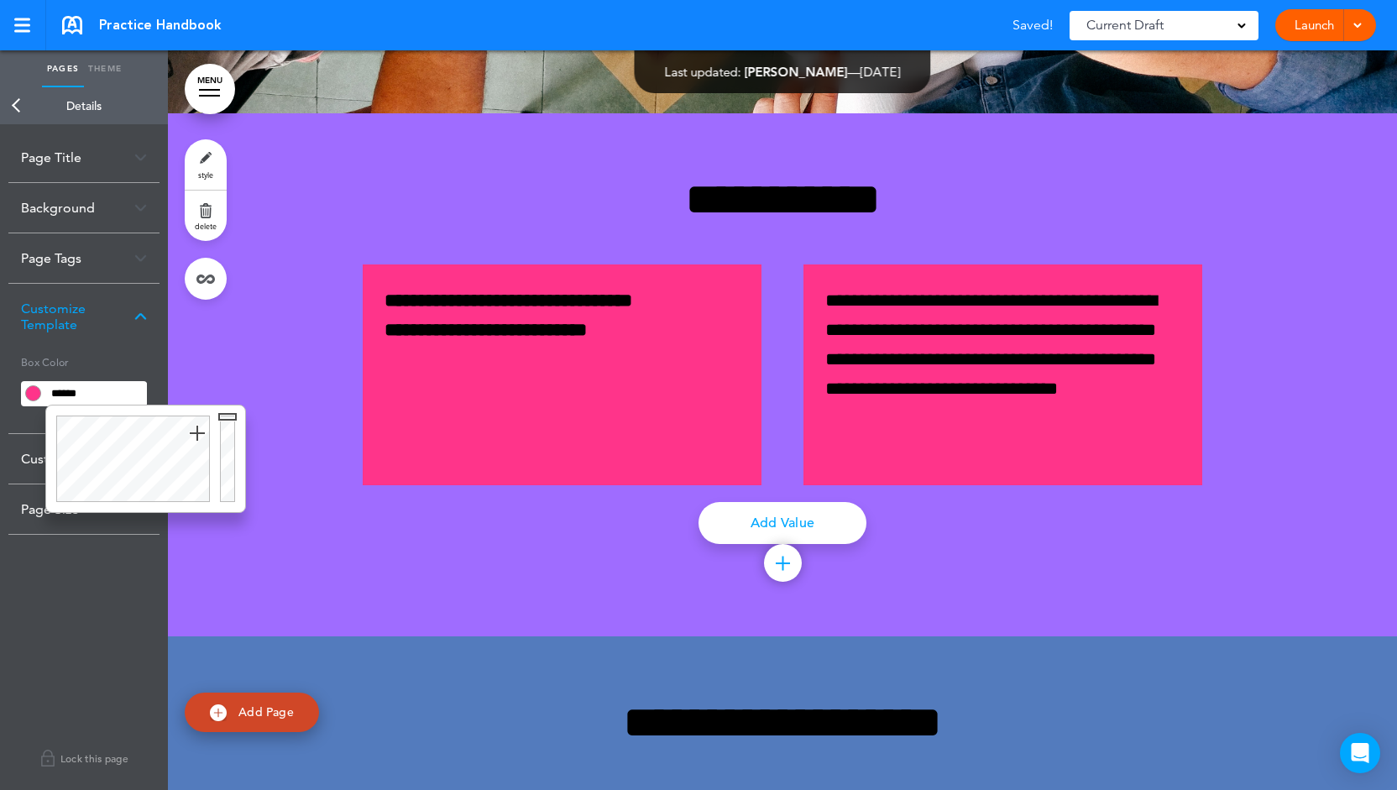
type input "******"
click at [79, 438] on div at bounding box center [130, 459] width 169 height 107
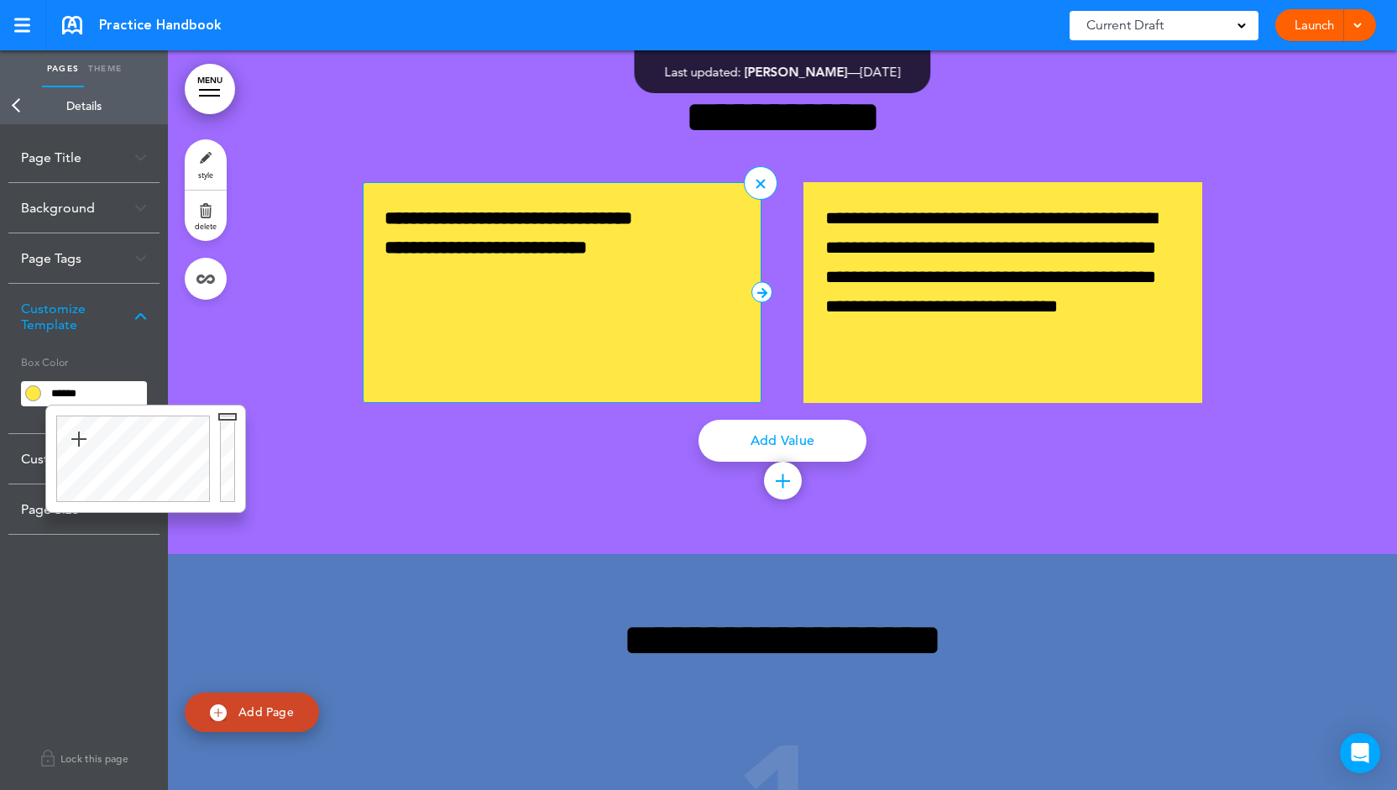
scroll to position [2259, 0]
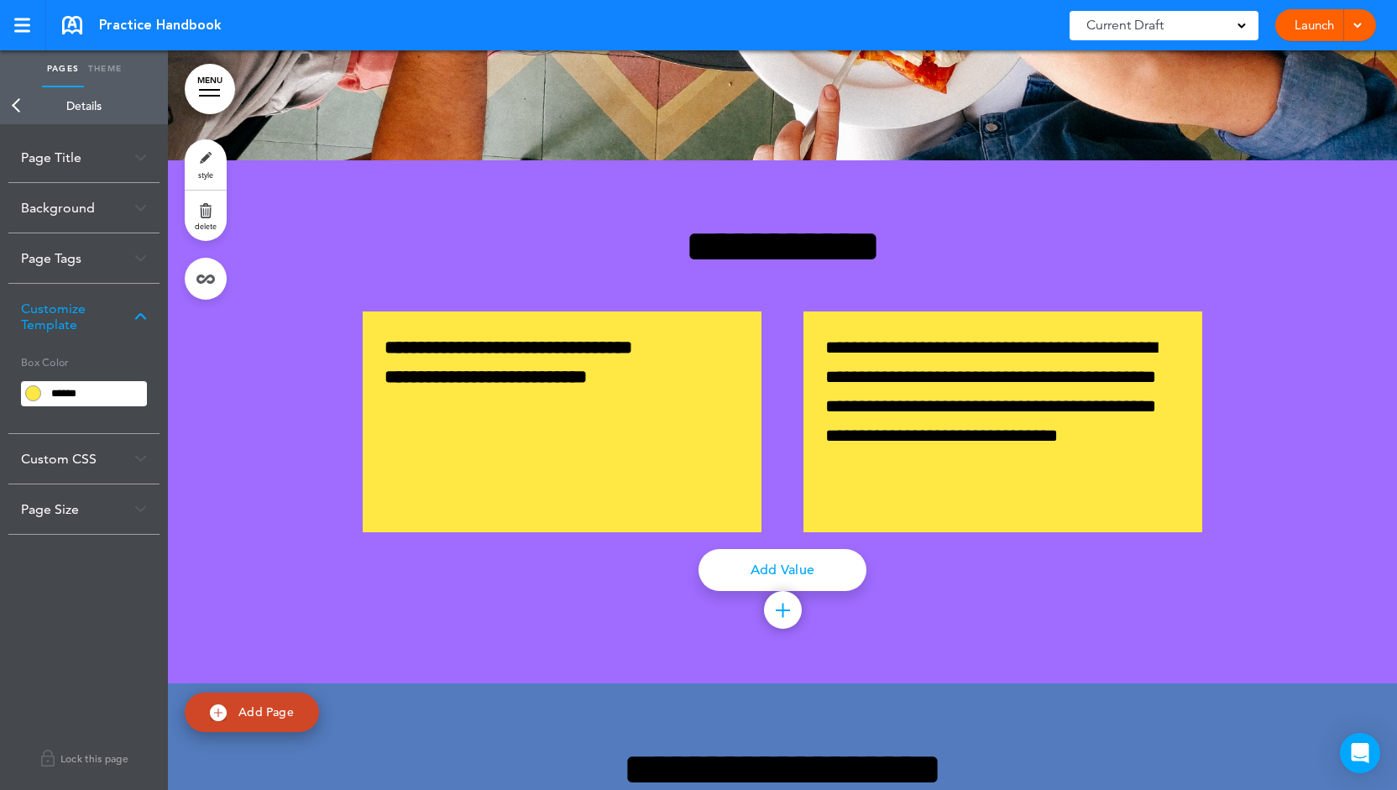
click at [134, 321] on div "Customize Template" at bounding box center [83, 316] width 151 height 65
click at [128, 310] on div "Customize Template" at bounding box center [83, 316] width 151 height 65
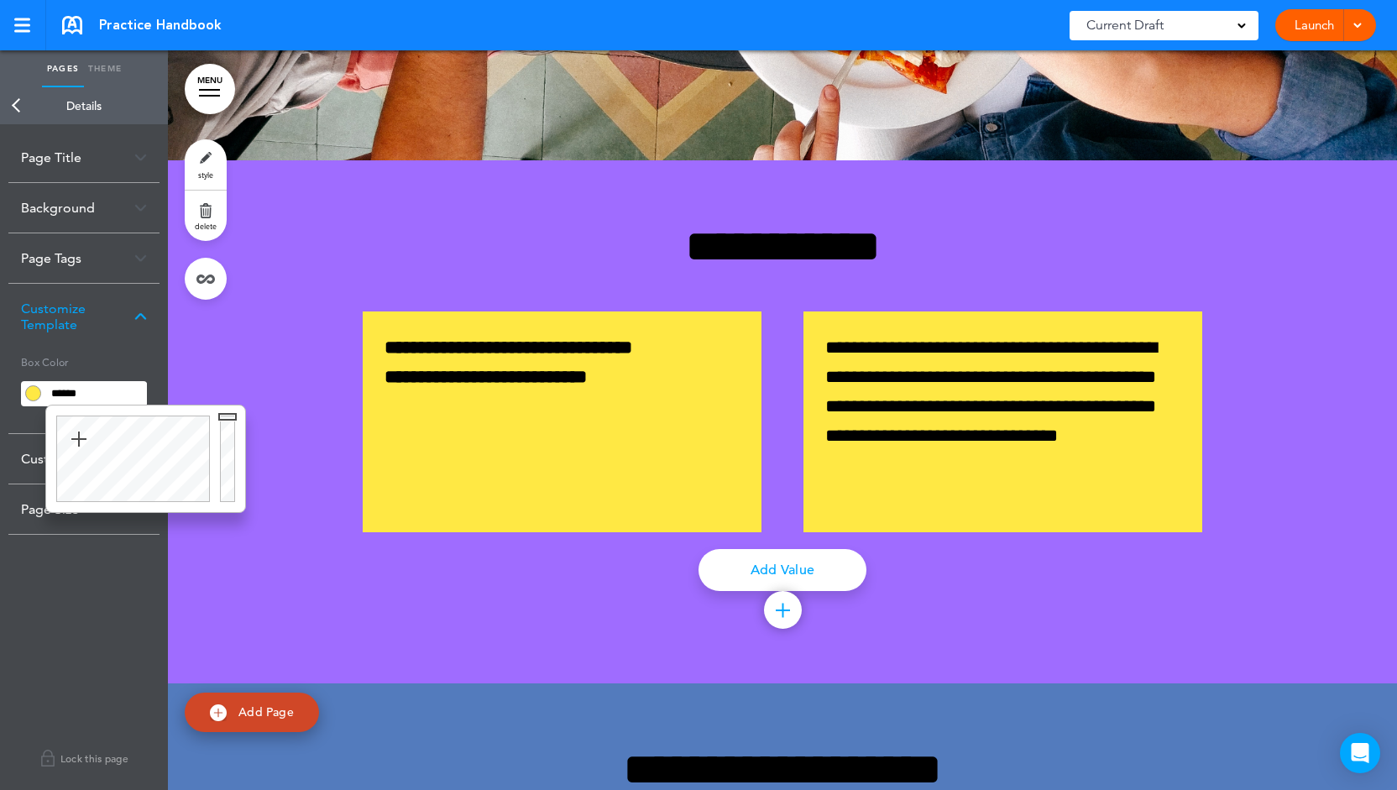
click at [120, 392] on input "******" at bounding box center [96, 394] width 102 height 24
drag, startPoint x: 120, startPoint y: 392, endPoint x: 81, endPoint y: 392, distance: 39.5
click at [81, 392] on input "******" at bounding box center [96, 394] width 102 height 24
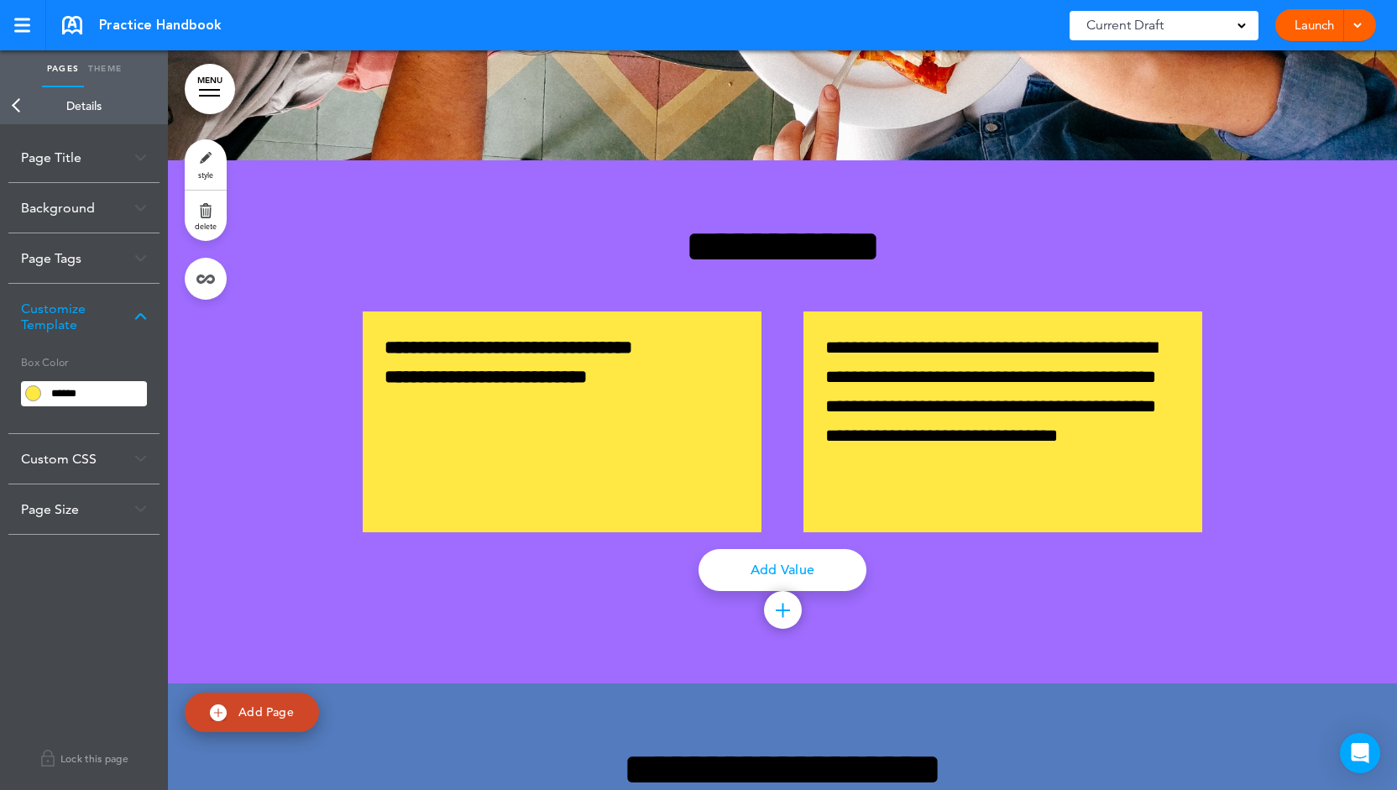
click at [139, 208] on img at bounding box center [140, 207] width 13 height 9
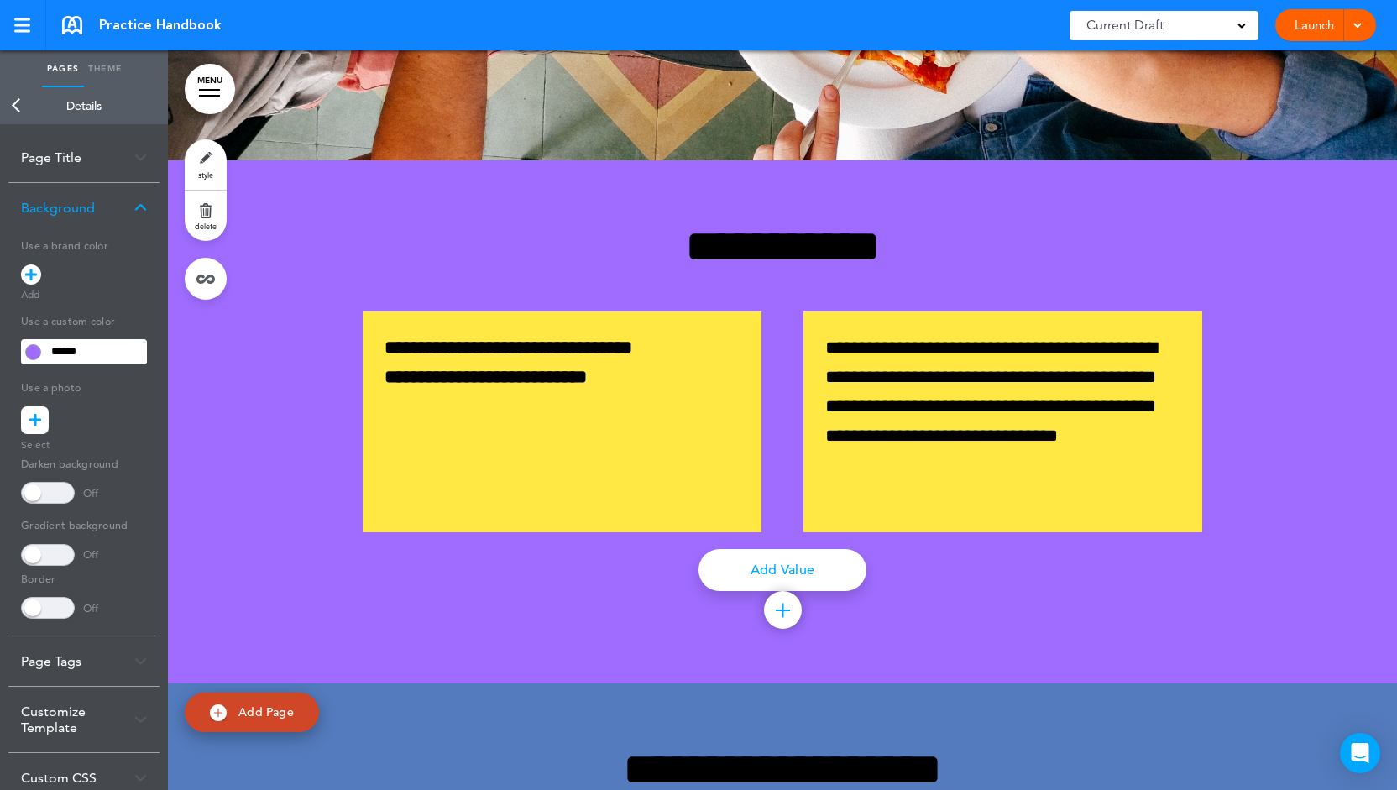
click at [22, 244] on div "**********" at bounding box center [83, 434] width 151 height 403
click at [33, 272] on icon at bounding box center [31, 274] width 12 height 20
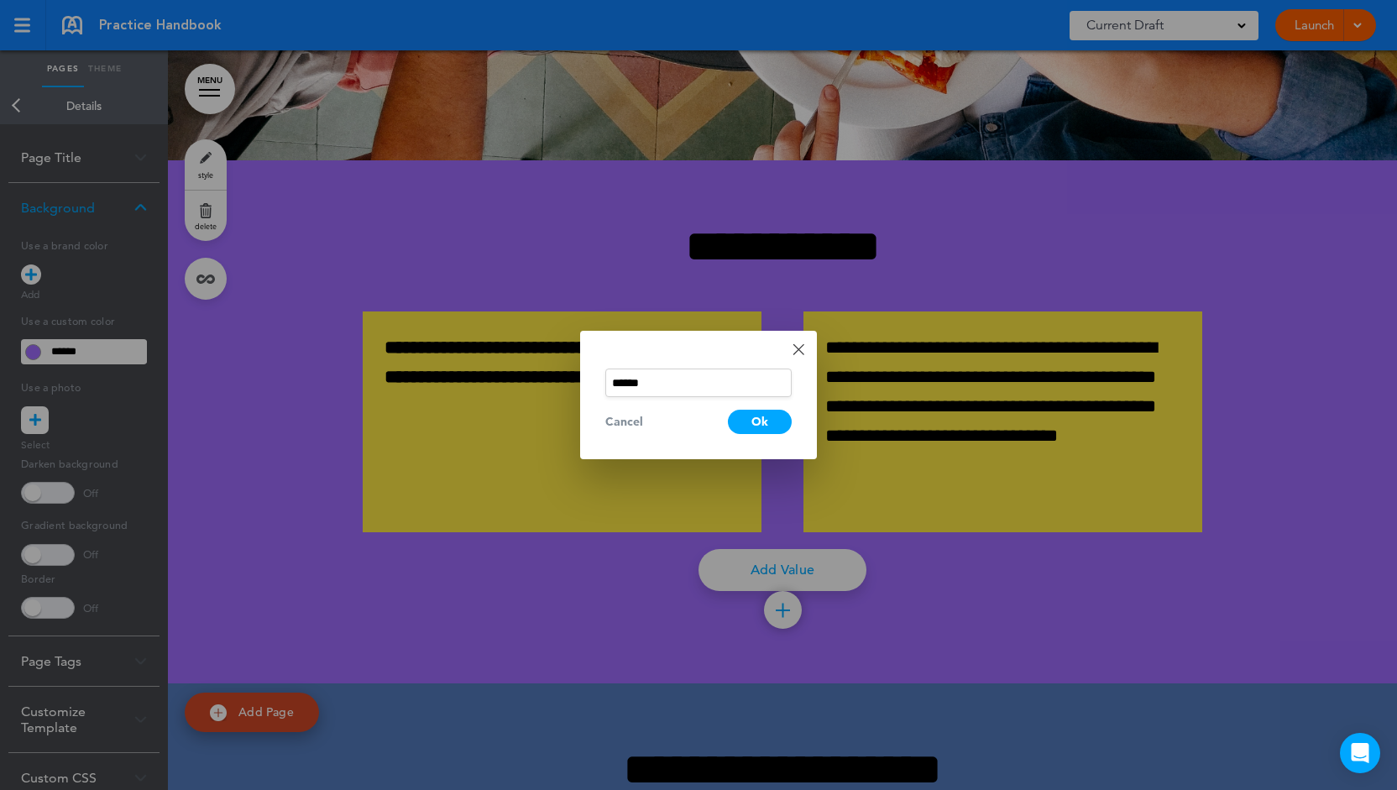
click at [799, 347] on link "Done" at bounding box center [799, 349] width 12 height 12
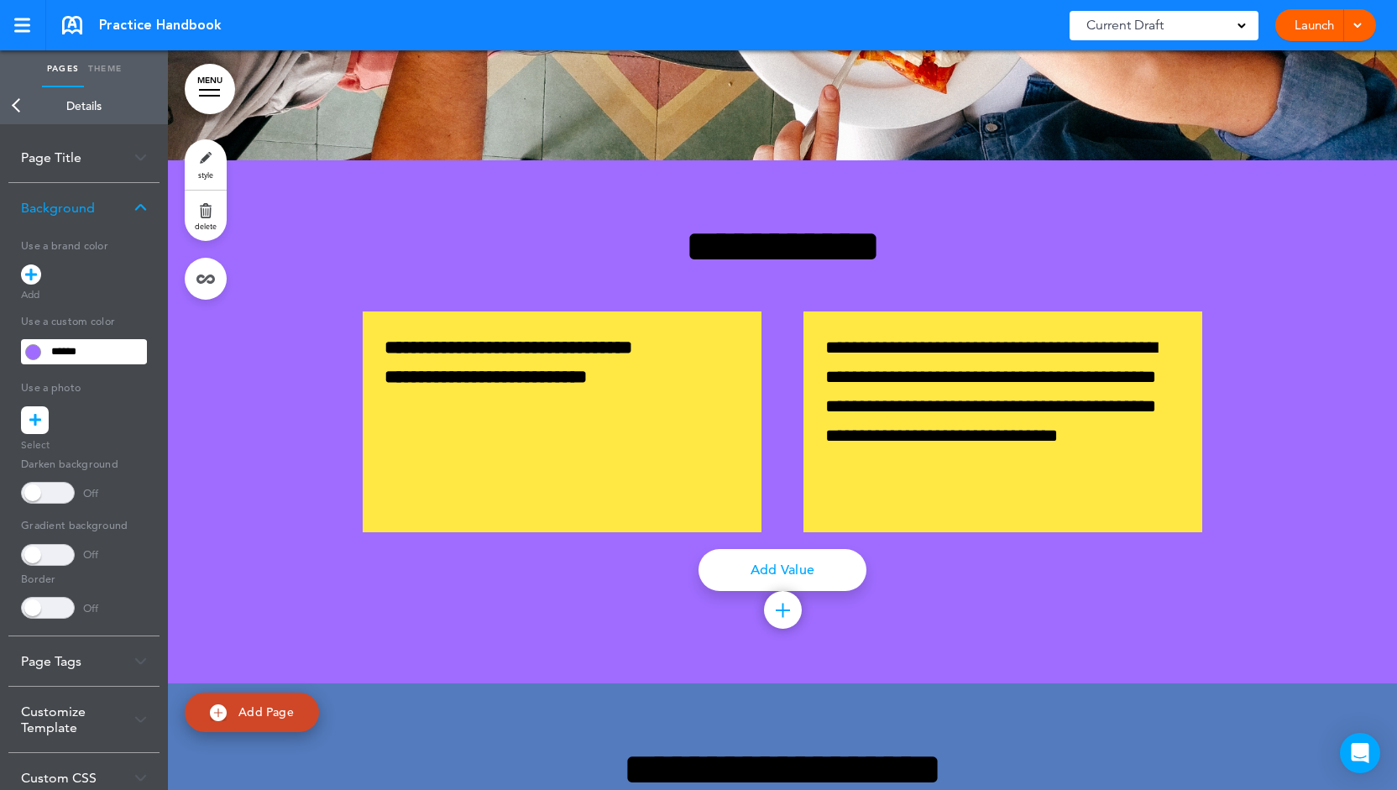
click at [138, 216] on div "Background" at bounding box center [83, 208] width 151 height 50
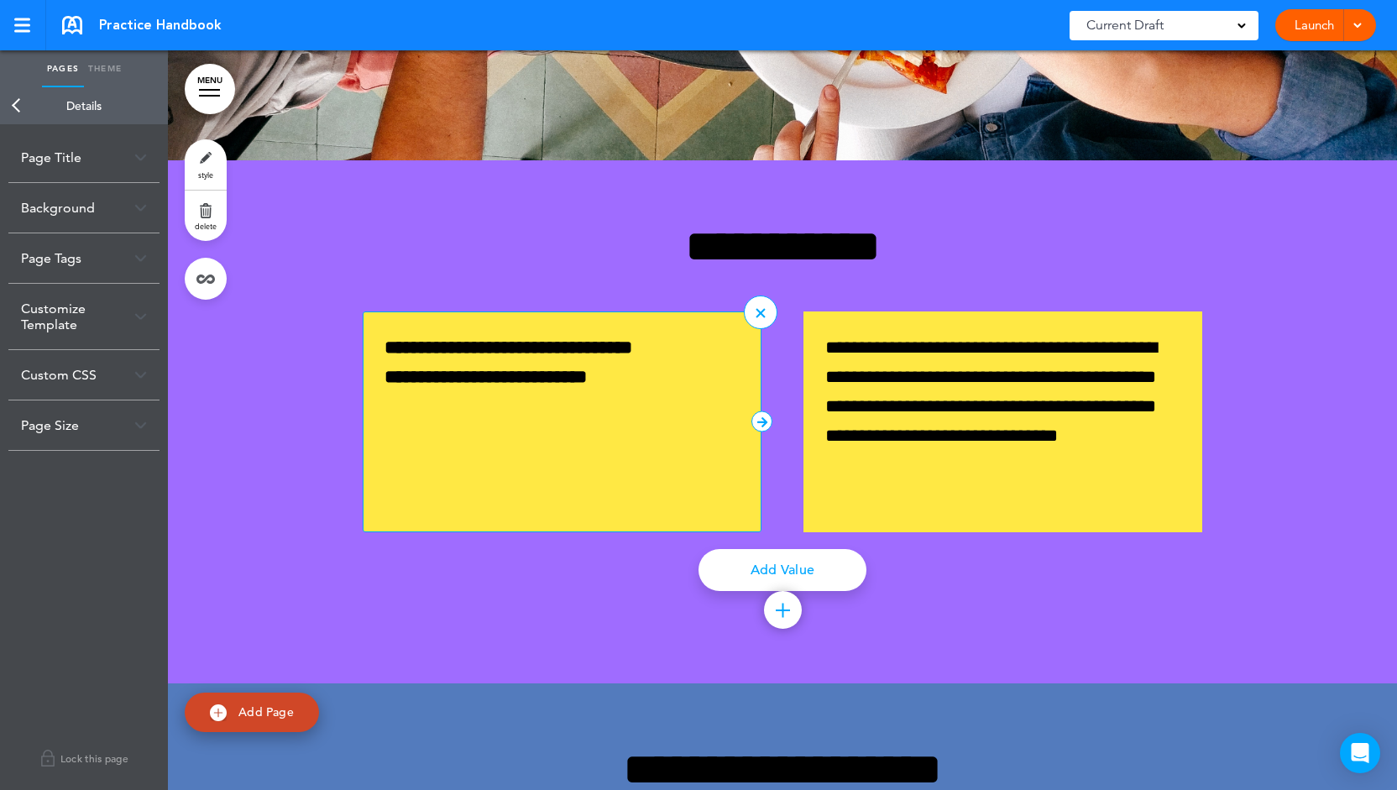
scroll to position [2374, 0]
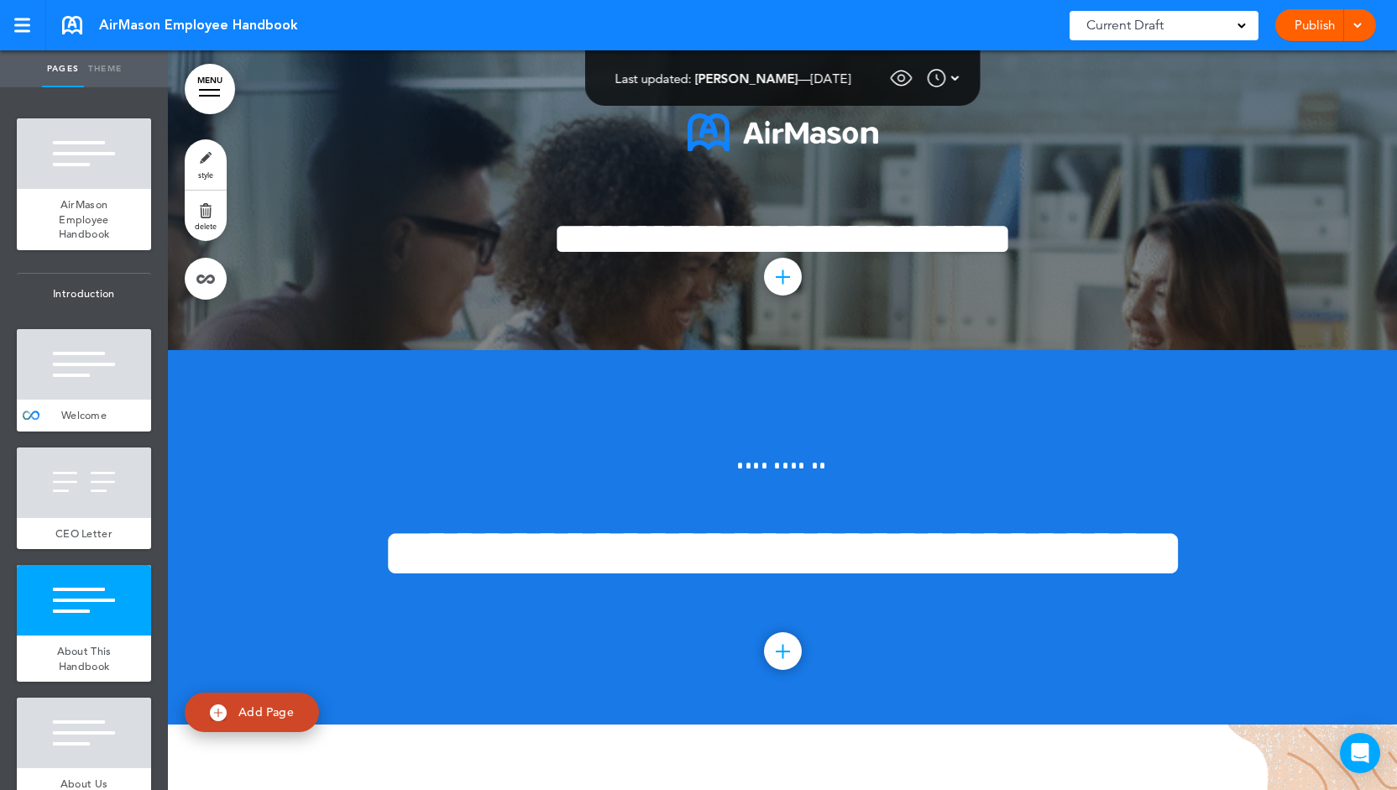
click at [193, 160] on link "style" at bounding box center [206, 164] width 42 height 50
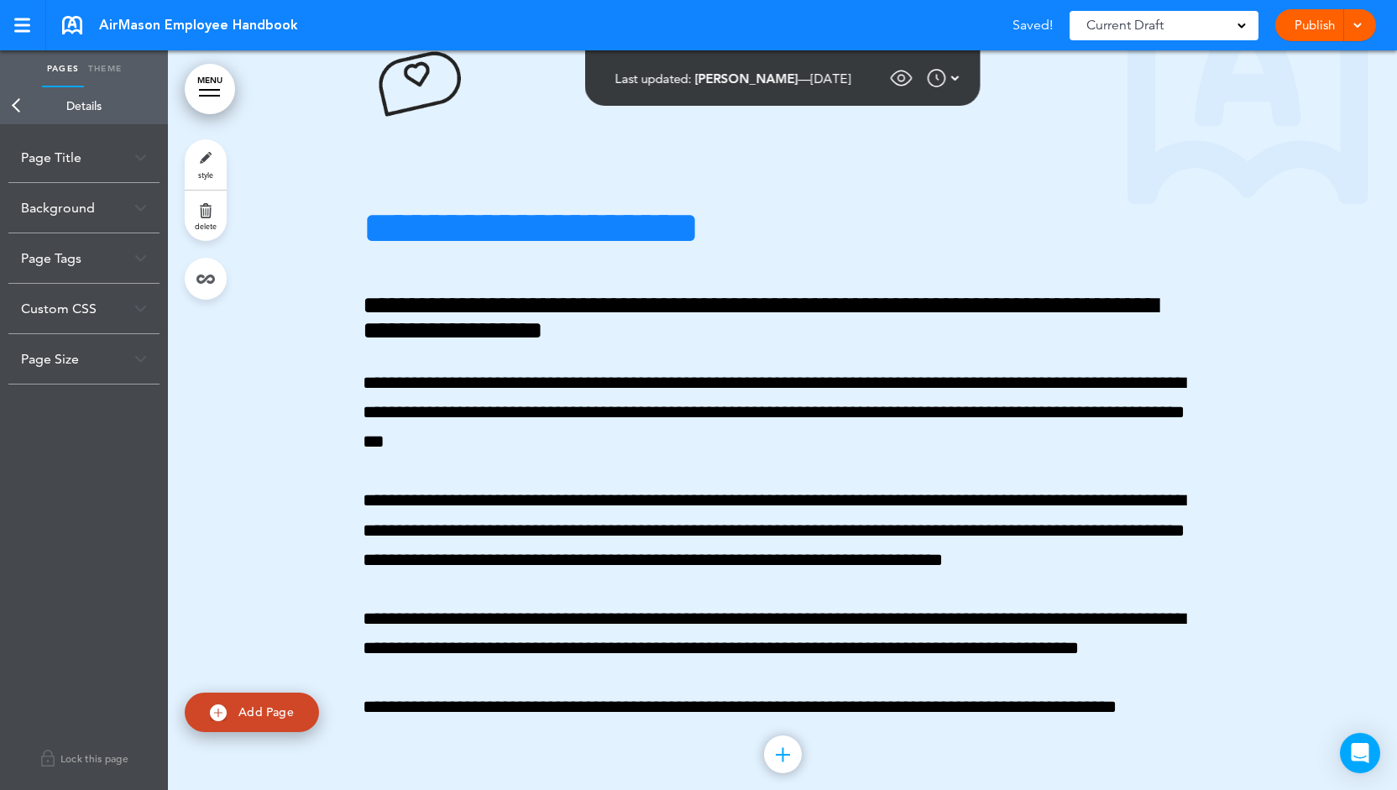
click at [92, 213] on div "Background" at bounding box center [83, 208] width 151 height 50
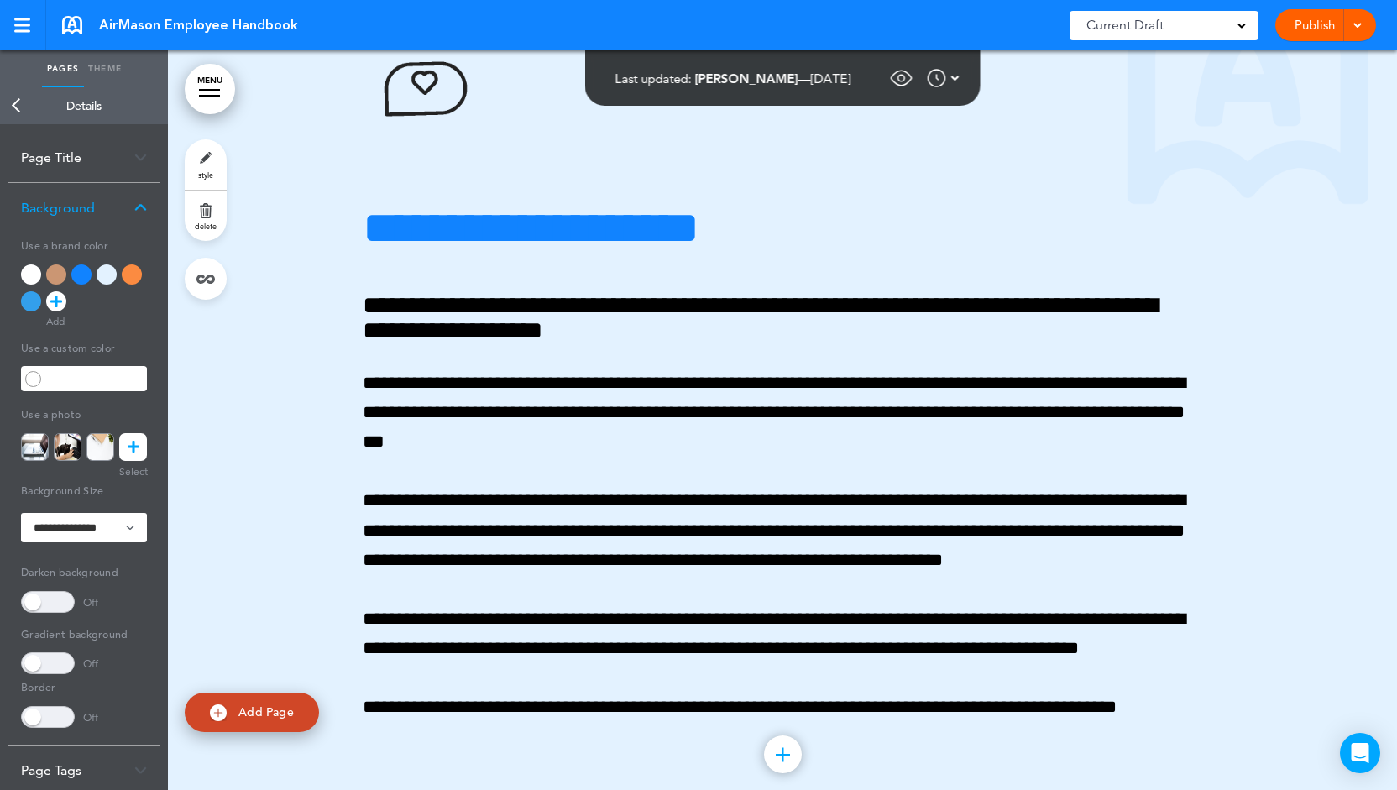
click at [55, 278] on div at bounding box center [56, 274] width 20 height 20
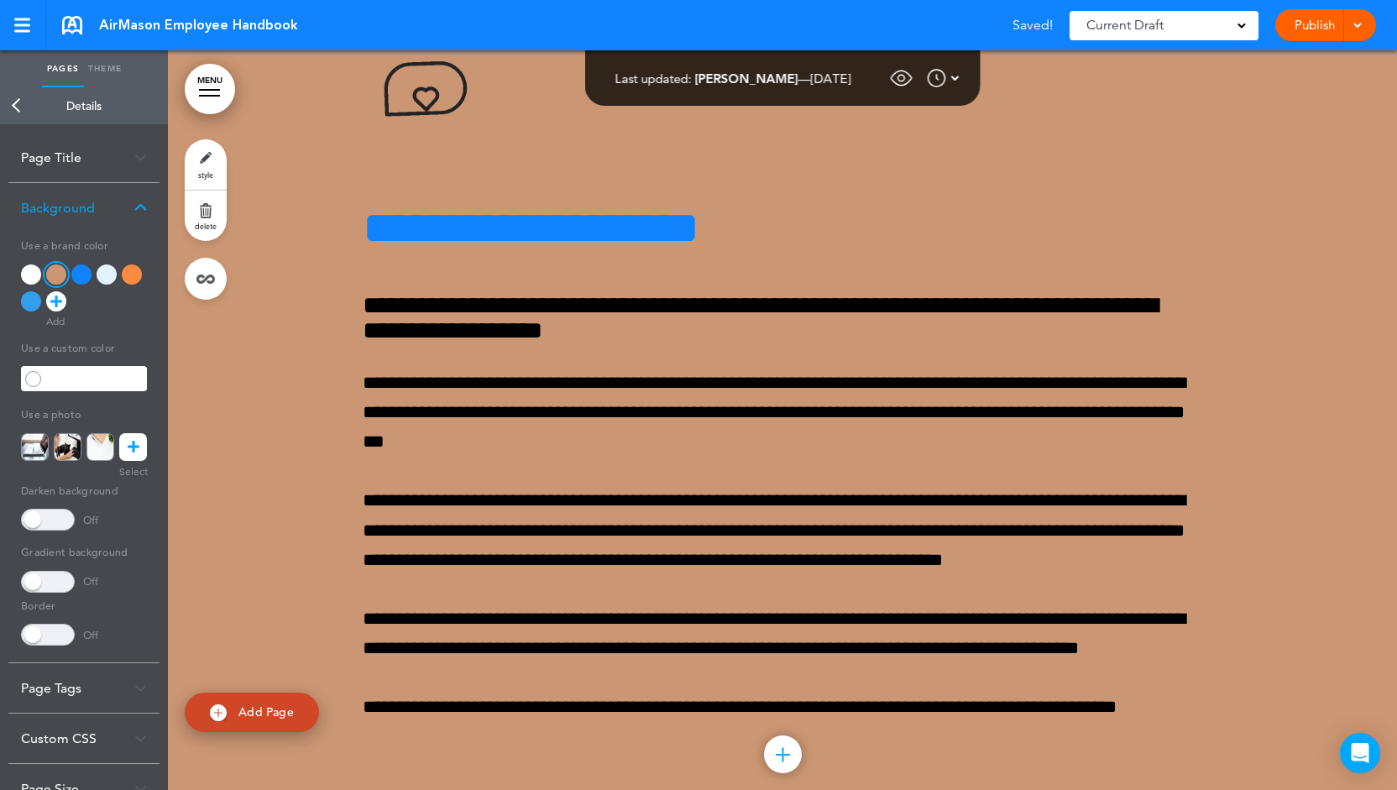
click at [106, 271] on div at bounding box center [107, 274] width 20 height 20
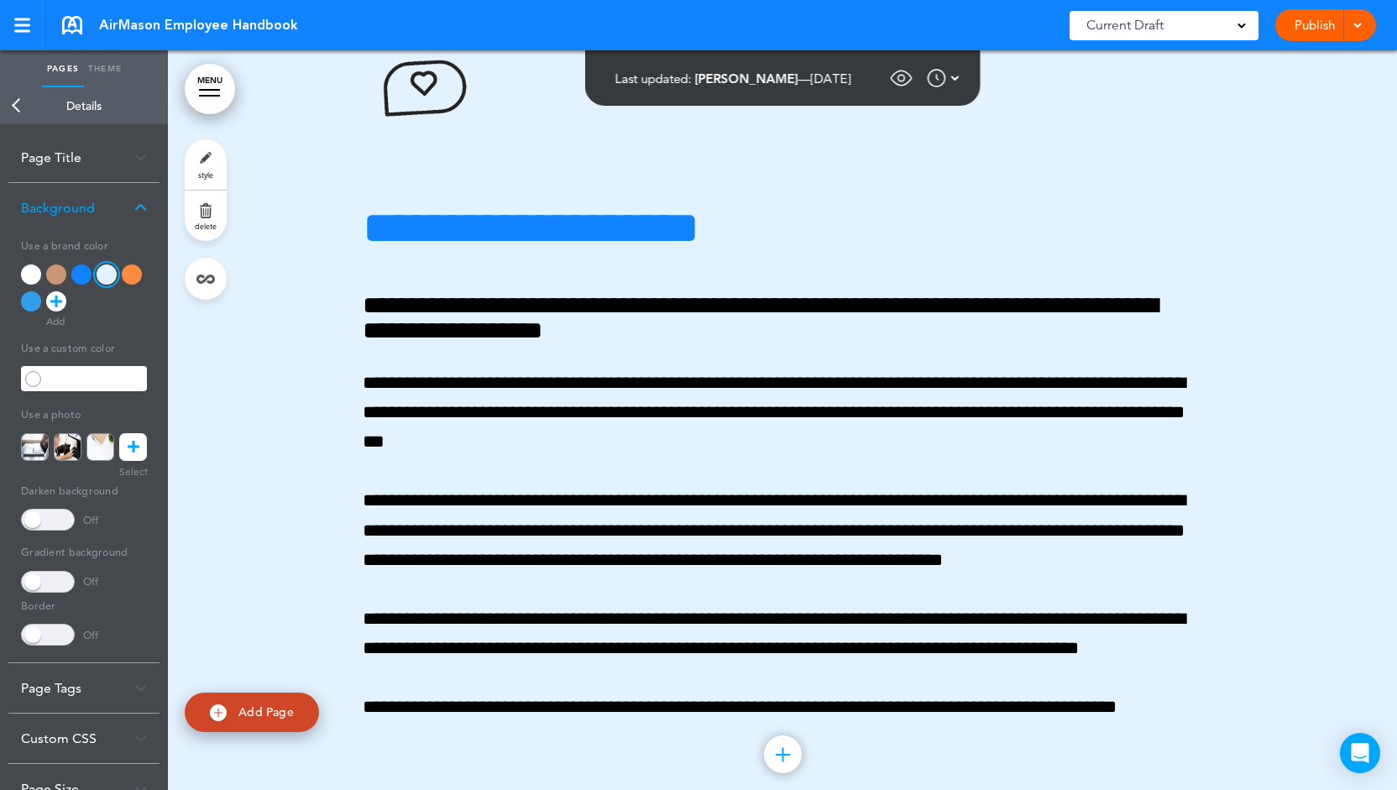
click at [137, 277] on div at bounding box center [132, 274] width 20 height 20
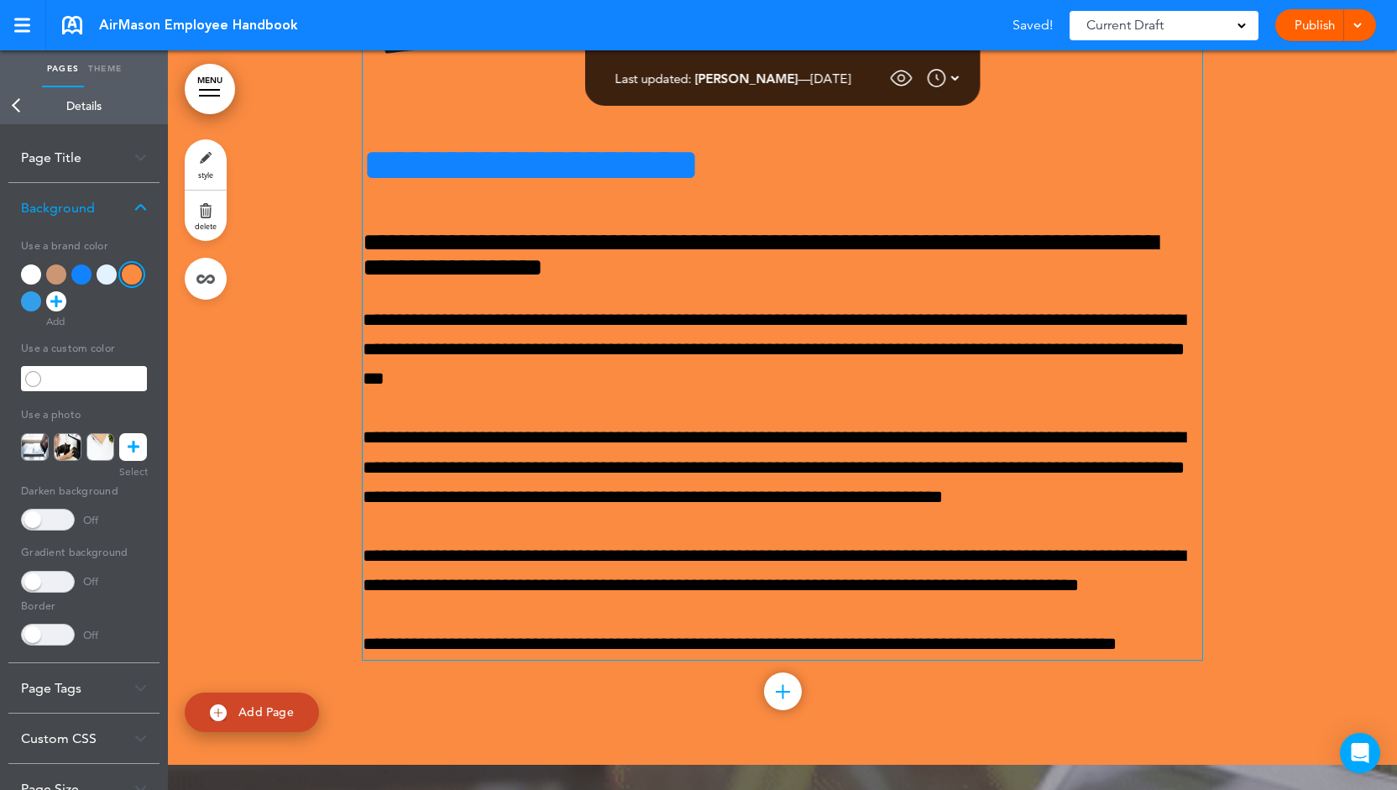
scroll to position [1262, 0]
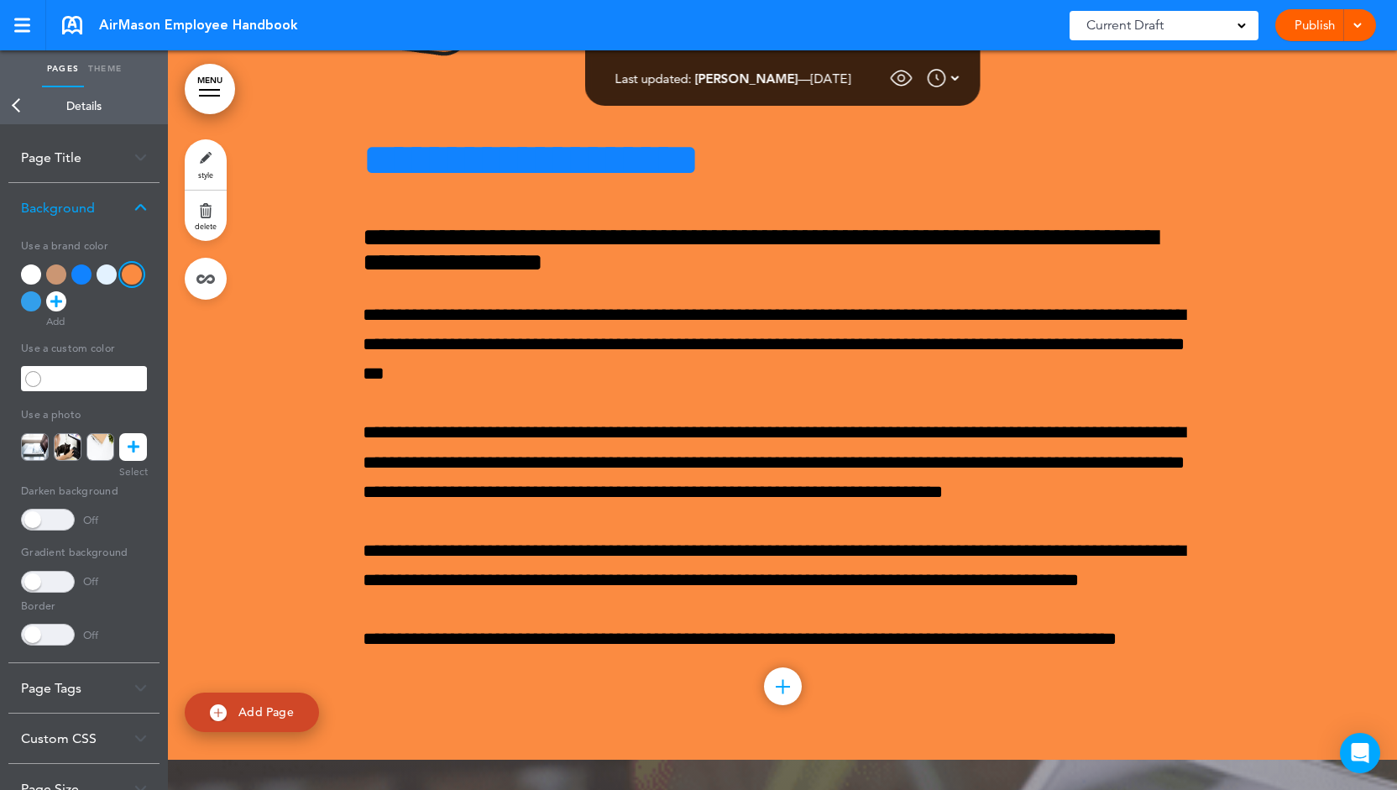
click at [35, 270] on div at bounding box center [31, 274] width 20 height 20
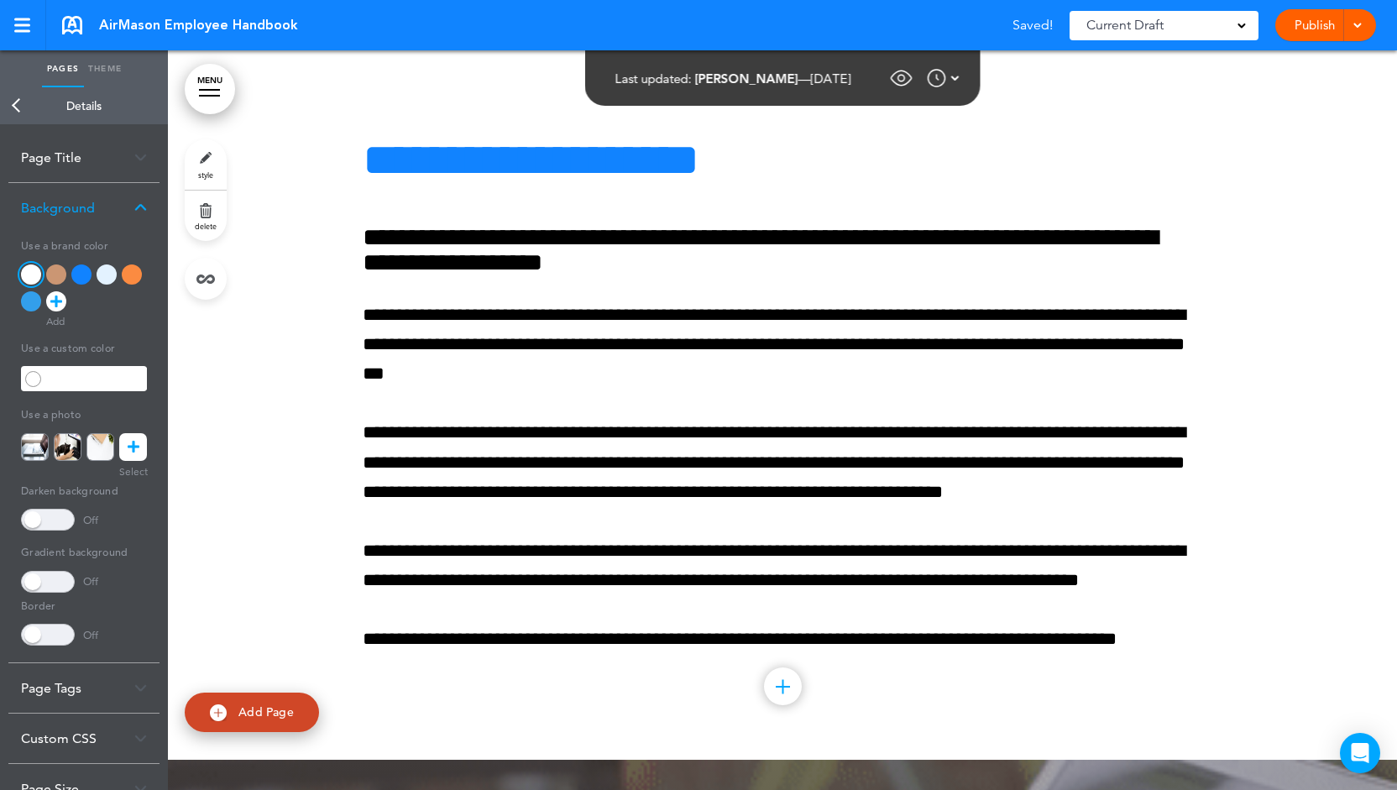
click at [30, 296] on div at bounding box center [31, 301] width 20 height 20
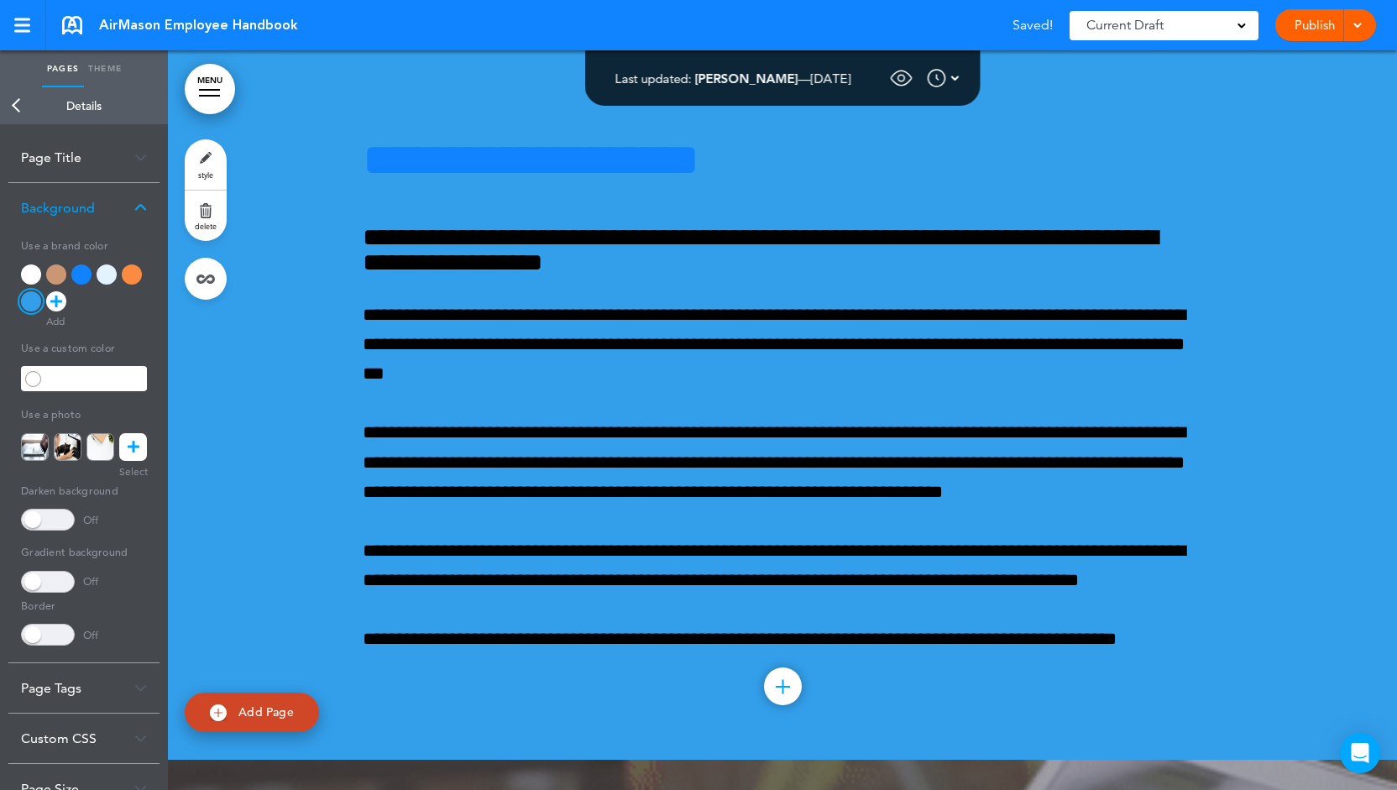
click at [89, 278] on div at bounding box center [81, 274] width 20 height 20
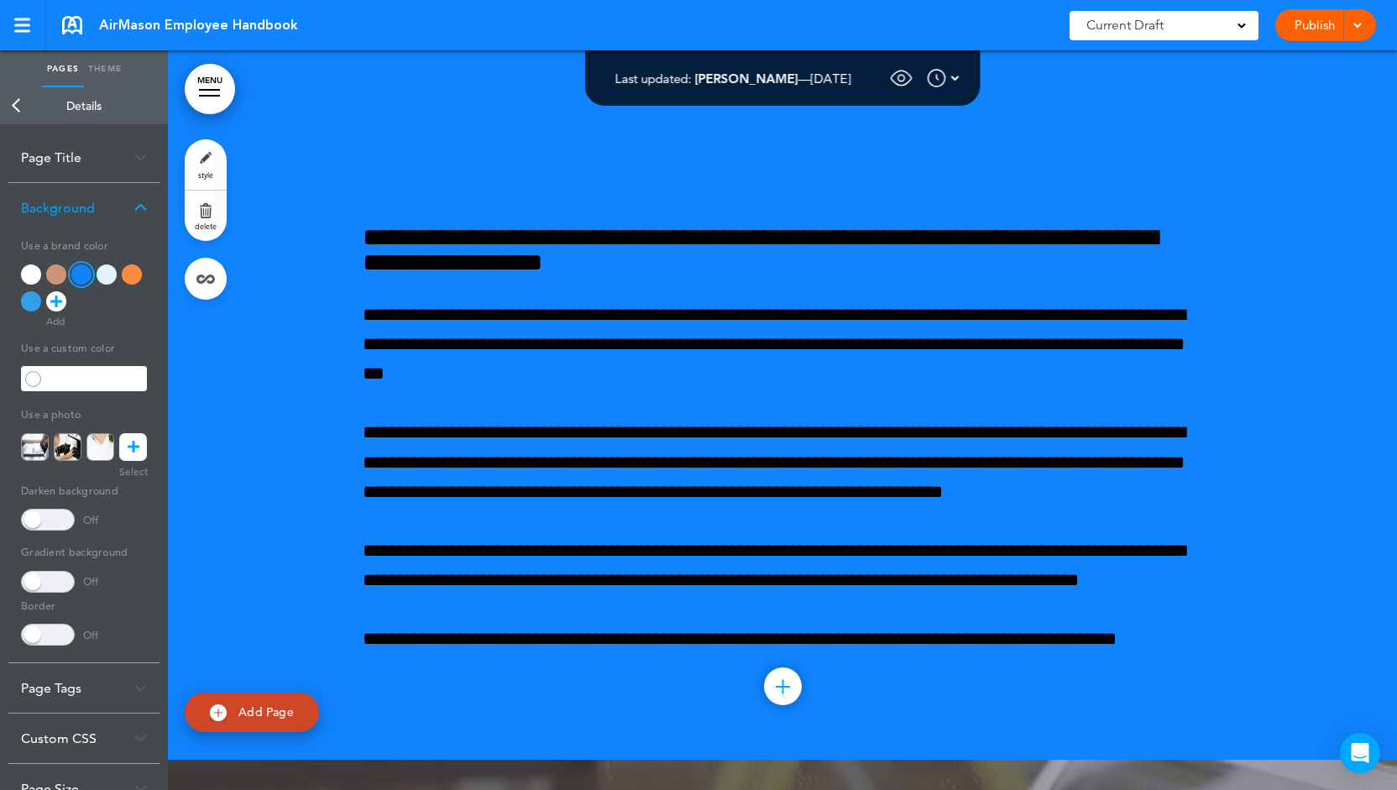
click at [55, 267] on div at bounding box center [56, 274] width 20 height 20
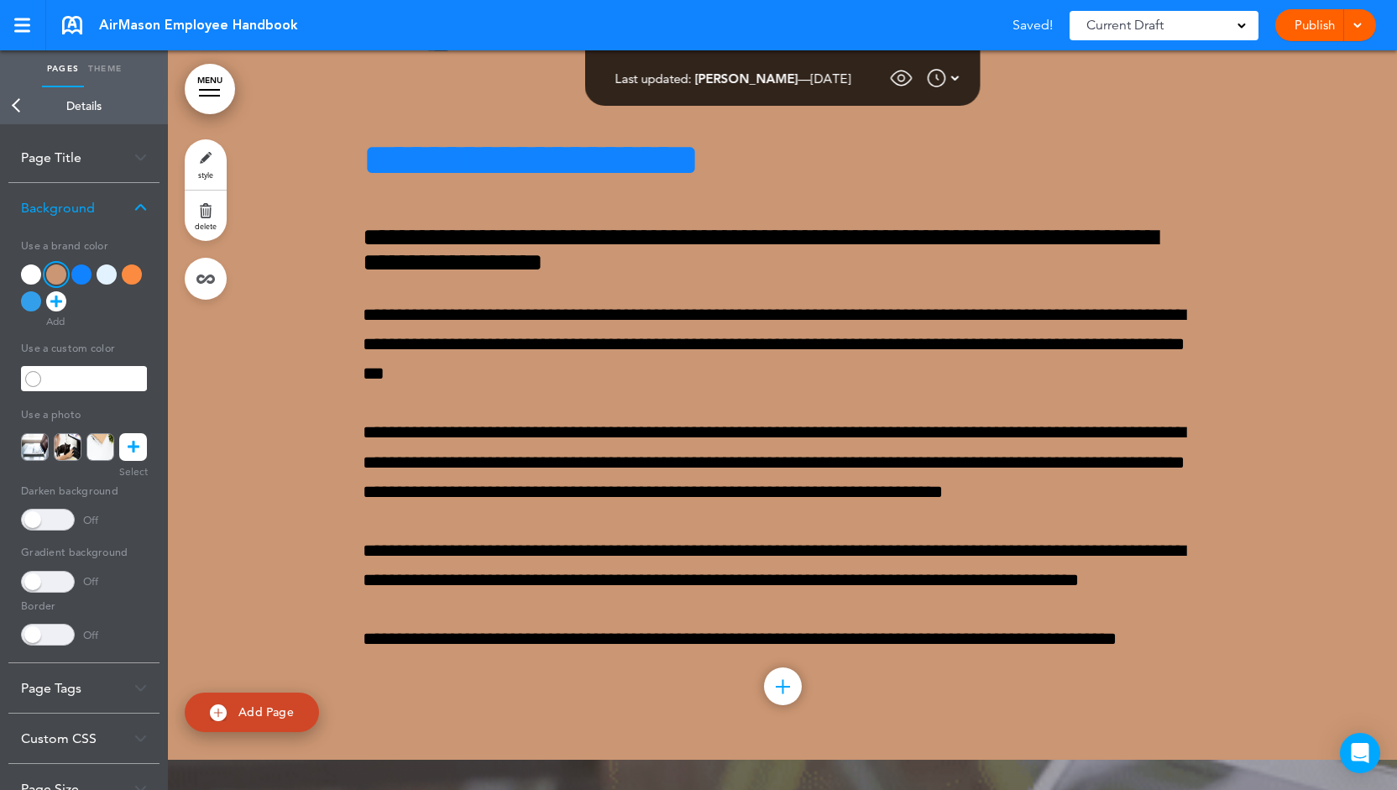
click at [107, 276] on div at bounding box center [107, 274] width 20 height 20
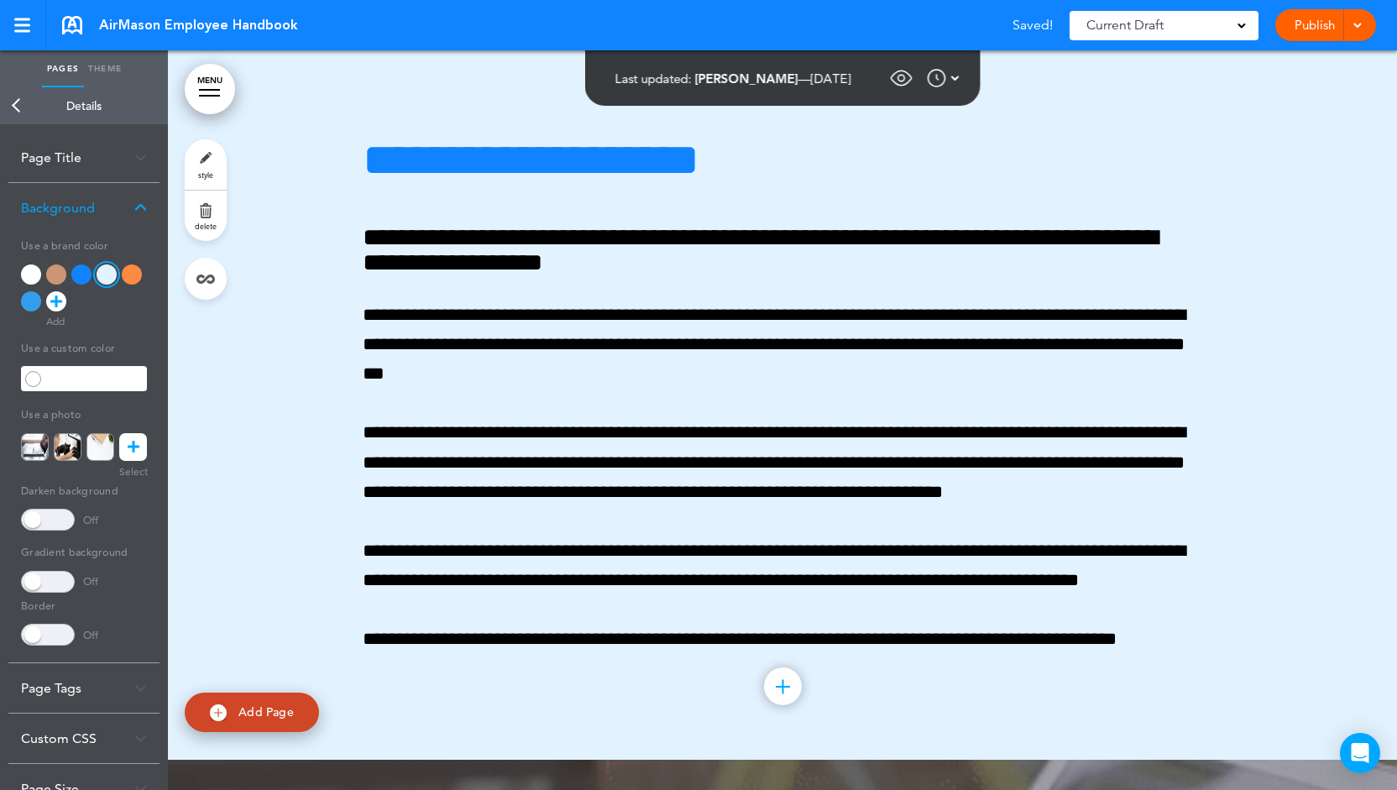
click at [31, 272] on div at bounding box center [31, 274] width 20 height 20
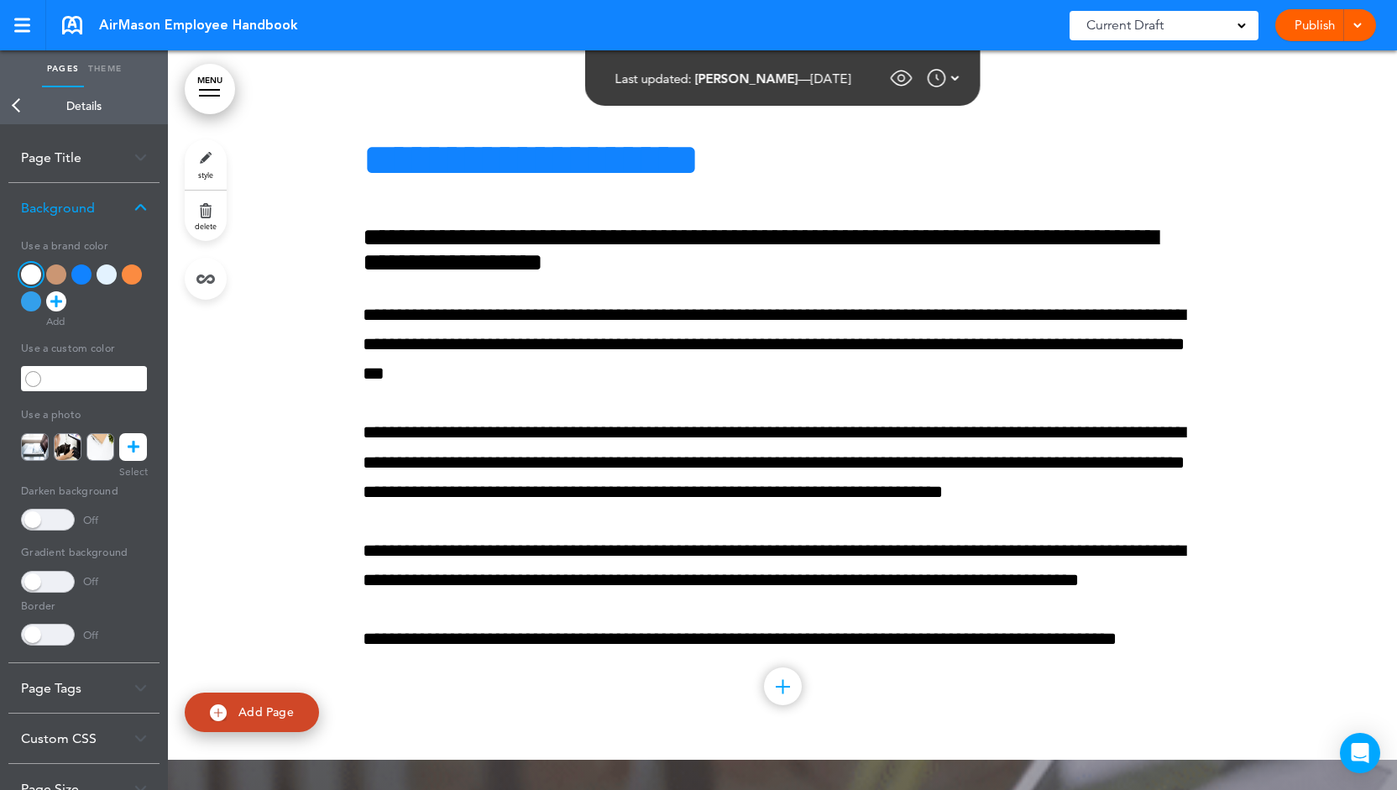
click at [136, 451] on icon at bounding box center [134, 447] width 12 height 28
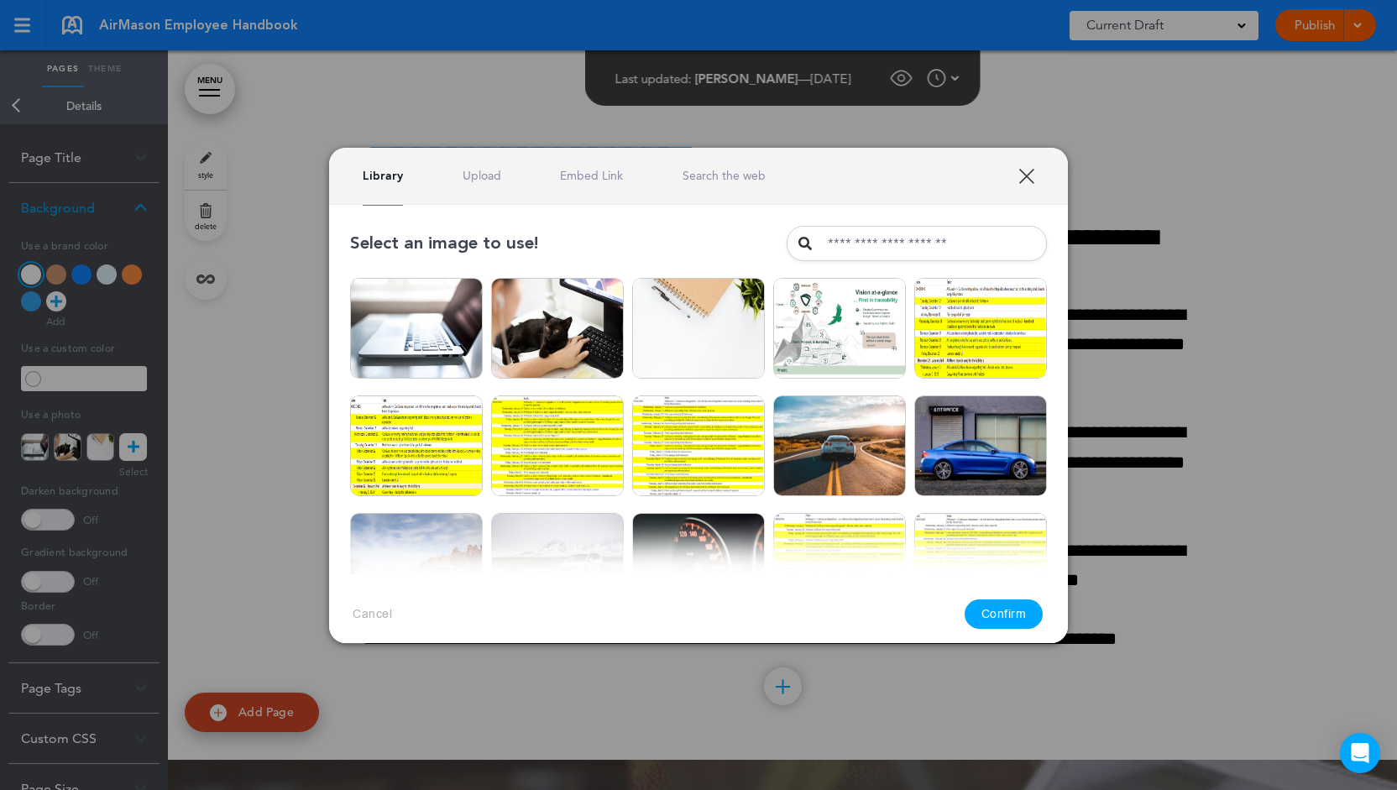
click at [478, 177] on link "Upload" at bounding box center [482, 176] width 39 height 16
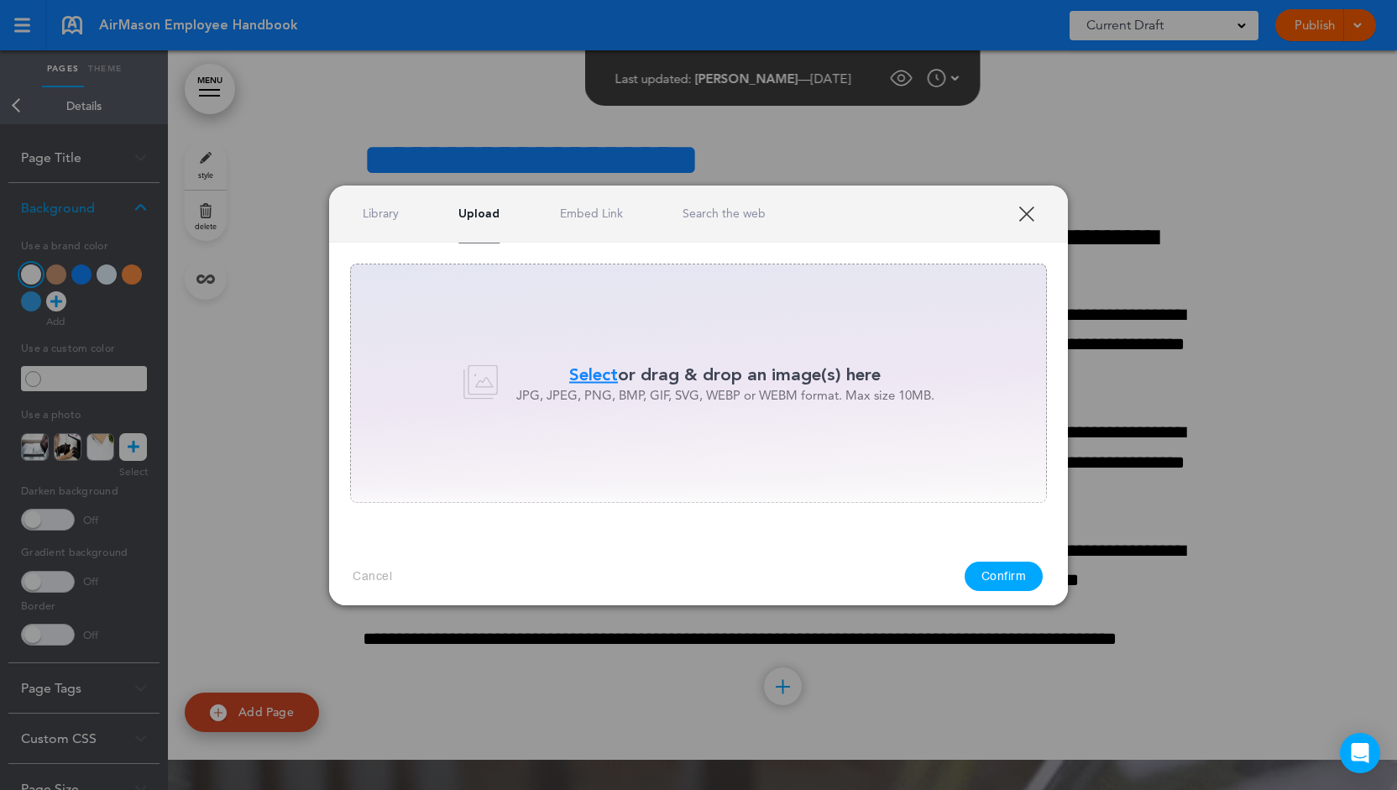
click at [392, 213] on link "Library" at bounding box center [381, 214] width 36 height 16
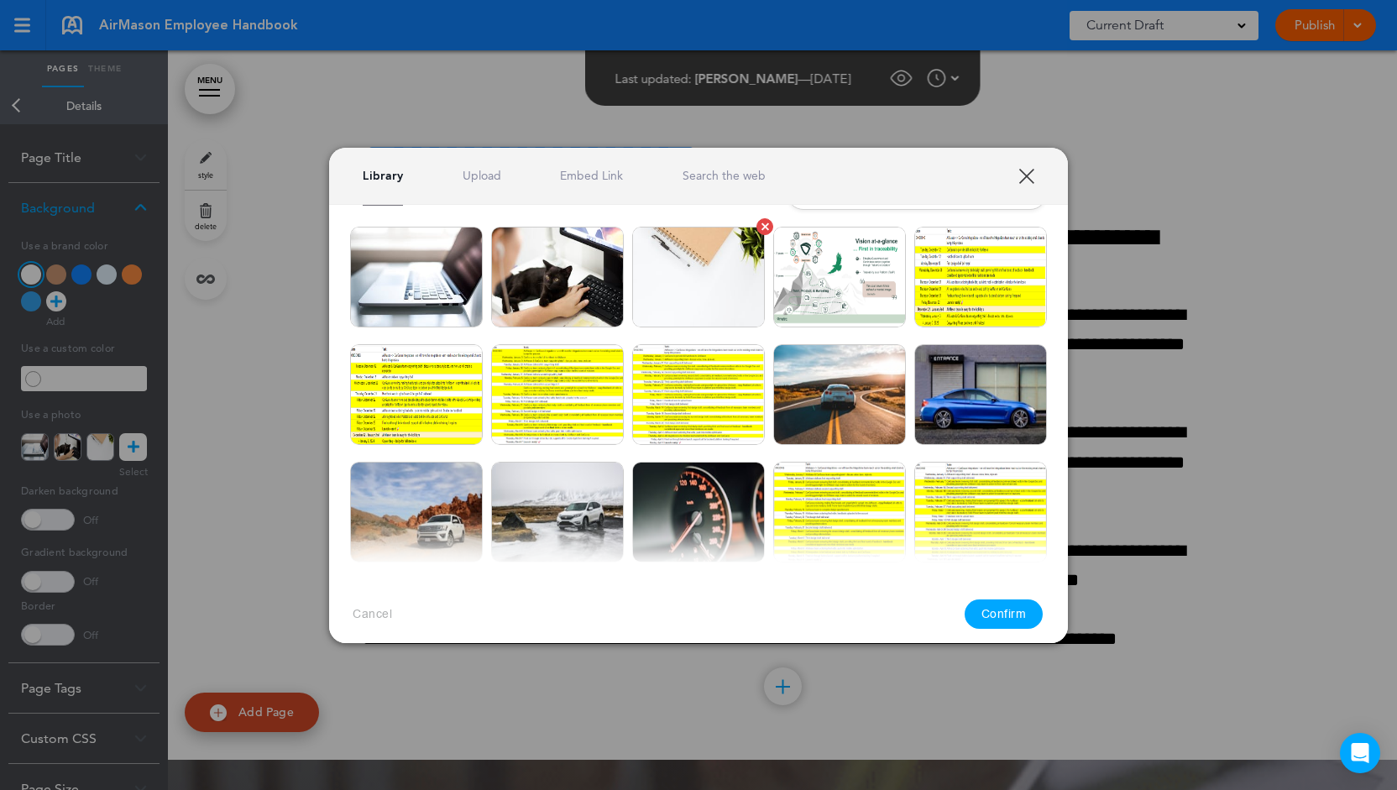
scroll to position [16, 0]
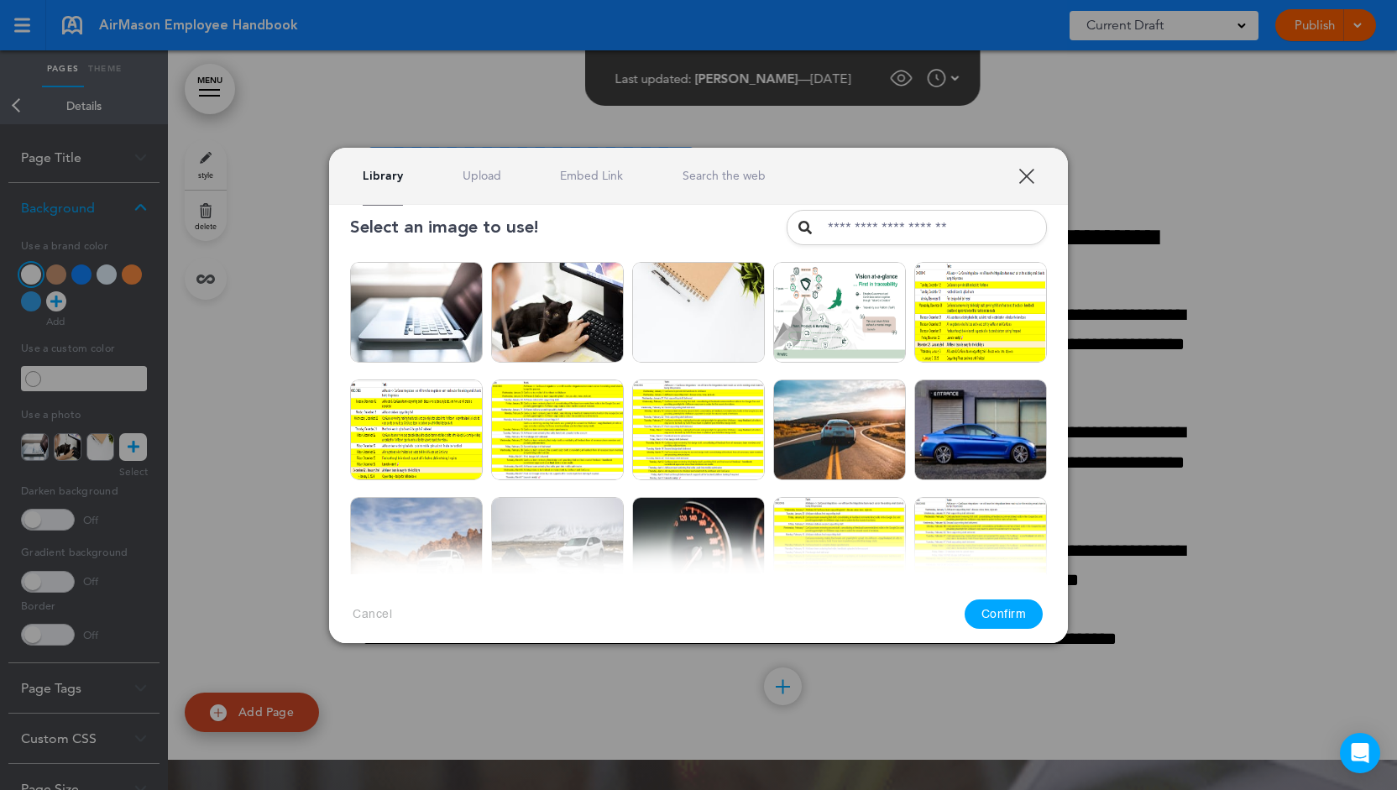
click at [724, 175] on link "Search the web" at bounding box center [724, 176] width 83 height 16
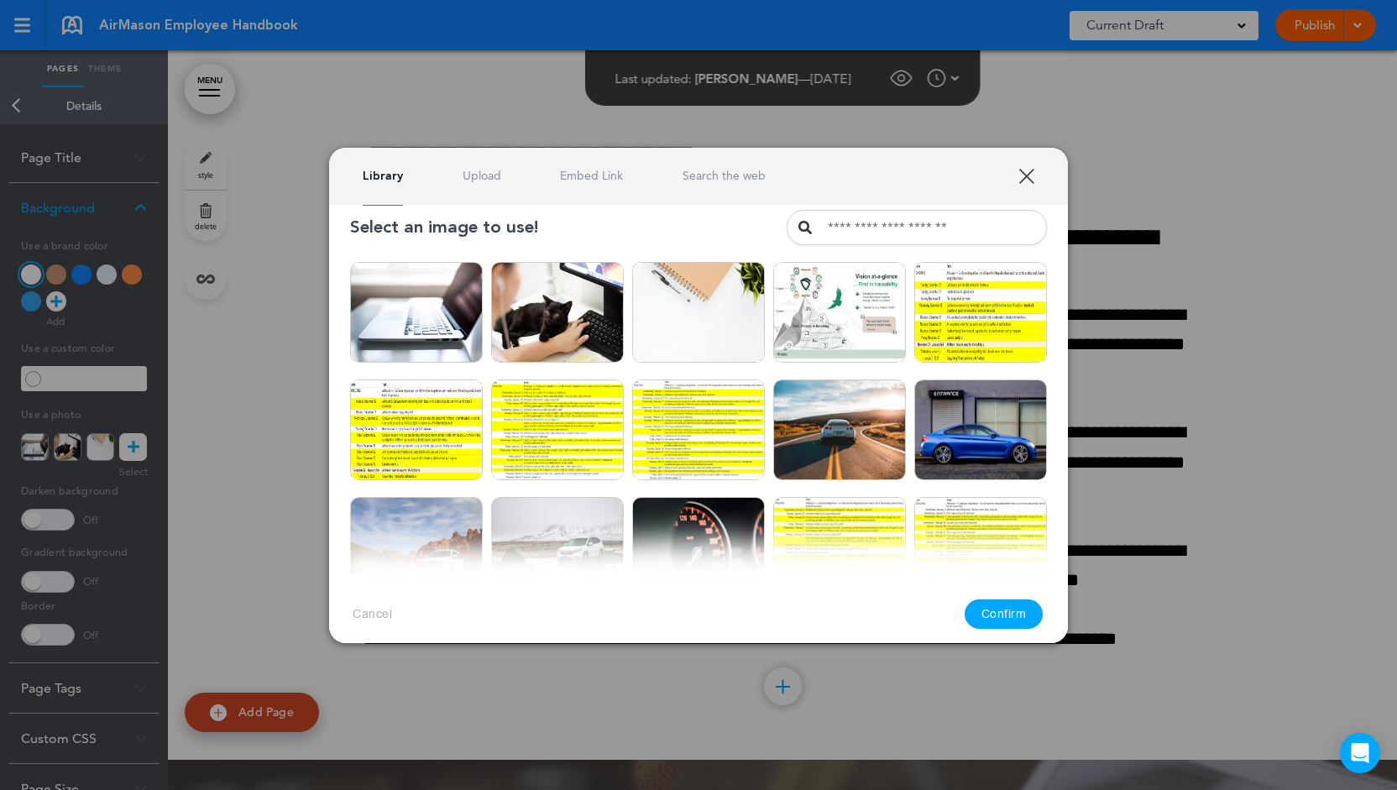
scroll to position [0, 0]
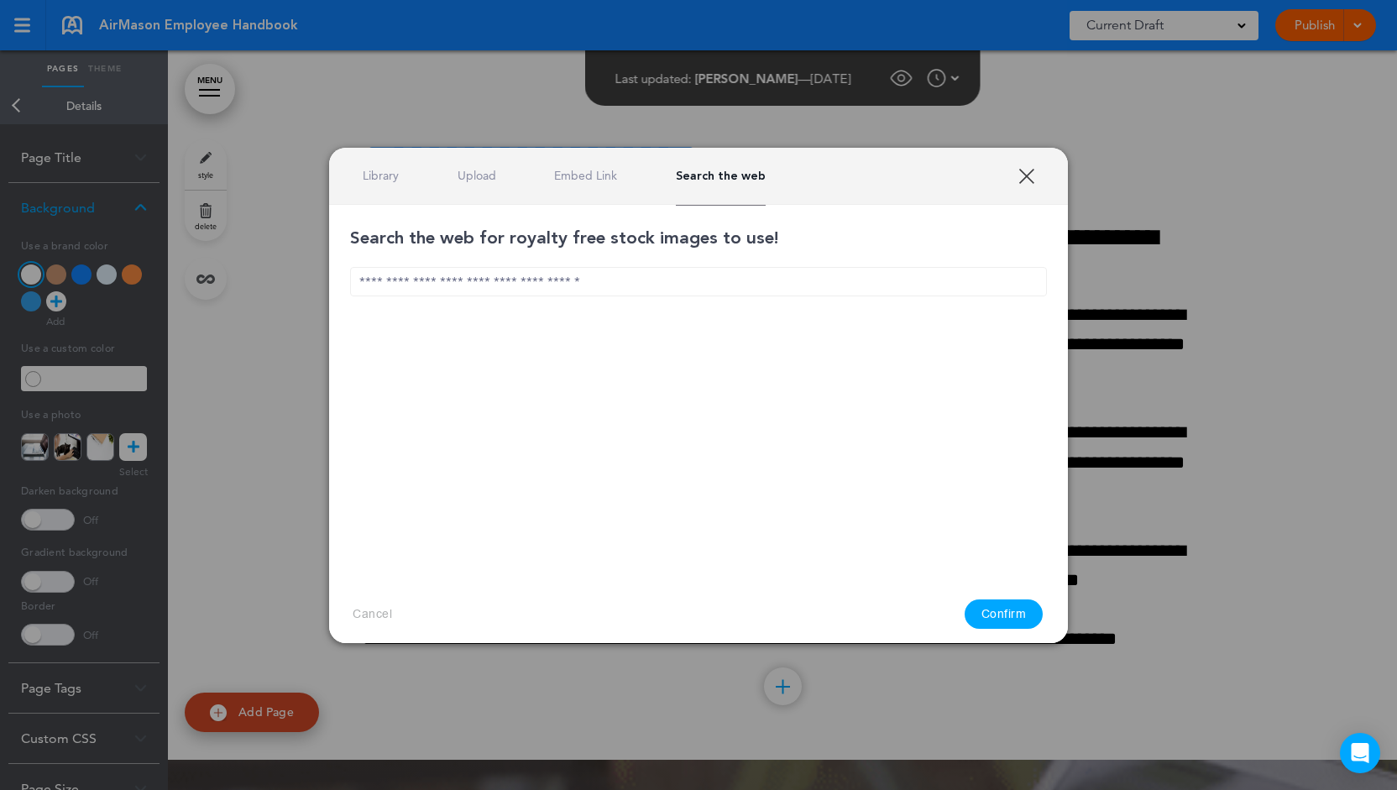
click at [606, 288] on input "text" at bounding box center [698, 281] width 697 height 29
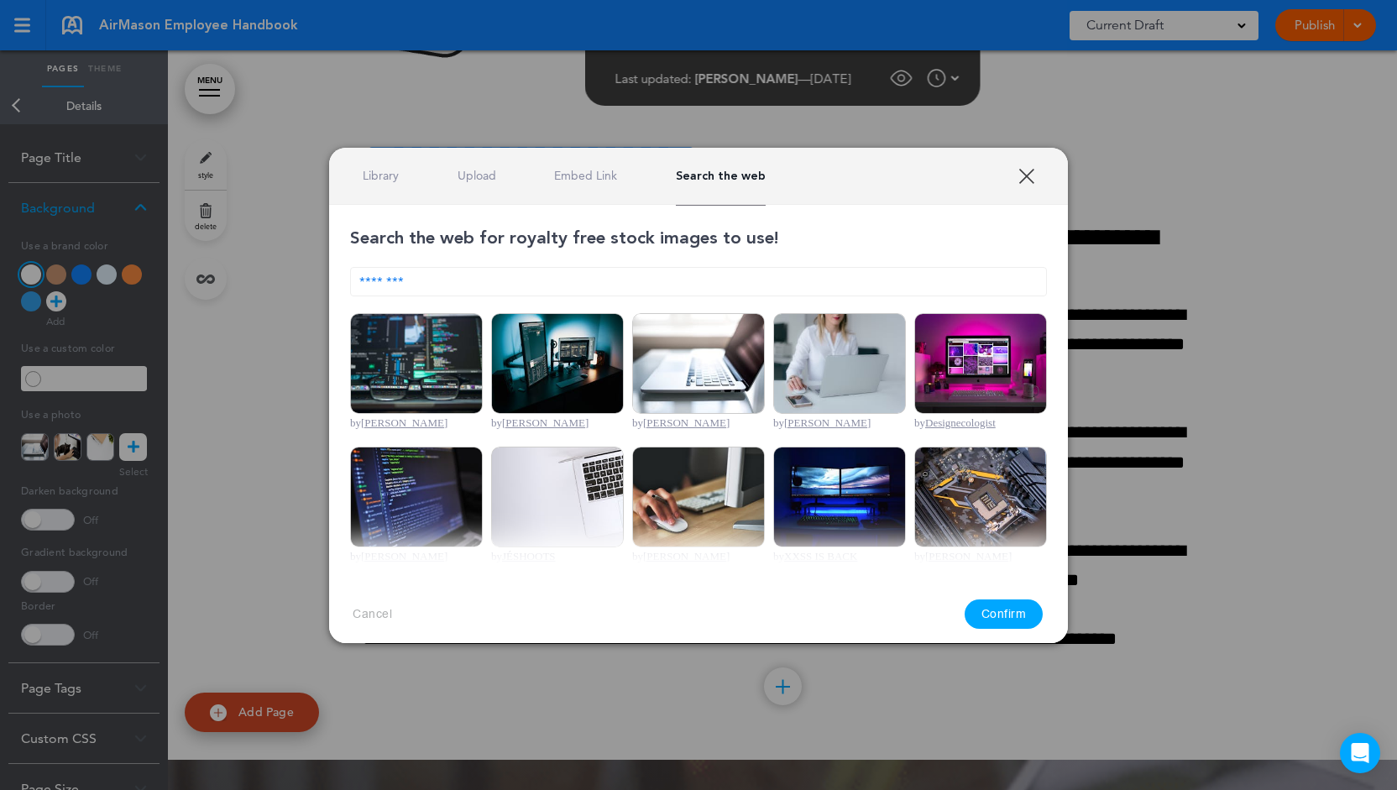
type input "********"
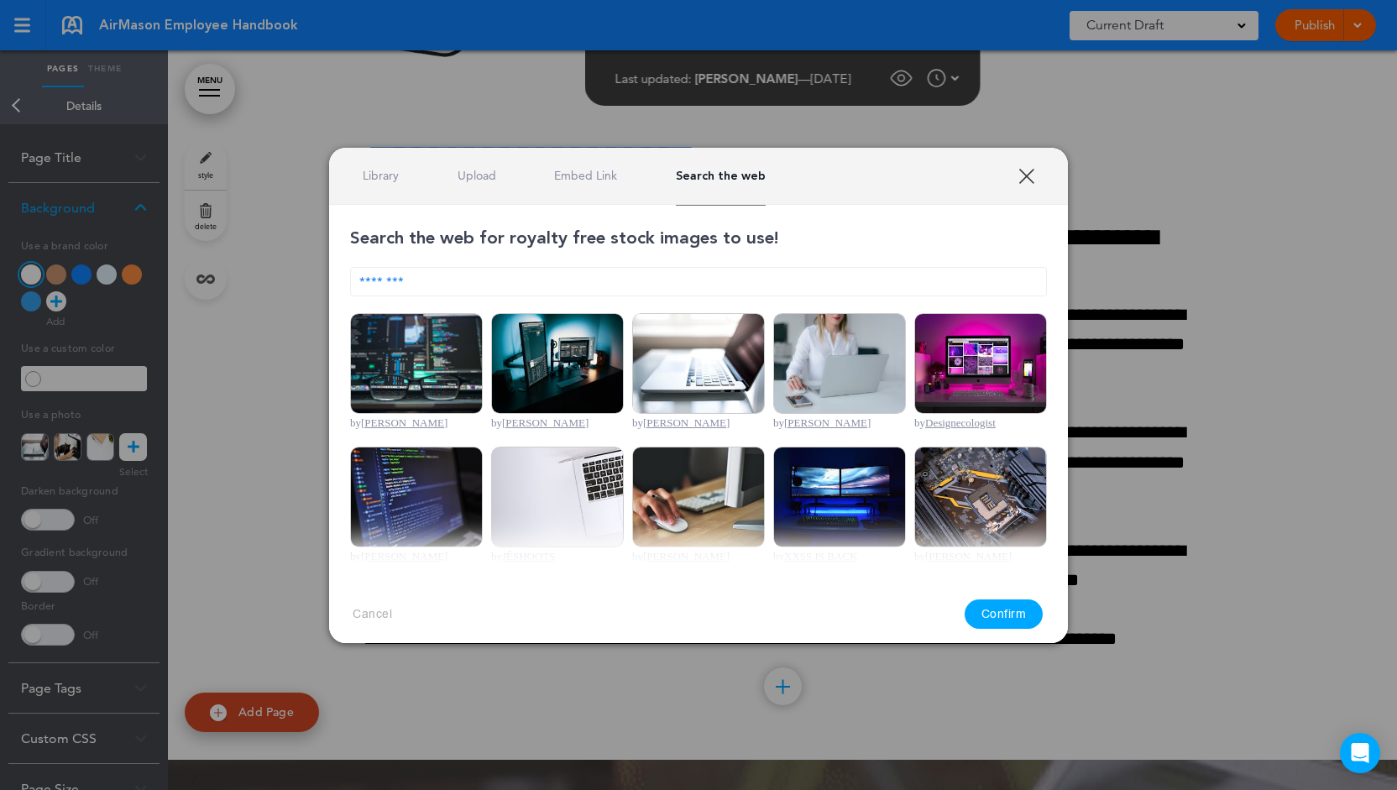
click at [531, 463] on img at bounding box center [557, 497] width 133 height 101
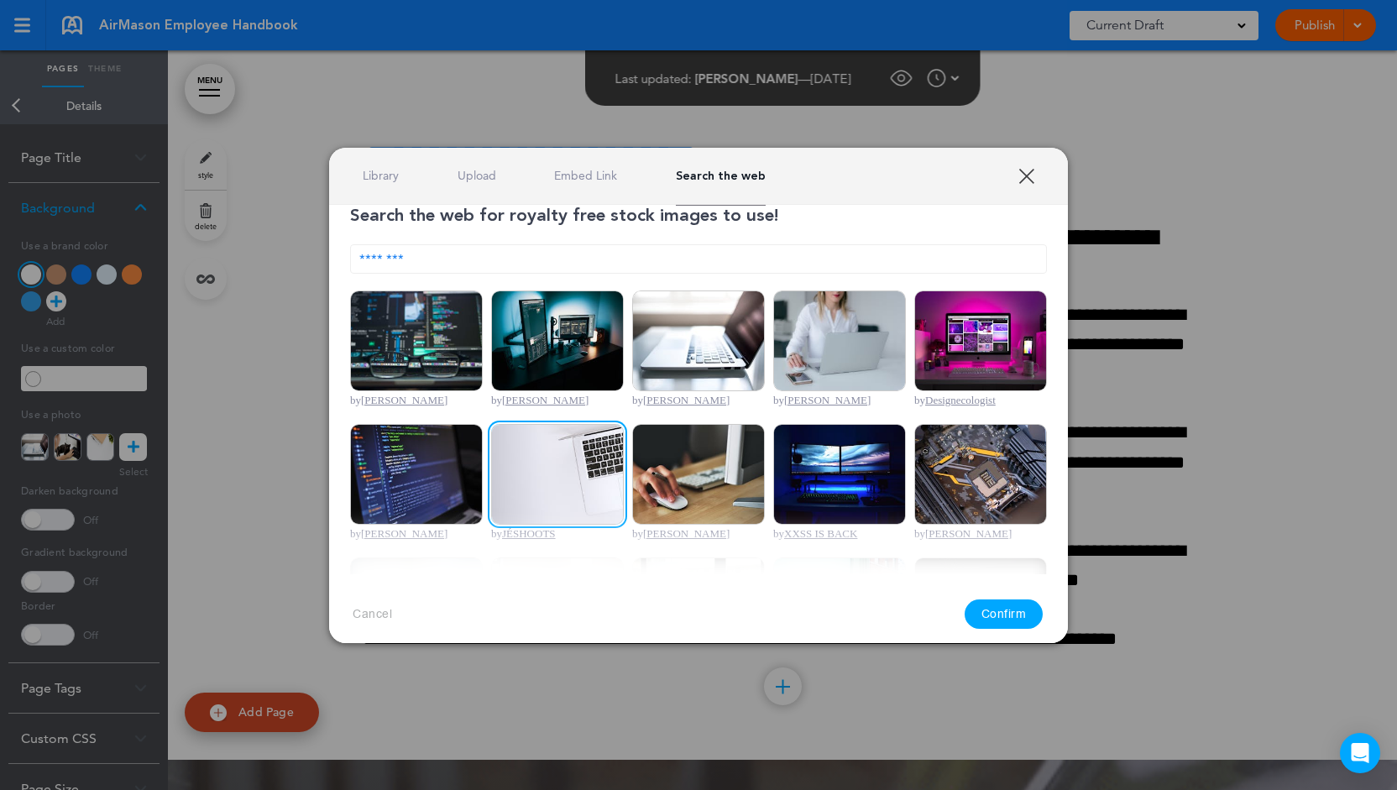
scroll to position [24, 0]
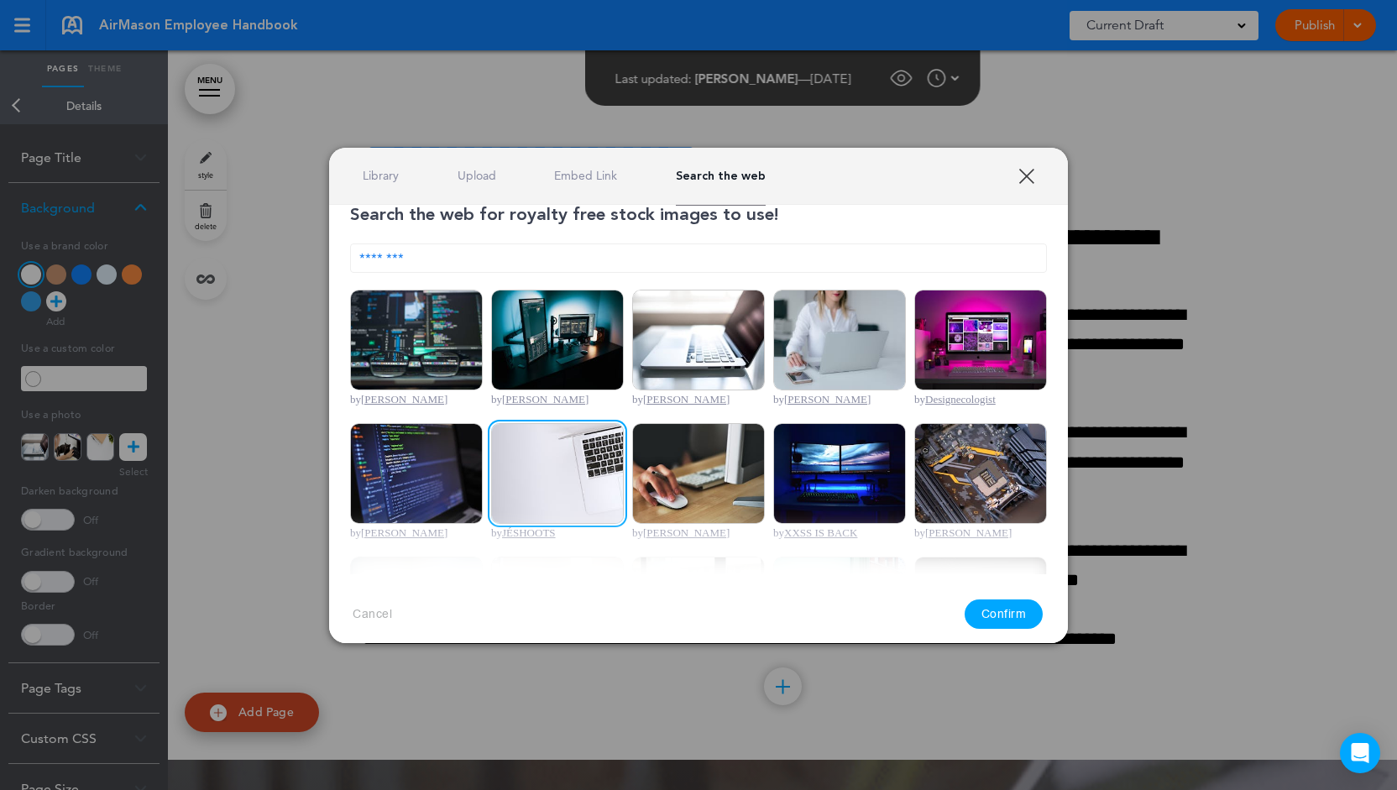
click at [1024, 164] on div "Library Upload Embed Link Search the web" at bounding box center [698, 176] width 739 height 57
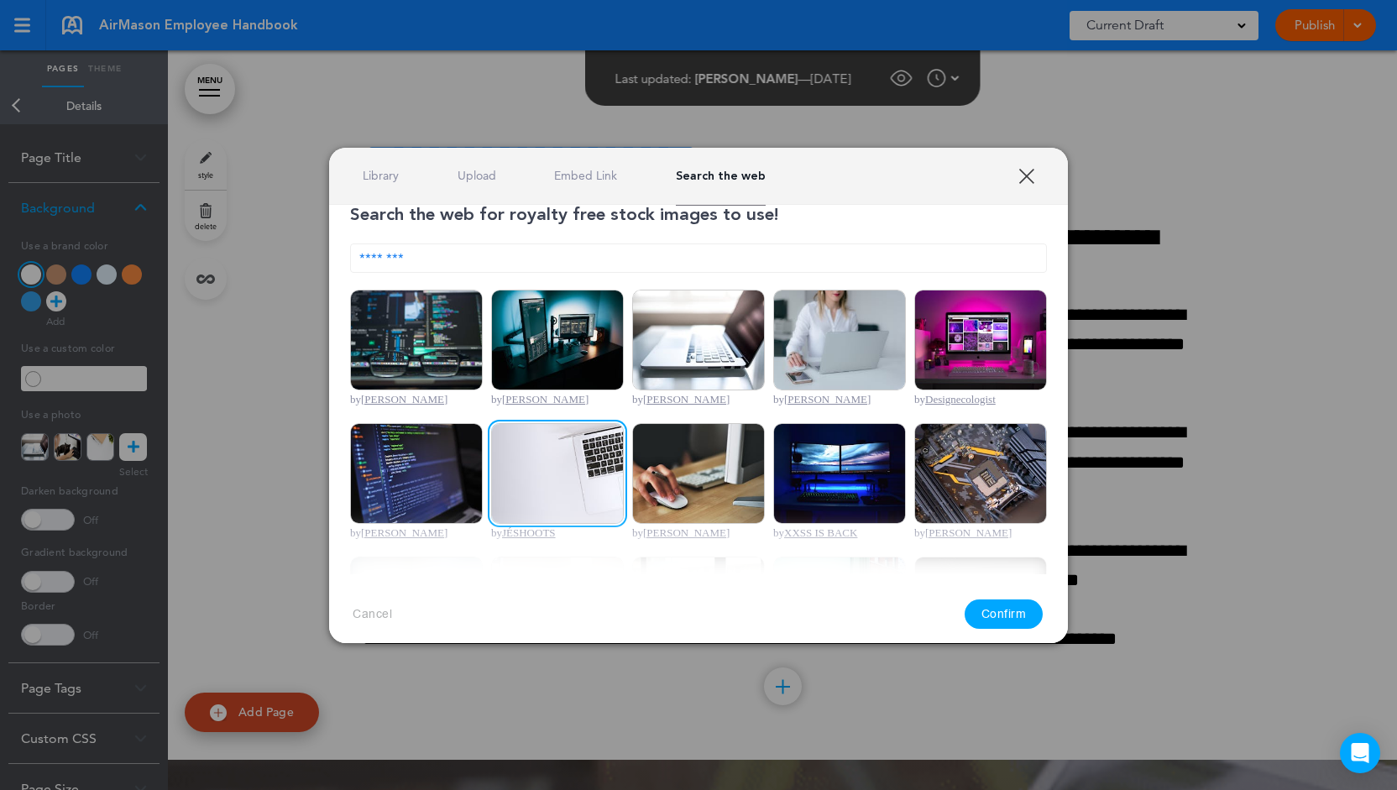
click at [1026, 172] on link "XXX" at bounding box center [1026, 176] width 16 height 16
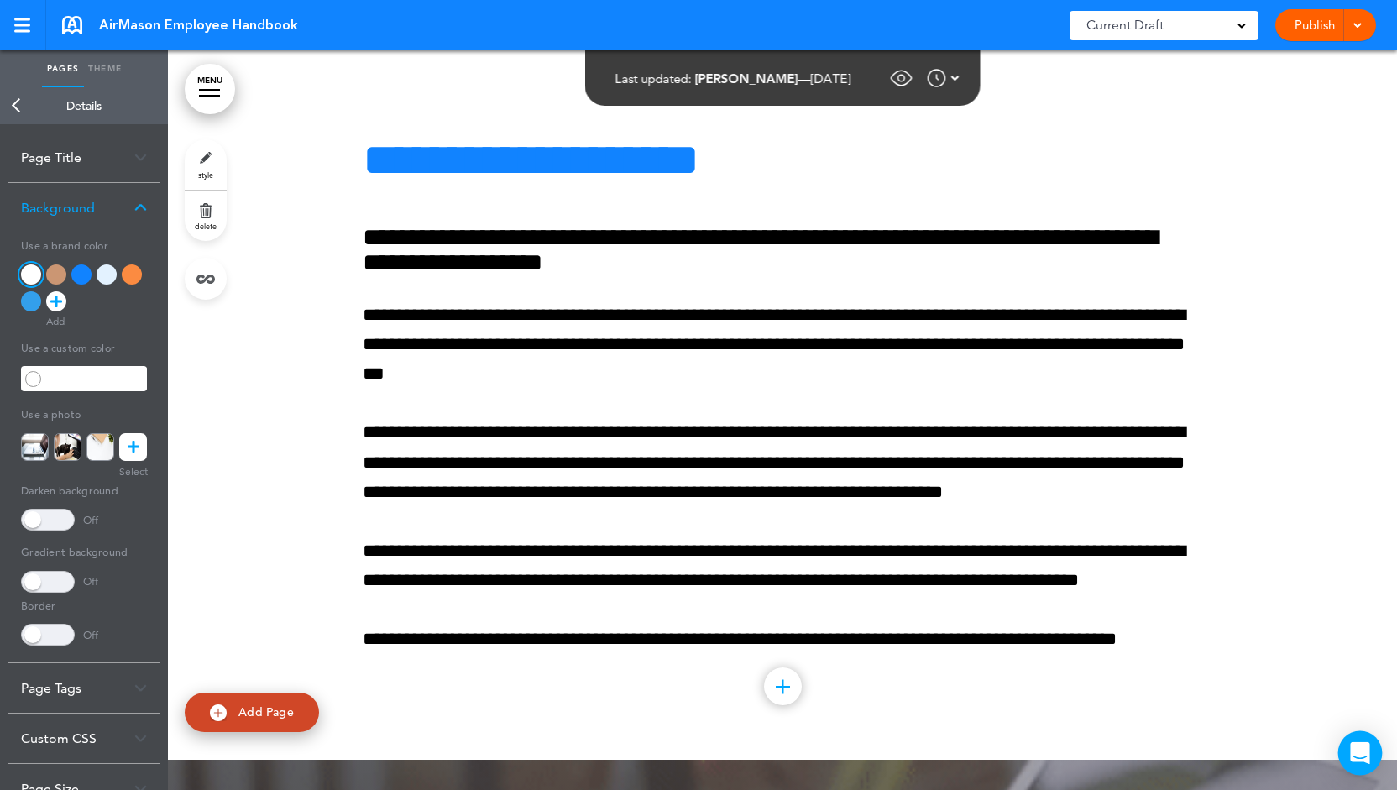
click at [1353, 762] on div "Open Intercom Messenger" at bounding box center [1360, 753] width 45 height 45
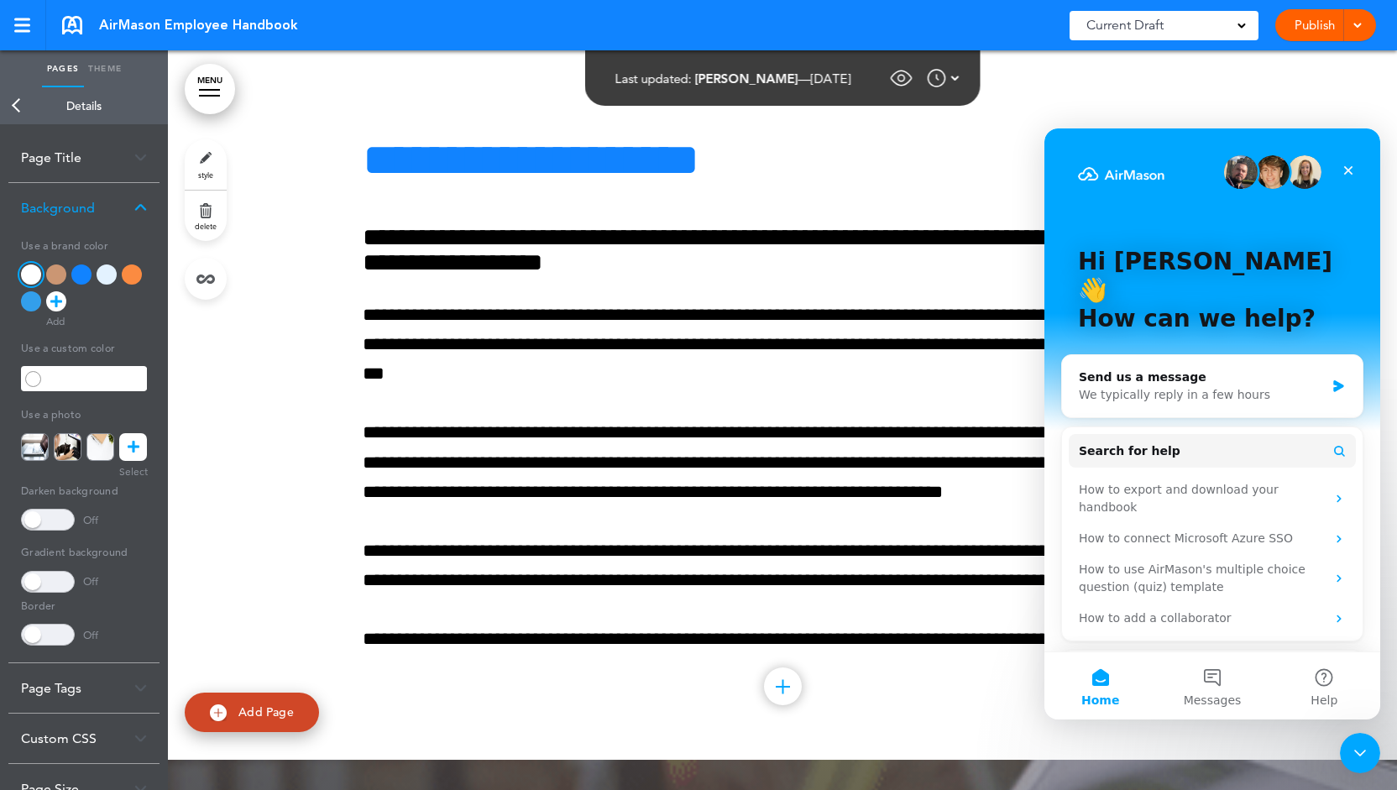
scroll to position [0, 0]
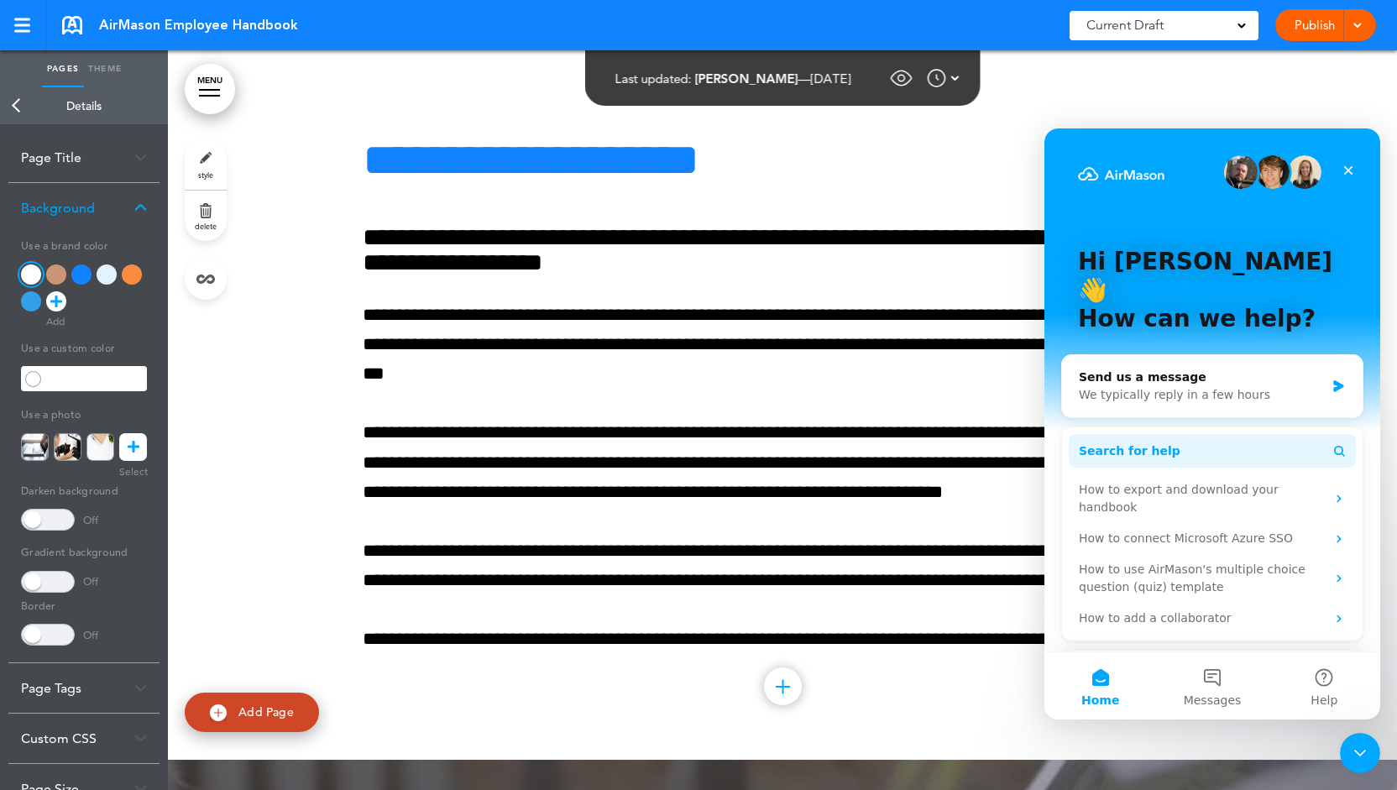
click at [1127, 442] on span "Search for help" at bounding box center [1130, 451] width 102 height 18
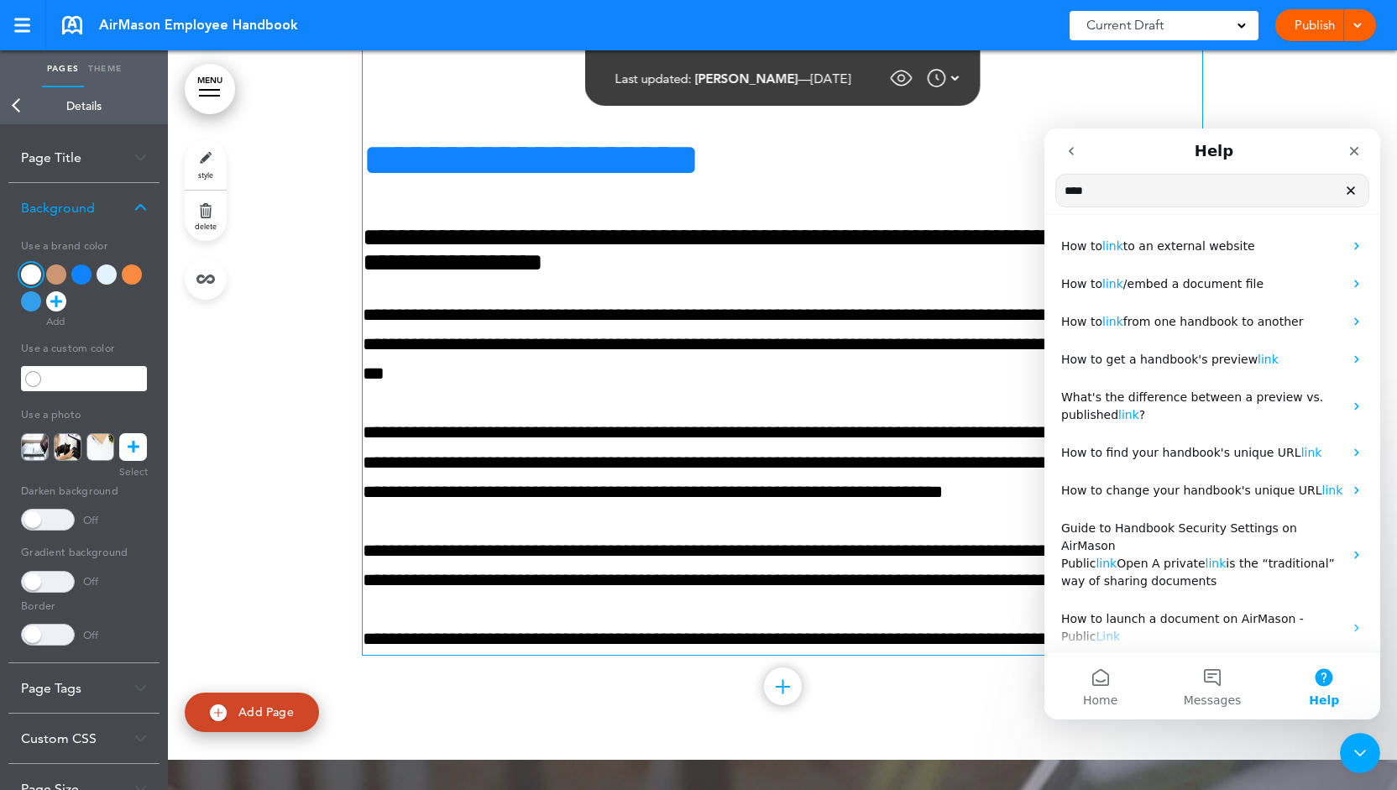
type input "****"
